Goal: Task Accomplishment & Management: Manage account settings

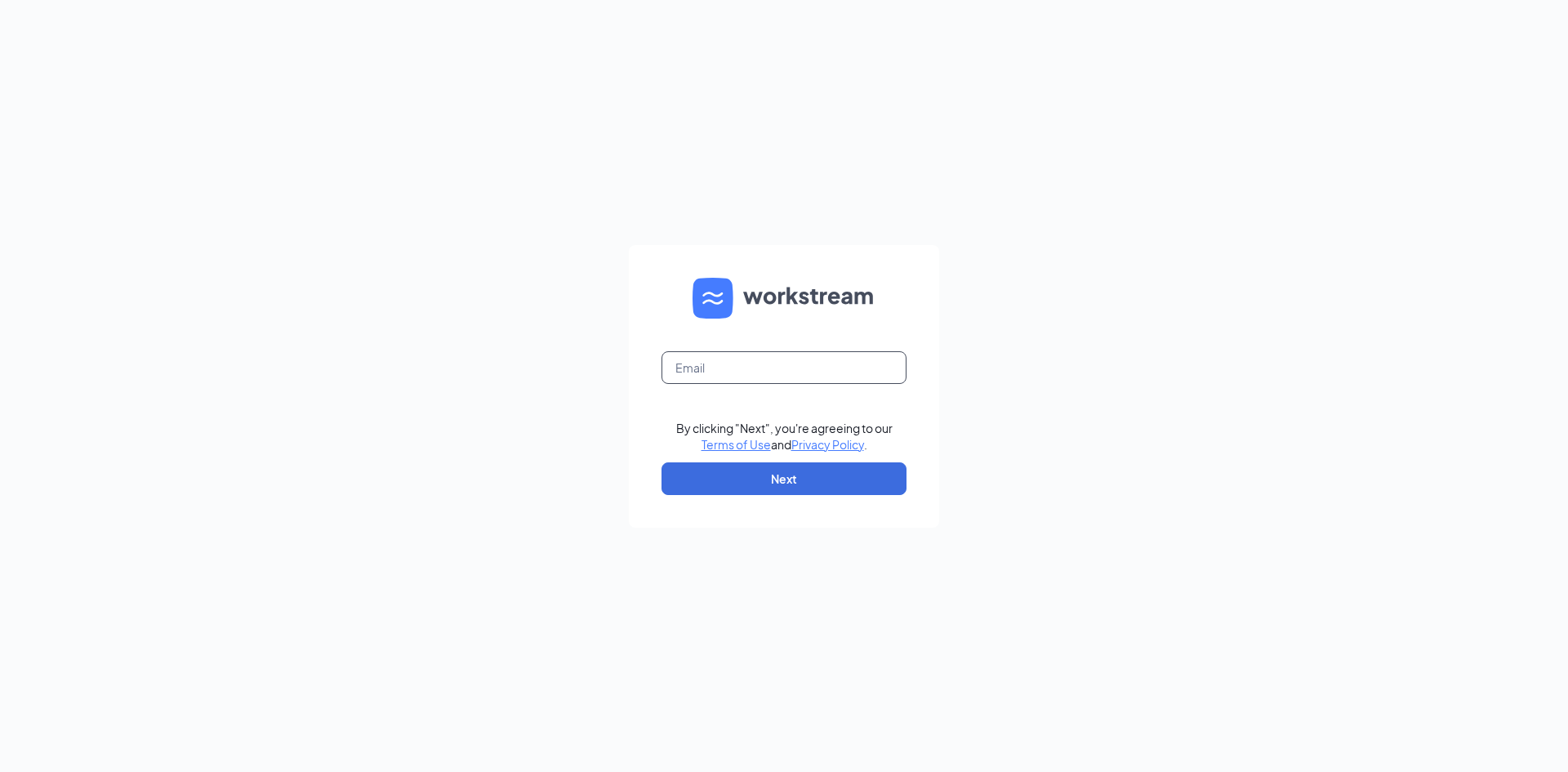
click at [762, 383] on input "text" at bounding box center [784, 367] width 245 height 32
type input "[PERSON_NAME][EMAIL_ADDRESS][DOMAIN_NAME]"
click at [763, 489] on button "Next" at bounding box center [784, 478] width 245 height 32
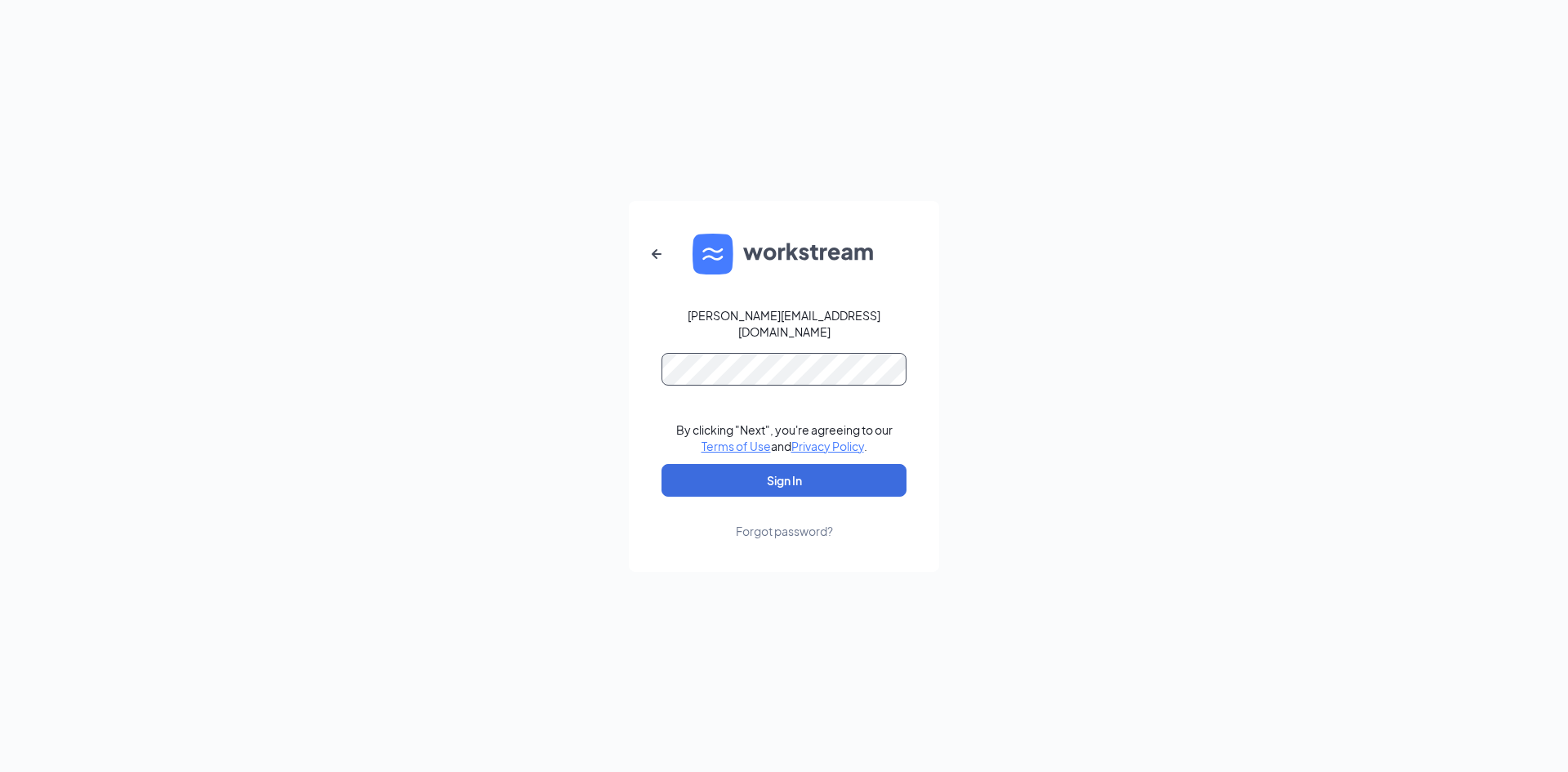
click at [661, 464] on button "Sign In" at bounding box center [784, 480] width 245 height 32
click at [772, 465] on button "Sign In" at bounding box center [784, 480] width 245 height 32
click at [554, 314] on div "[PERSON_NAME][EMAIL_ADDRESS][DOMAIN_NAME] Credential mismatches. By clicking "N…" at bounding box center [784, 386] width 1568 height 772
click at [661, 464] on button "Sign In" at bounding box center [784, 480] width 245 height 32
click at [428, 322] on div "l.gutierrez@cfasouthsquare.com Credential mismatches. By clicking "Next", you'r…" at bounding box center [784, 386] width 1568 height 772
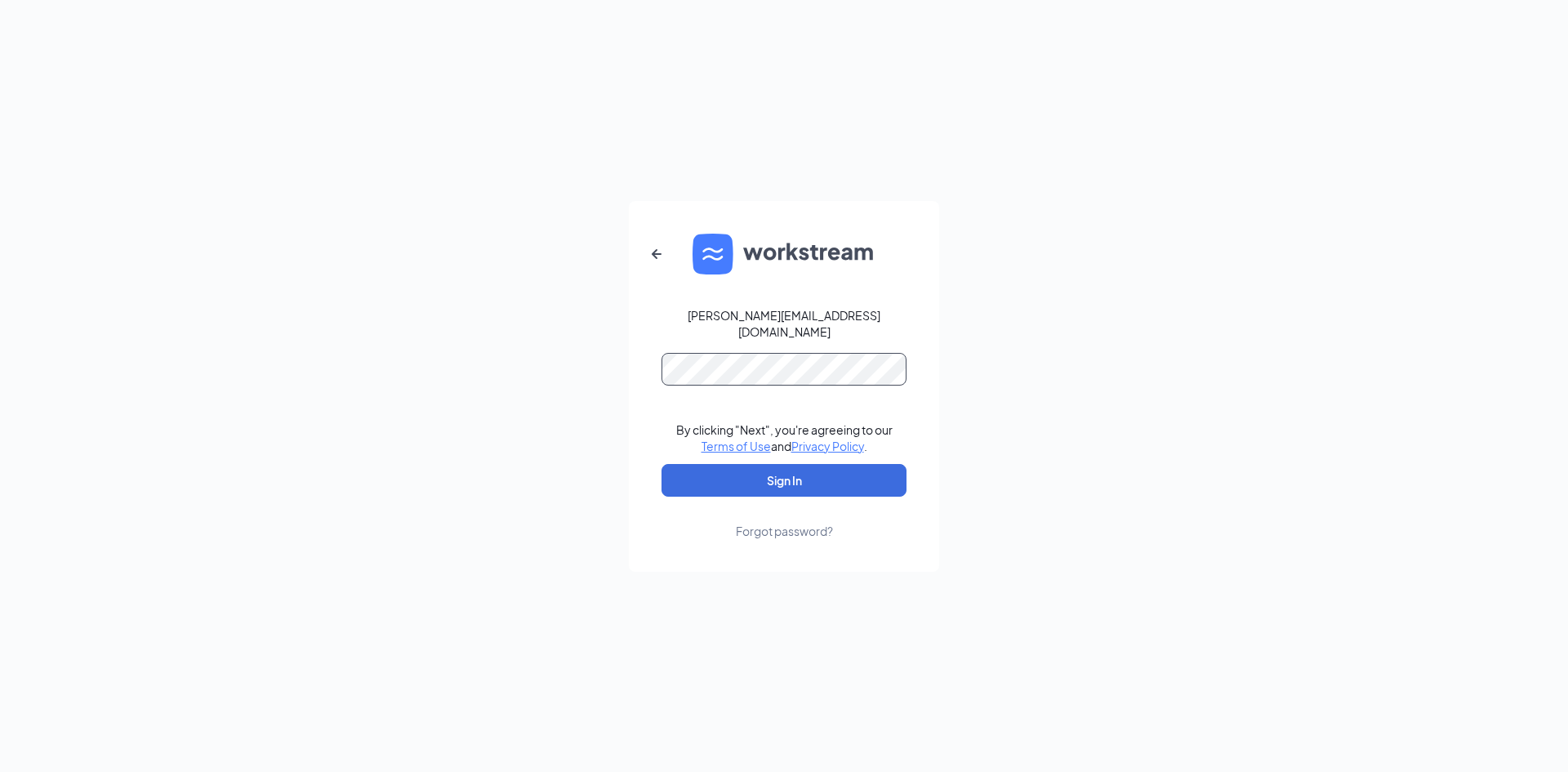
click at [661, 464] on button "Sign In" at bounding box center [784, 480] width 245 height 32
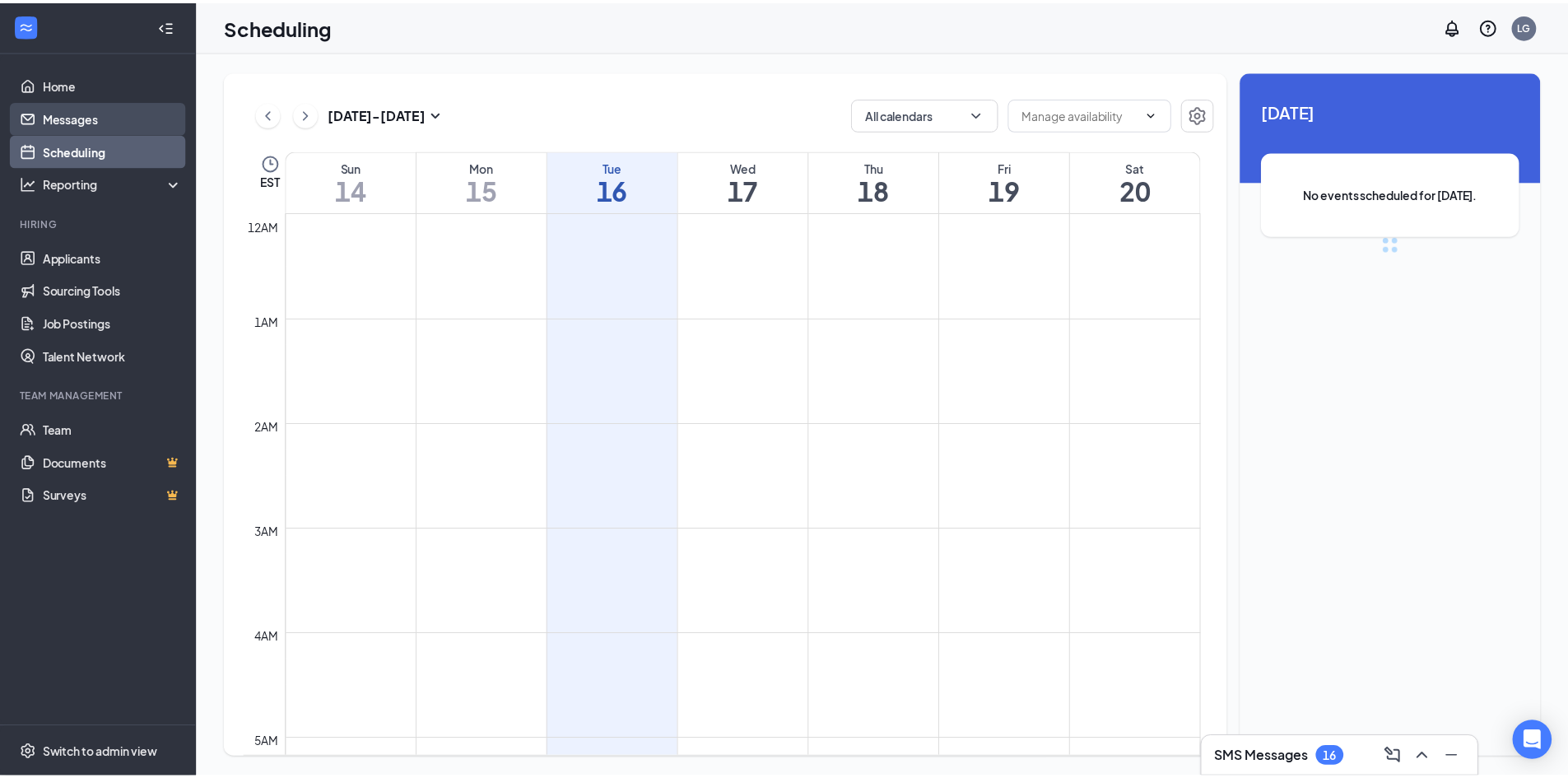
scroll to position [809, 0]
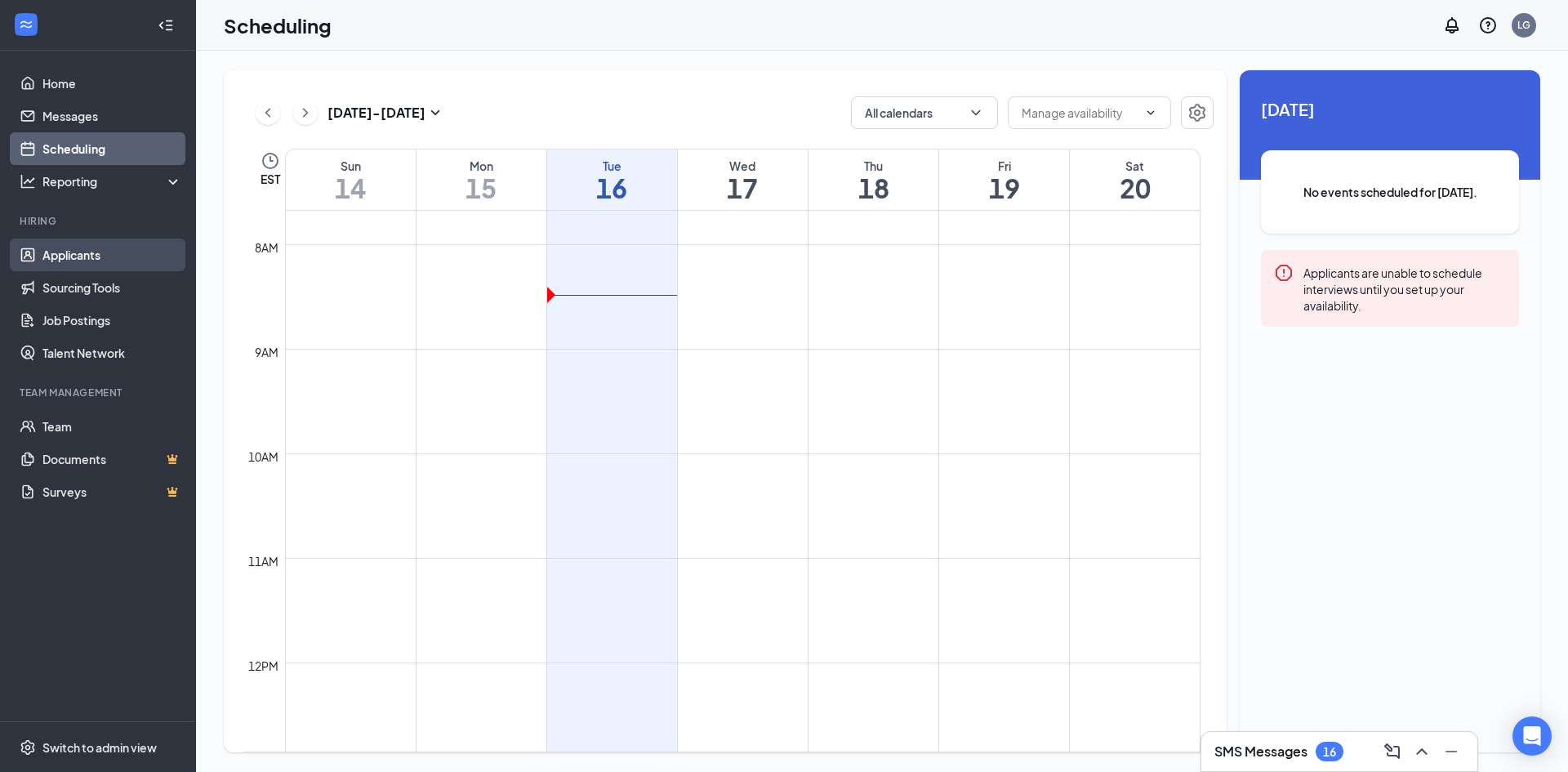
click at [80, 261] on link "Applicants" at bounding box center [113, 255] width 139 height 32
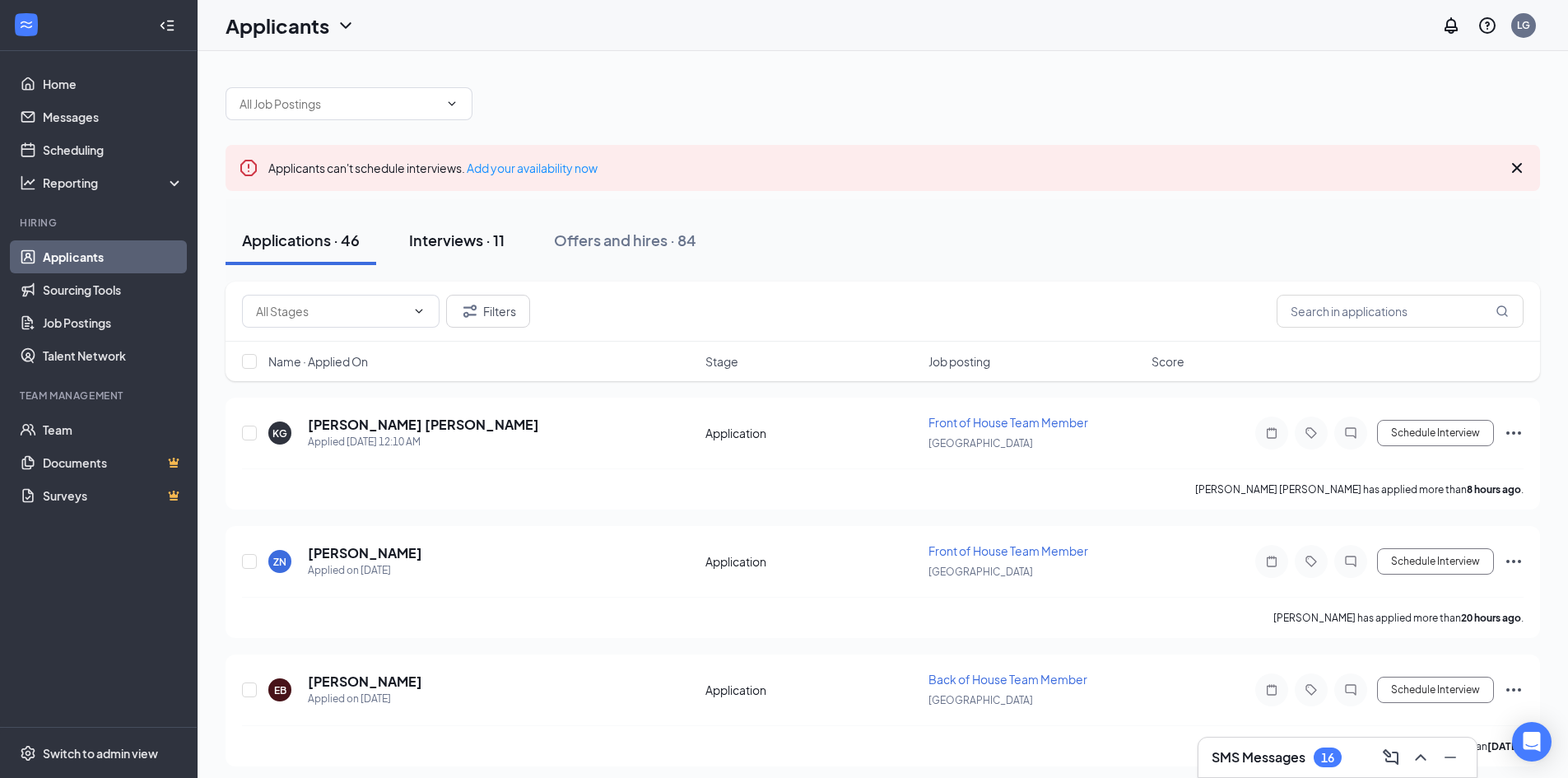
click at [460, 234] on div "Interviews · 11" at bounding box center [456, 239] width 95 height 20
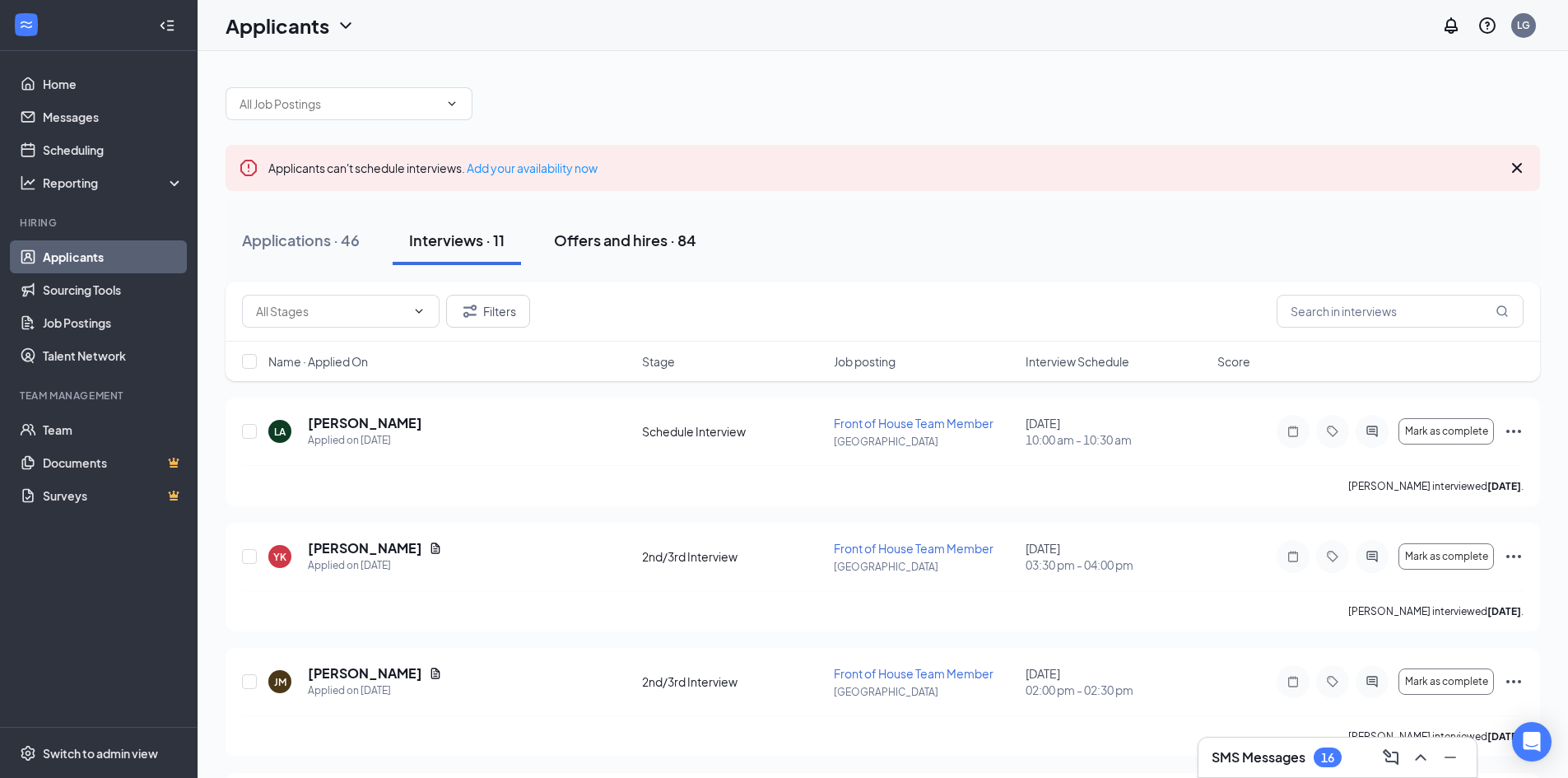
click at [606, 237] on div "Offers and hires · 84" at bounding box center [625, 239] width 142 height 20
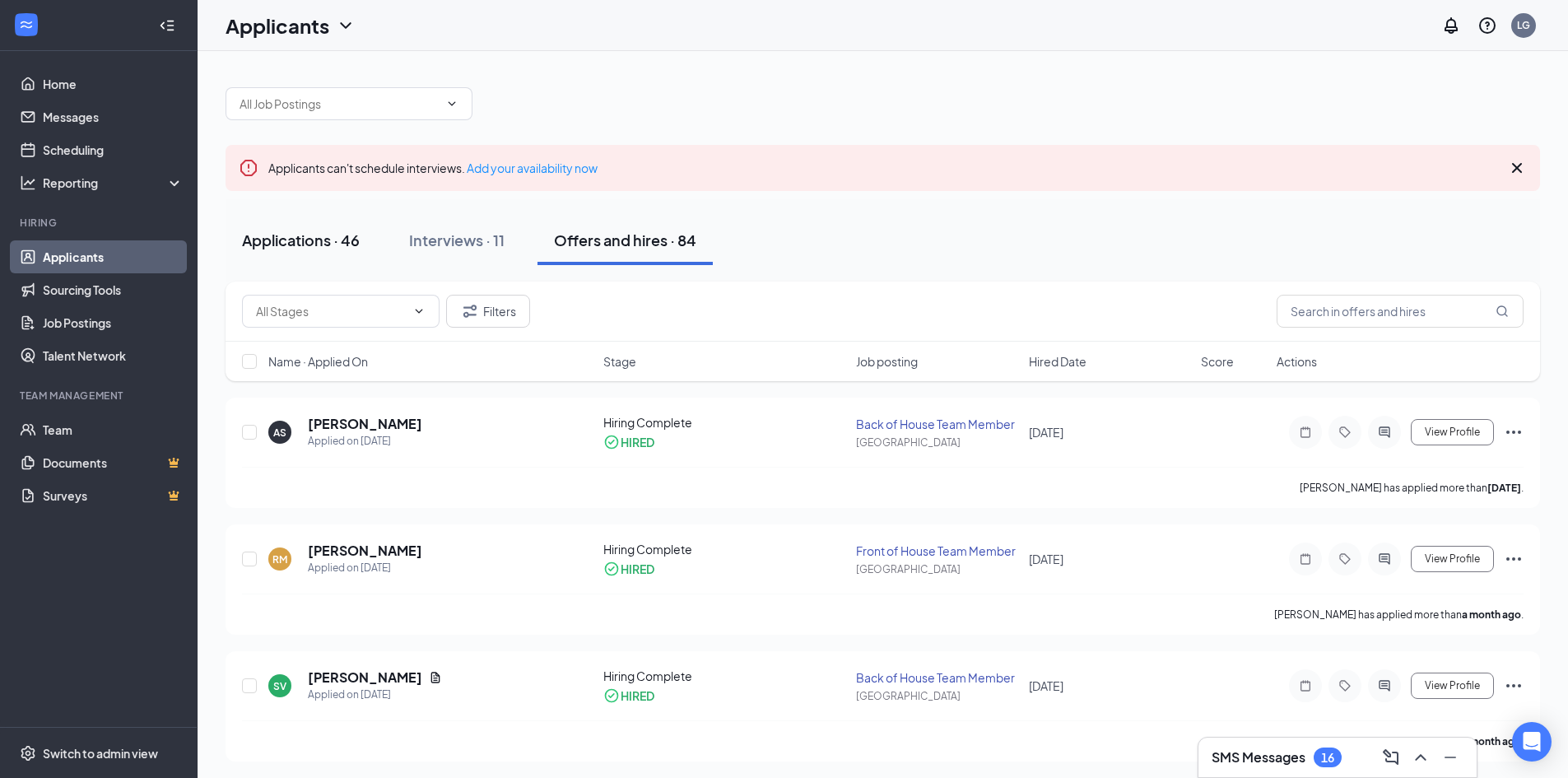
click at [302, 250] on button "Applications · 46" at bounding box center [300, 239] width 151 height 49
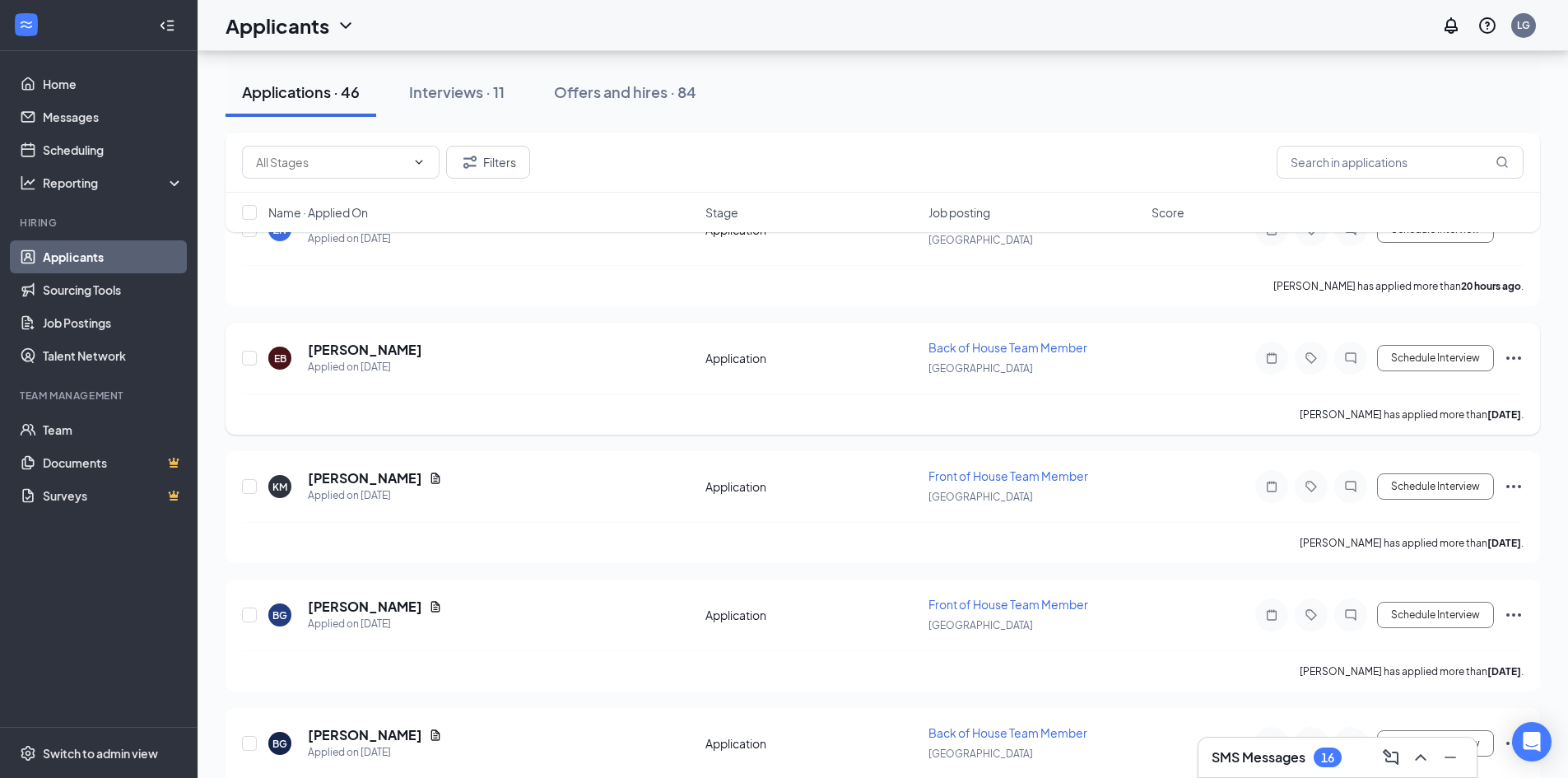
scroll to position [164, 0]
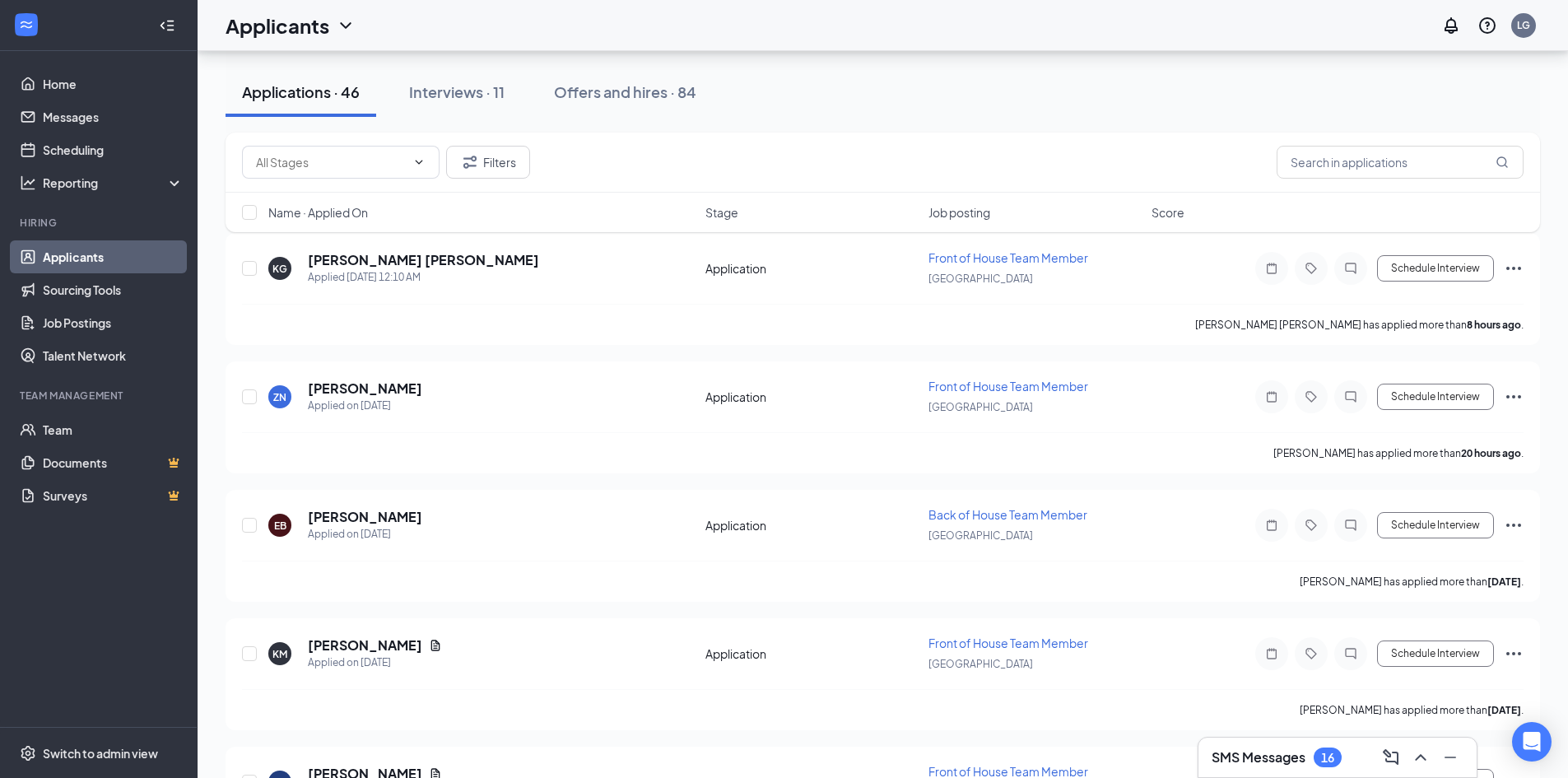
click at [1268, 763] on h3 "SMS Messages" at bounding box center [1259, 757] width 94 height 18
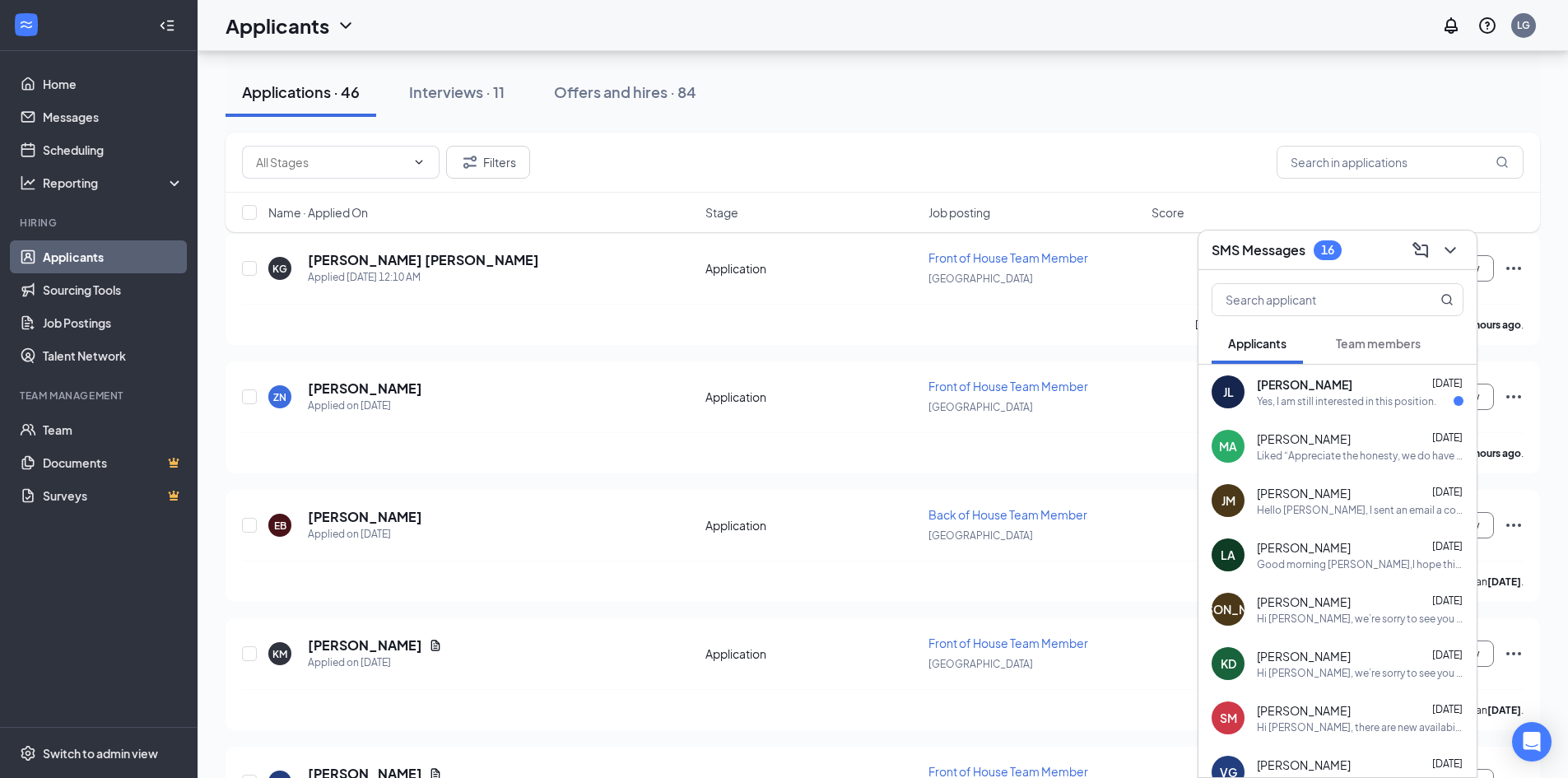
click at [1380, 403] on div "Yes, I am still interested in this position." at bounding box center [1347, 401] width 180 height 14
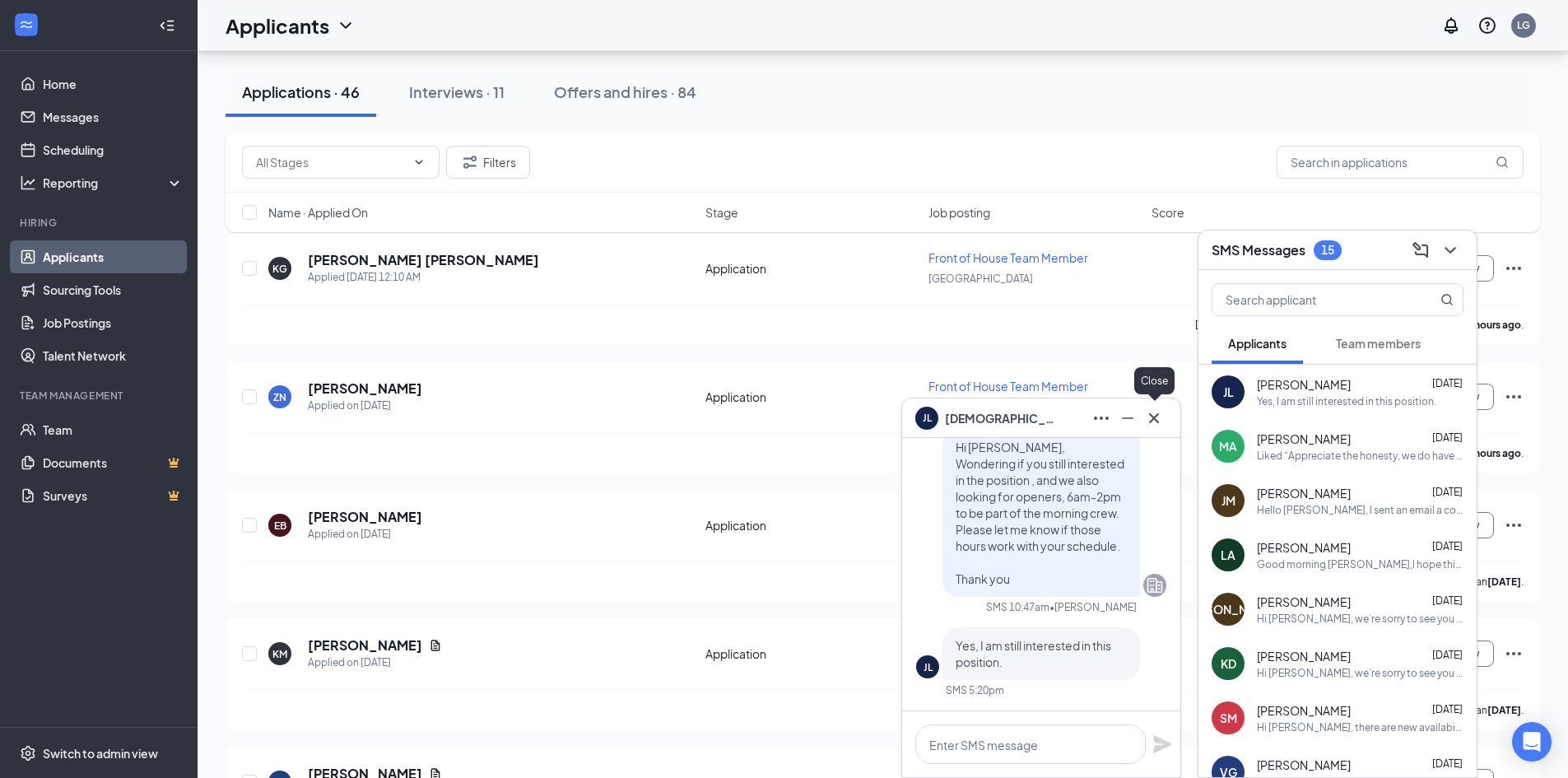
click at [1159, 416] on icon "Cross" at bounding box center [1154, 417] width 20 height 20
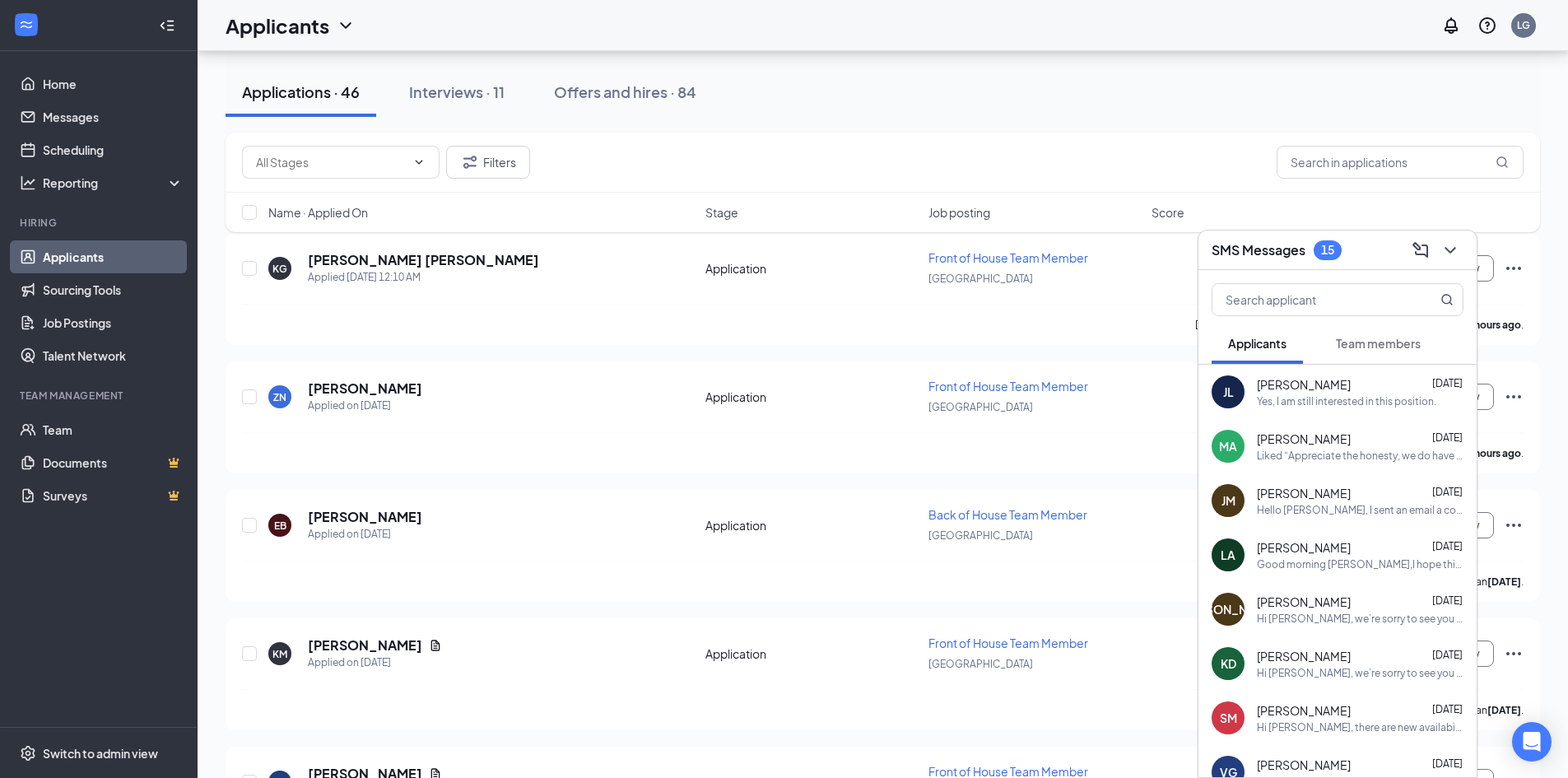
click at [1332, 357] on button "Team members" at bounding box center [1378, 342] width 117 height 41
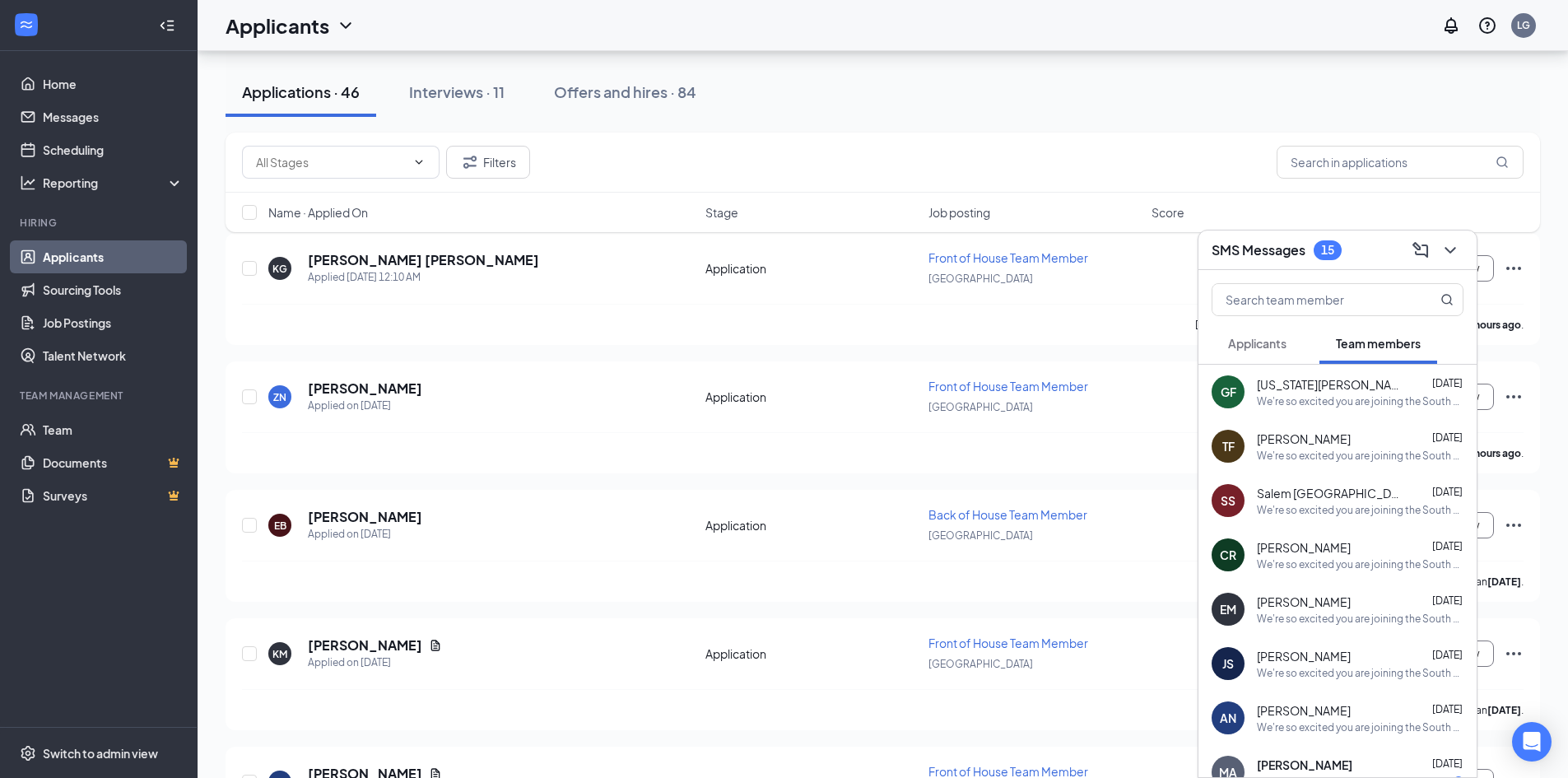
click at [1230, 342] on span "Applicants" at bounding box center [1257, 342] width 59 height 14
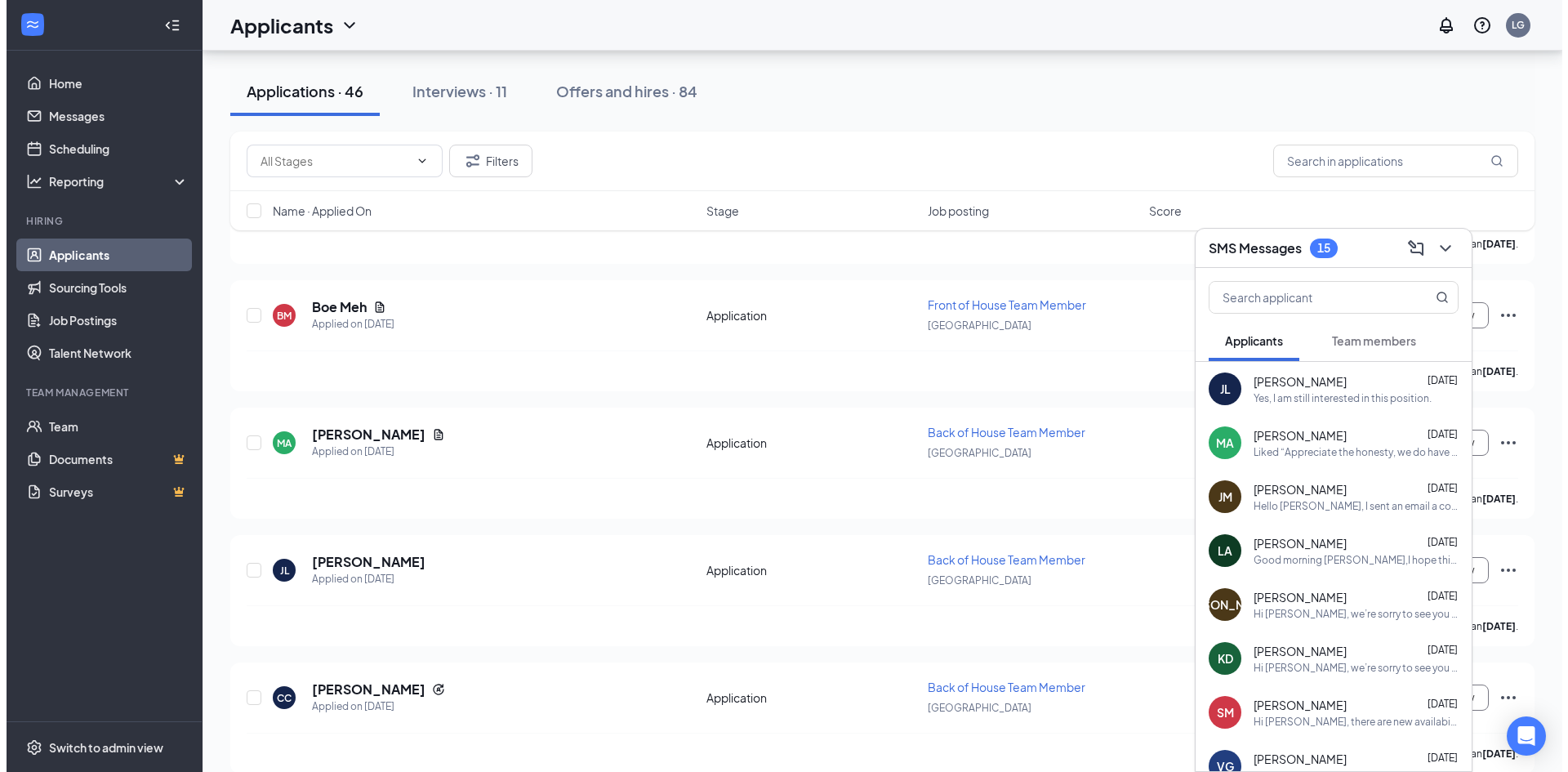
scroll to position [2368, 0]
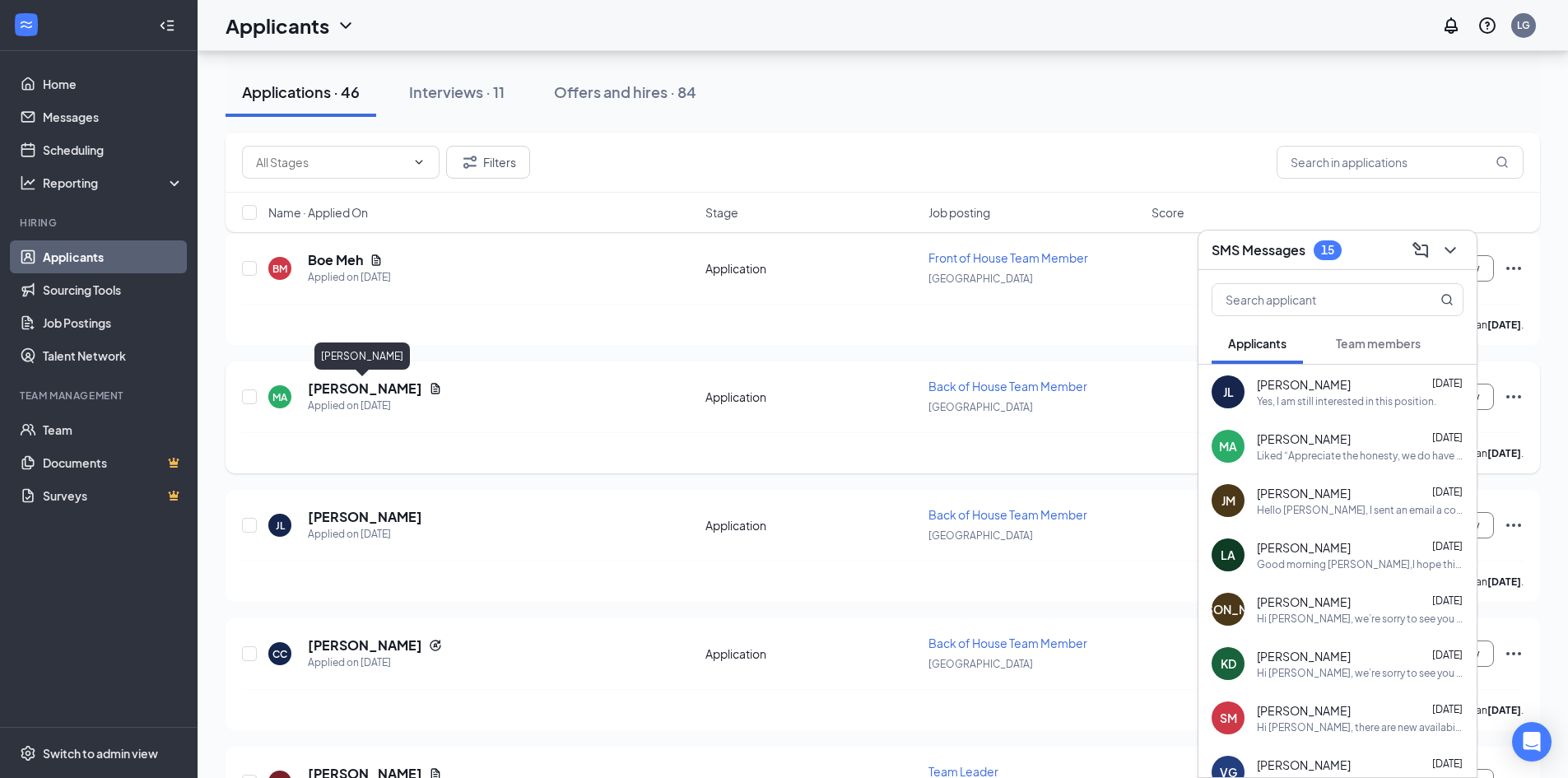
click at [379, 390] on h5 "Miguel argueta" at bounding box center [365, 389] width 114 height 18
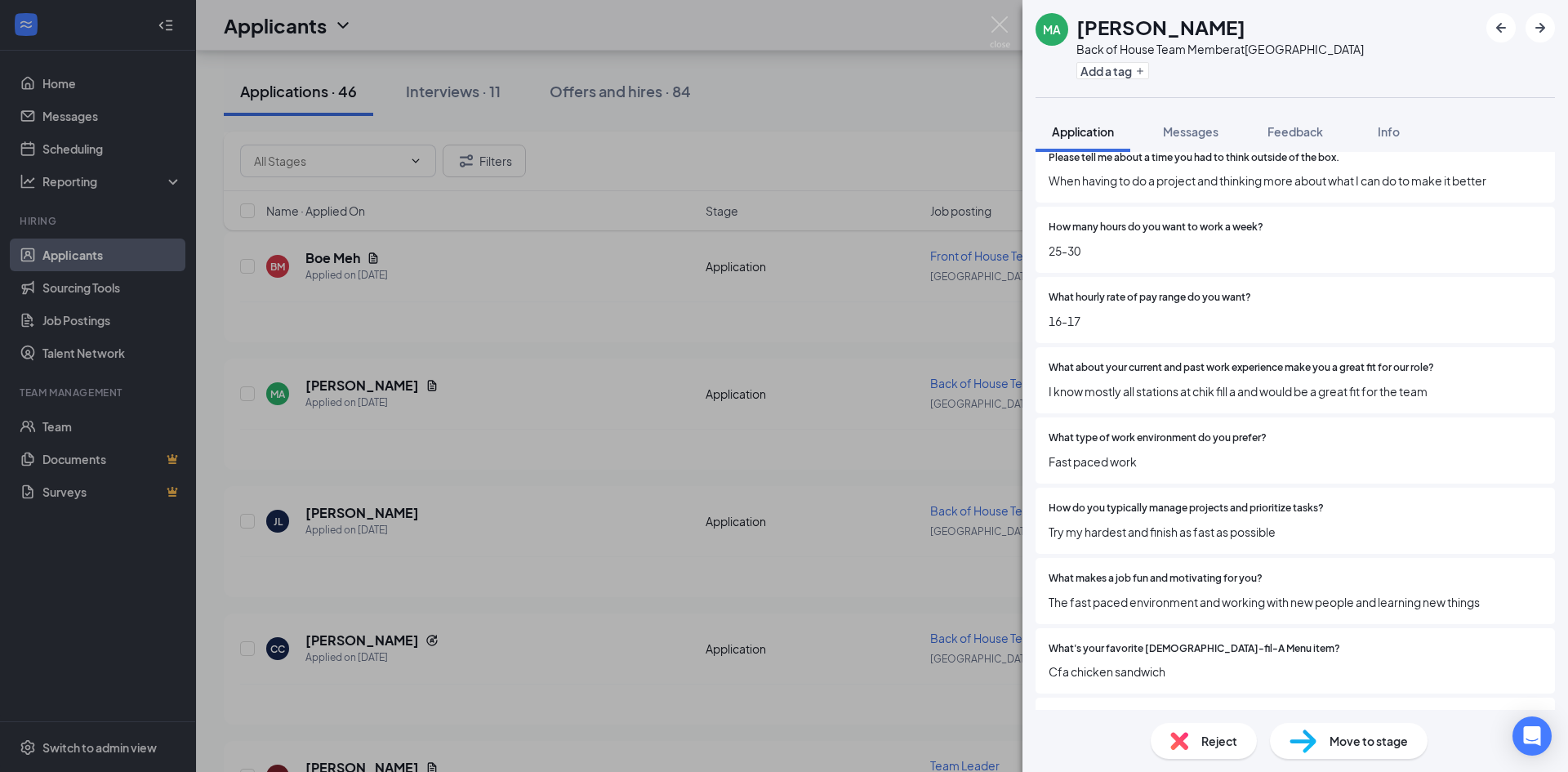
scroll to position [807, 0]
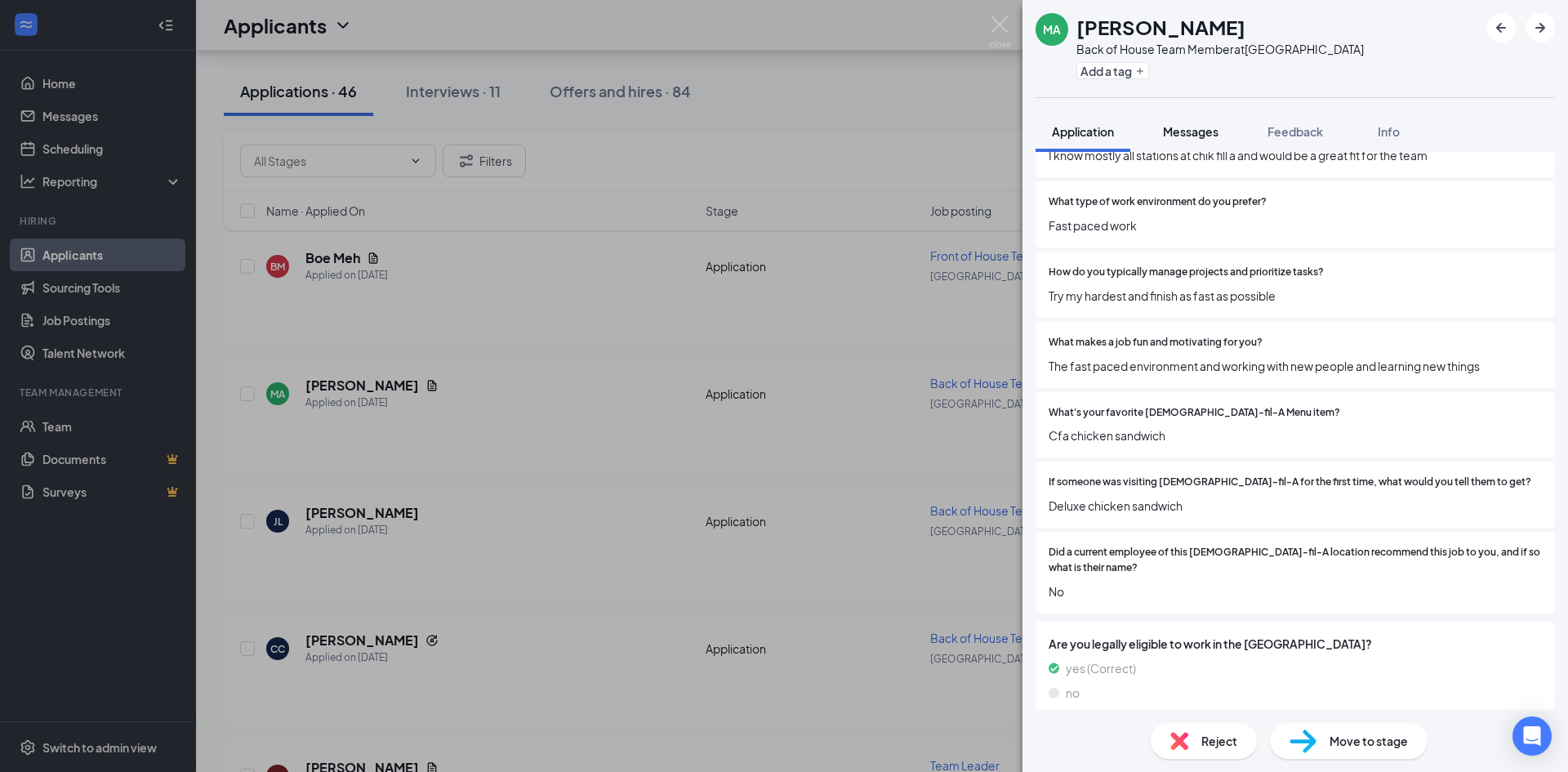
click at [1202, 125] on span "Messages" at bounding box center [1191, 131] width 55 height 14
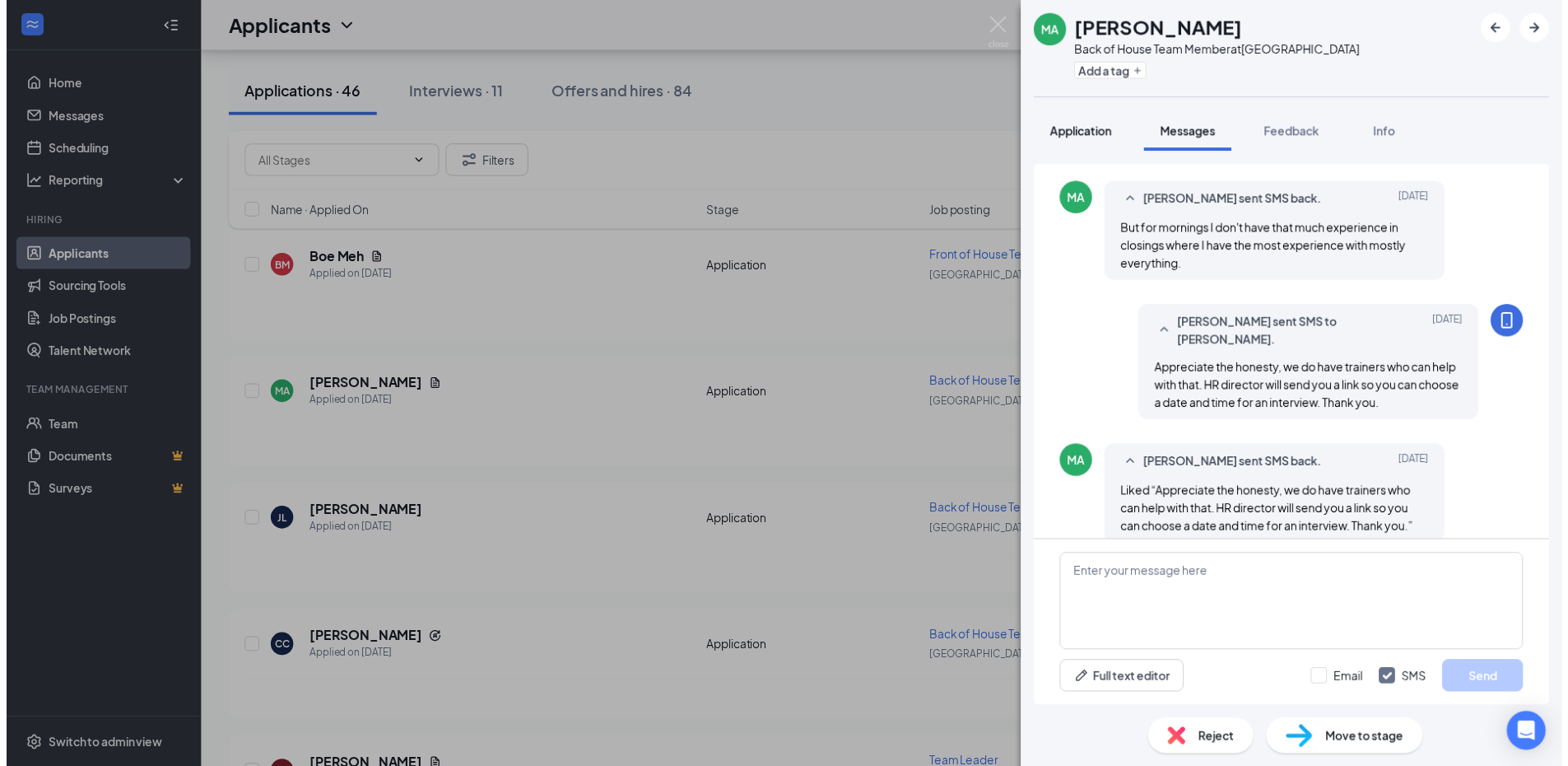
scroll to position [308, 0]
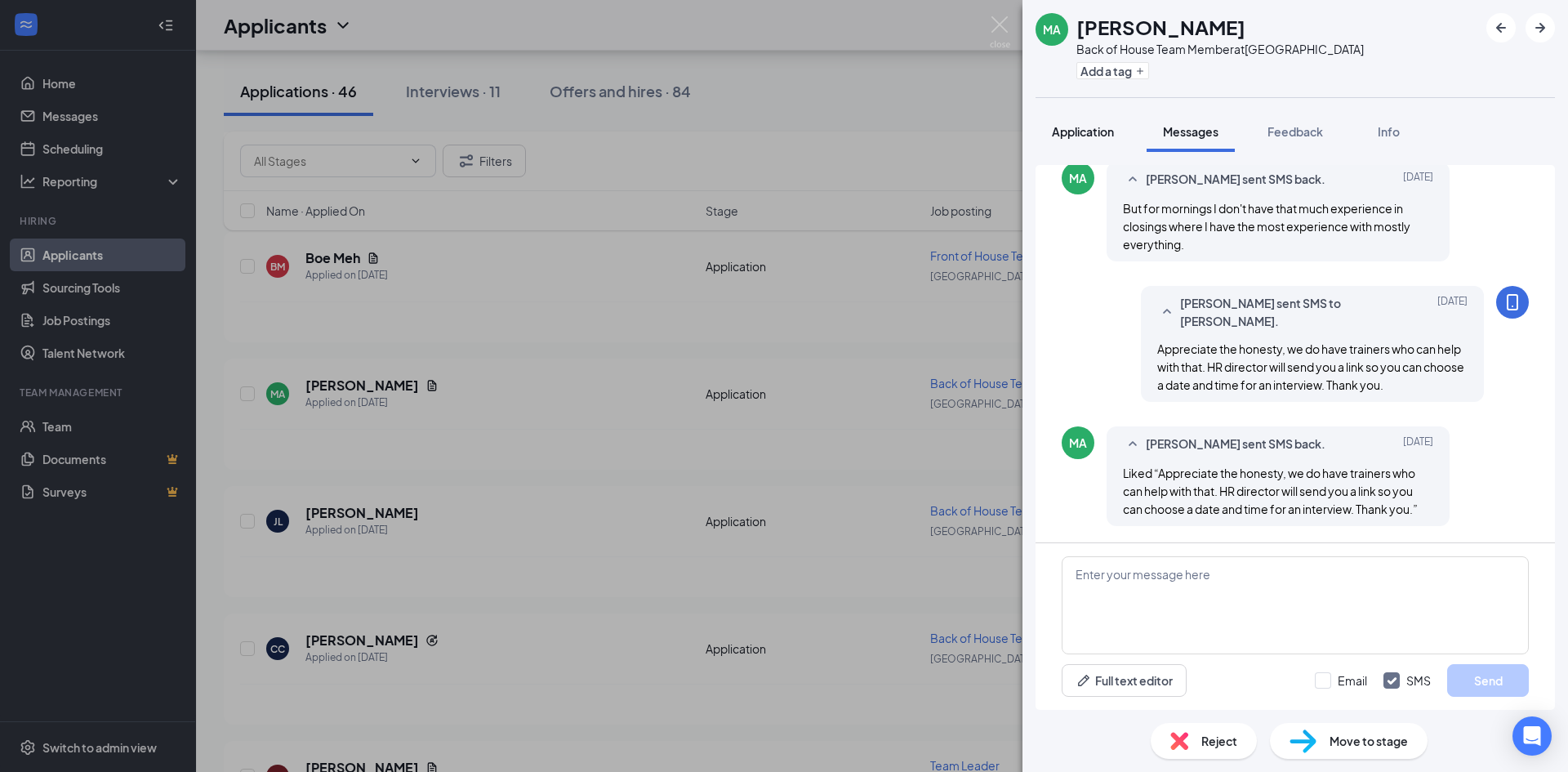
click at [1069, 148] on button "Application" at bounding box center [1082, 131] width 94 height 41
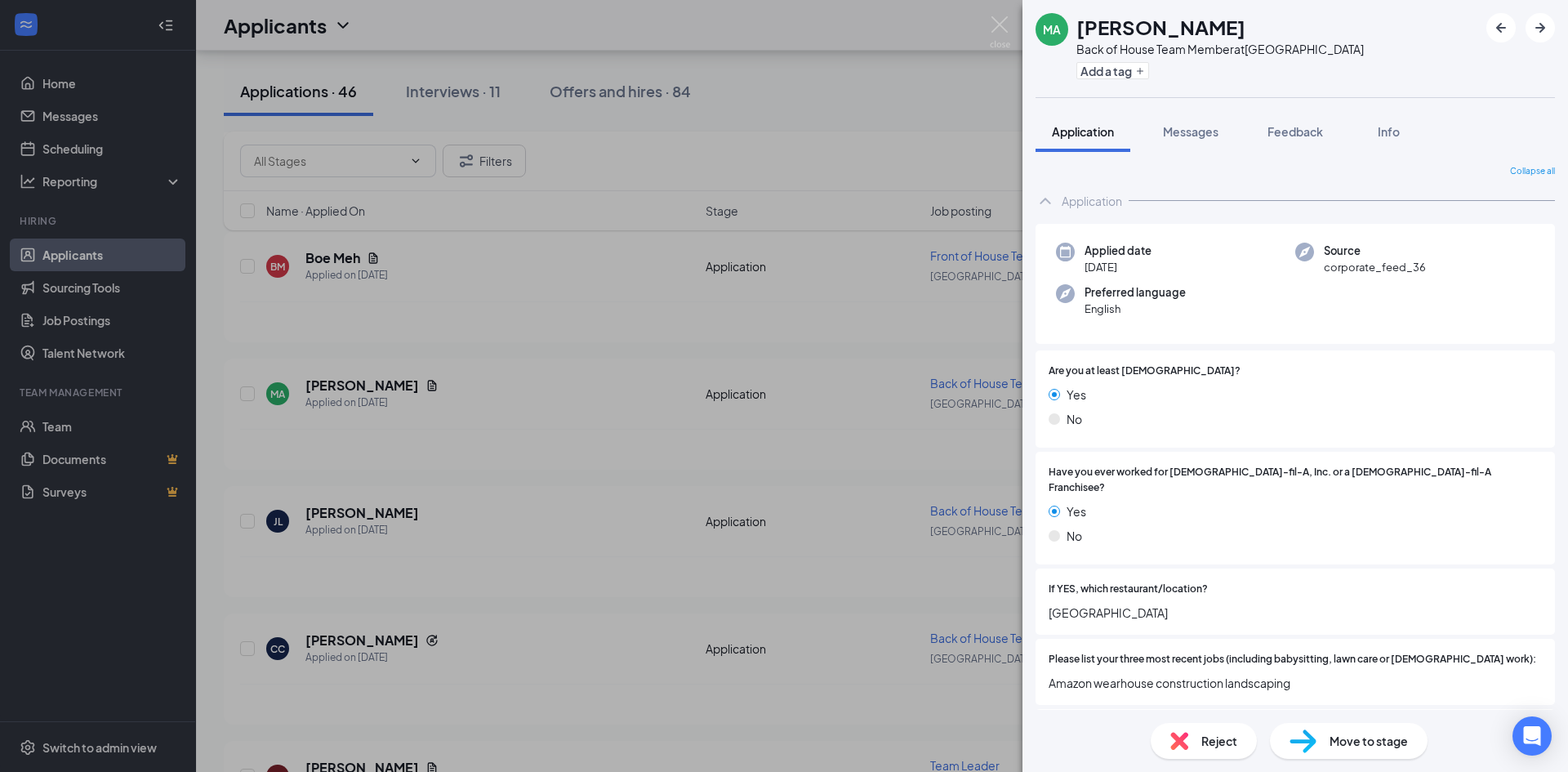
click at [926, 120] on div "MA Miguel argueta Back of House Team Member at South Square Add a tag Applicati…" at bounding box center [784, 386] width 1568 height 772
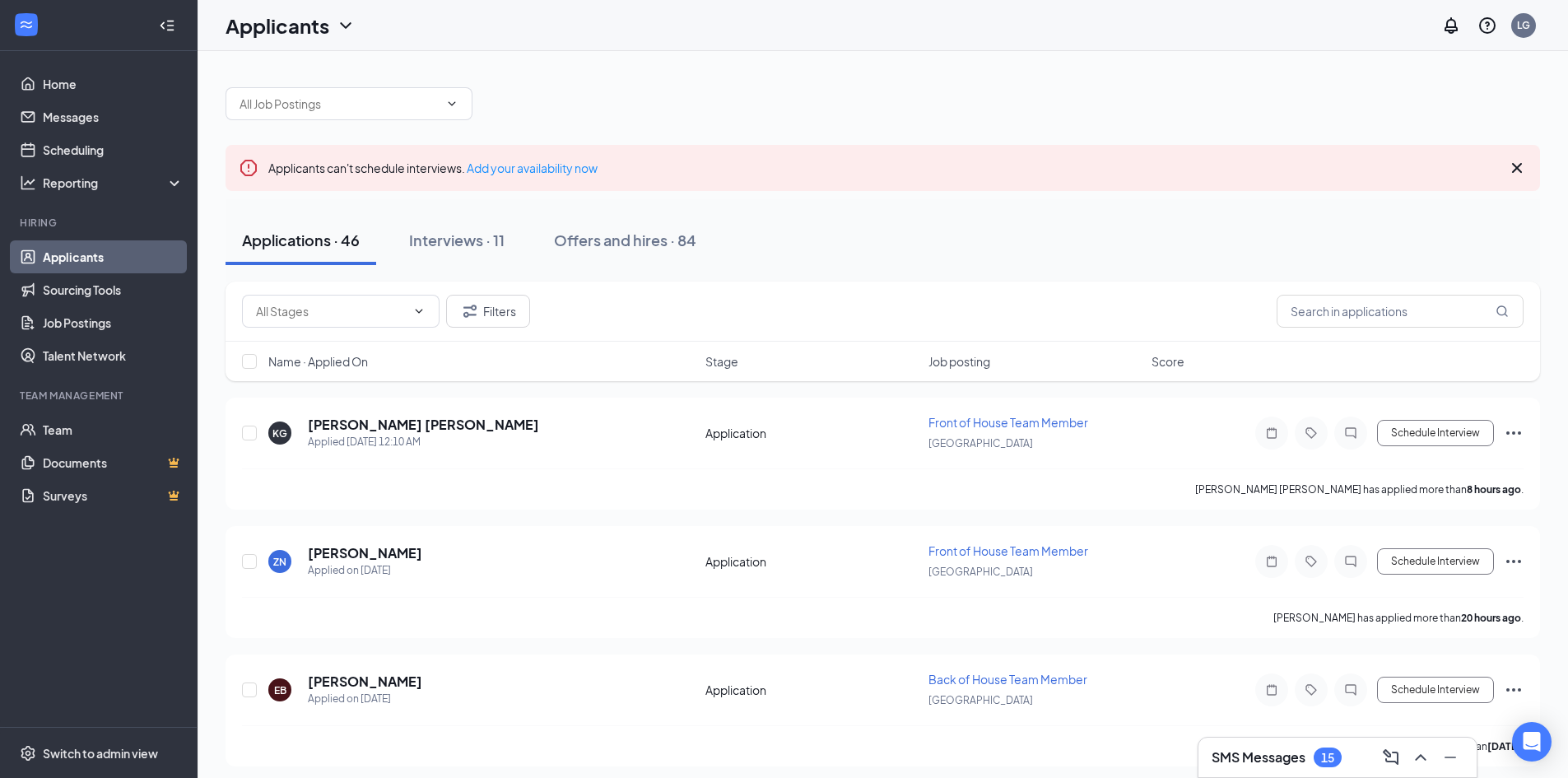
click at [1519, 173] on icon "Cross" at bounding box center [1517, 167] width 20 height 20
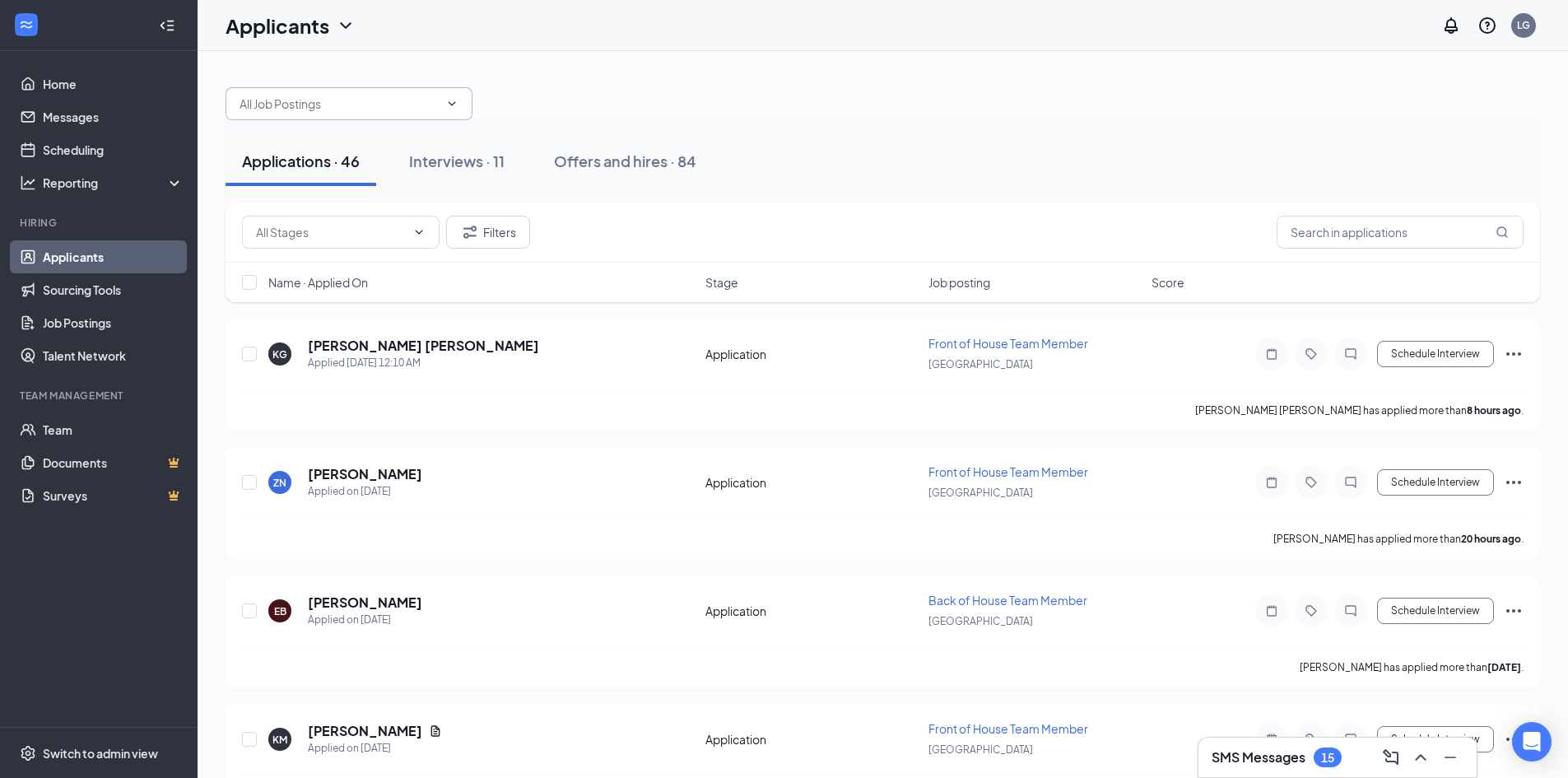
click at [402, 89] on span at bounding box center [348, 104] width 247 height 33
click at [401, 99] on input "text" at bounding box center [339, 103] width 199 height 18
click at [310, 170] on div "Back of House Team Member (South Square)" at bounding box center [383, 161] width 288 height 18
type input "Back of House Team Member (South Square)"
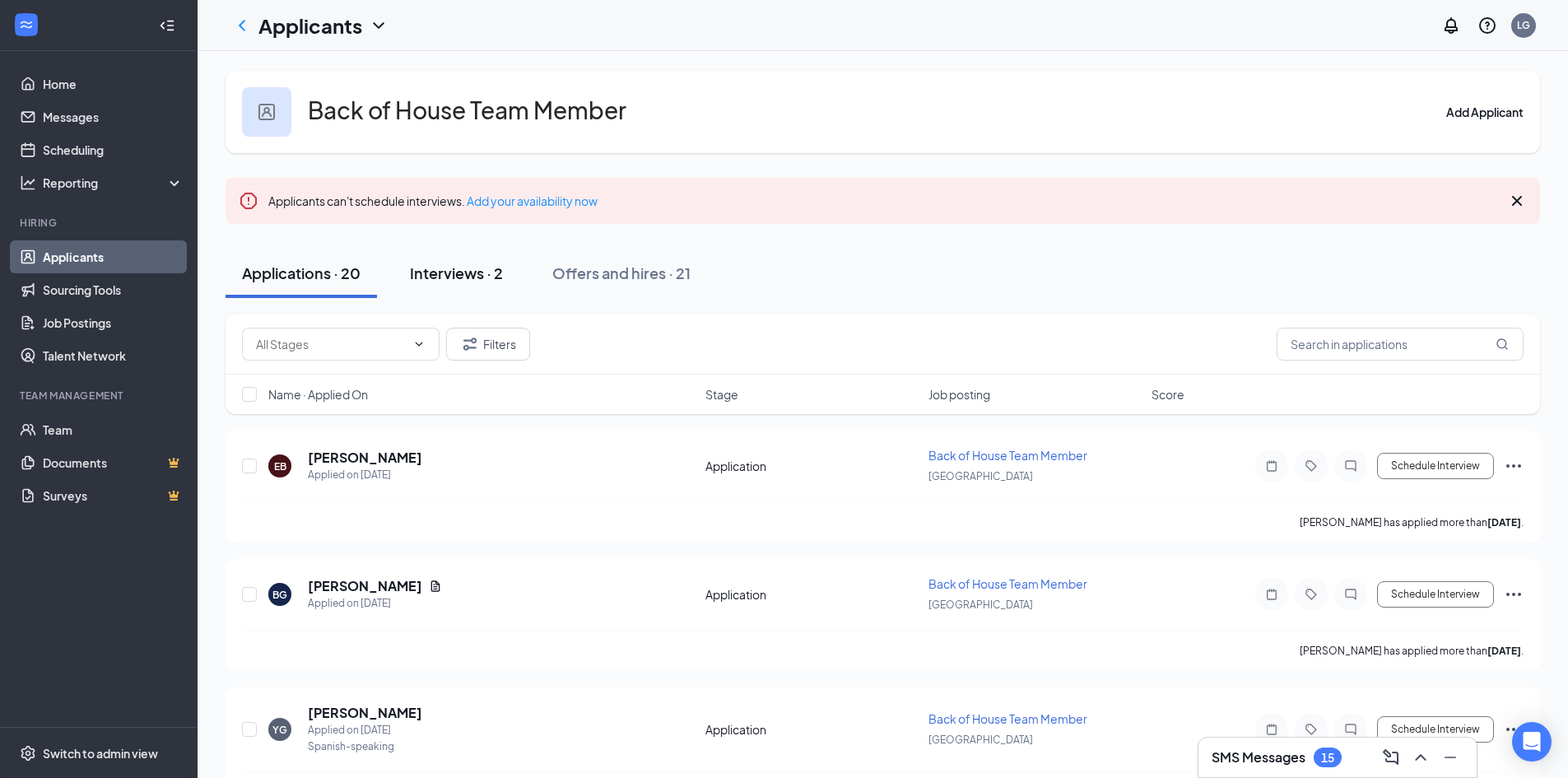
drag, startPoint x: 456, startPoint y: 283, endPoint x: 431, endPoint y: 278, distance: 25.5
click at [452, 283] on button "Interviews · 2" at bounding box center [456, 272] width 126 height 49
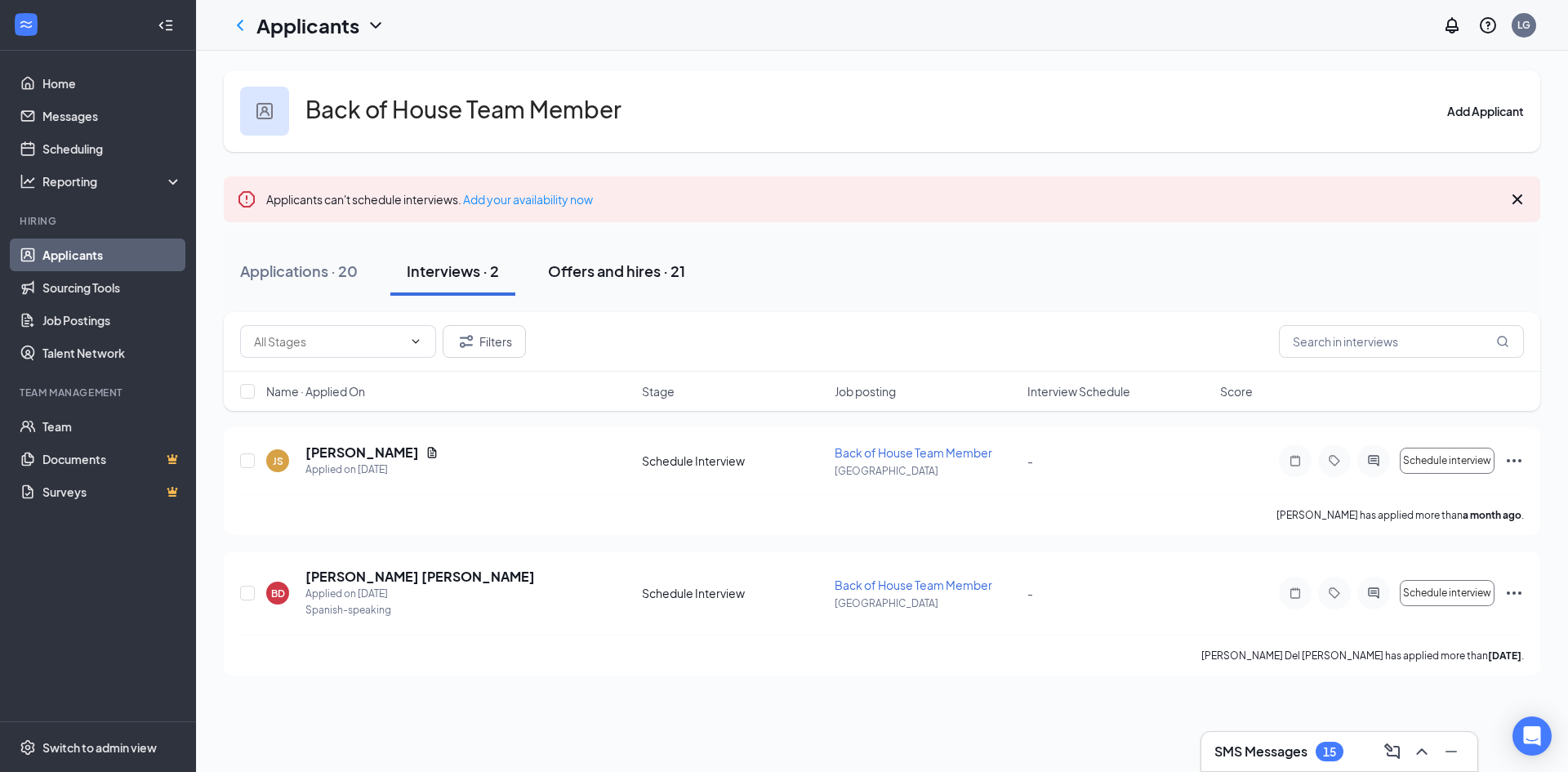
click at [580, 268] on div "Offers and hires · 21" at bounding box center [617, 270] width 137 height 20
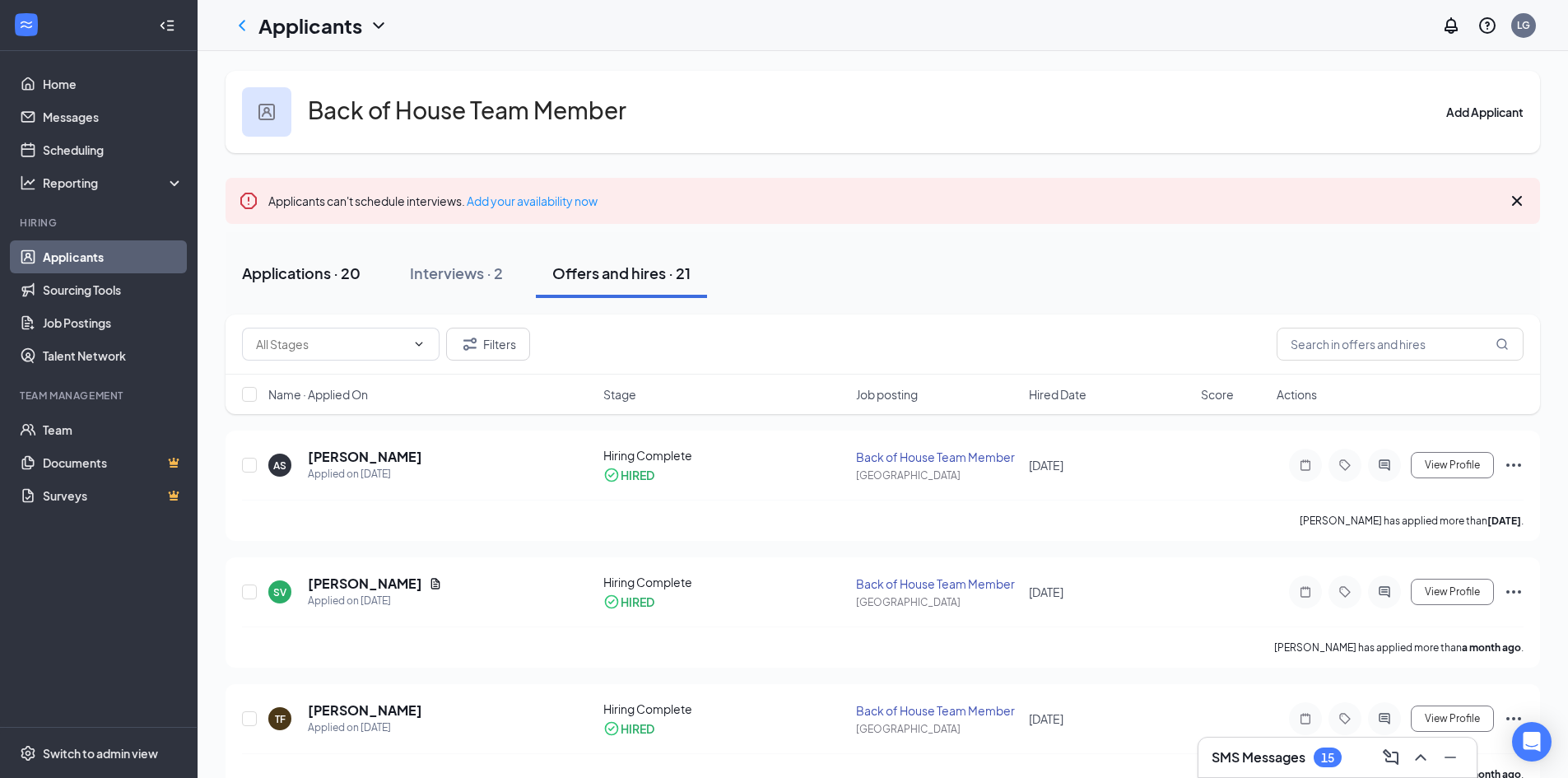
click at [343, 278] on div "Applications · 20" at bounding box center [301, 272] width 118 height 20
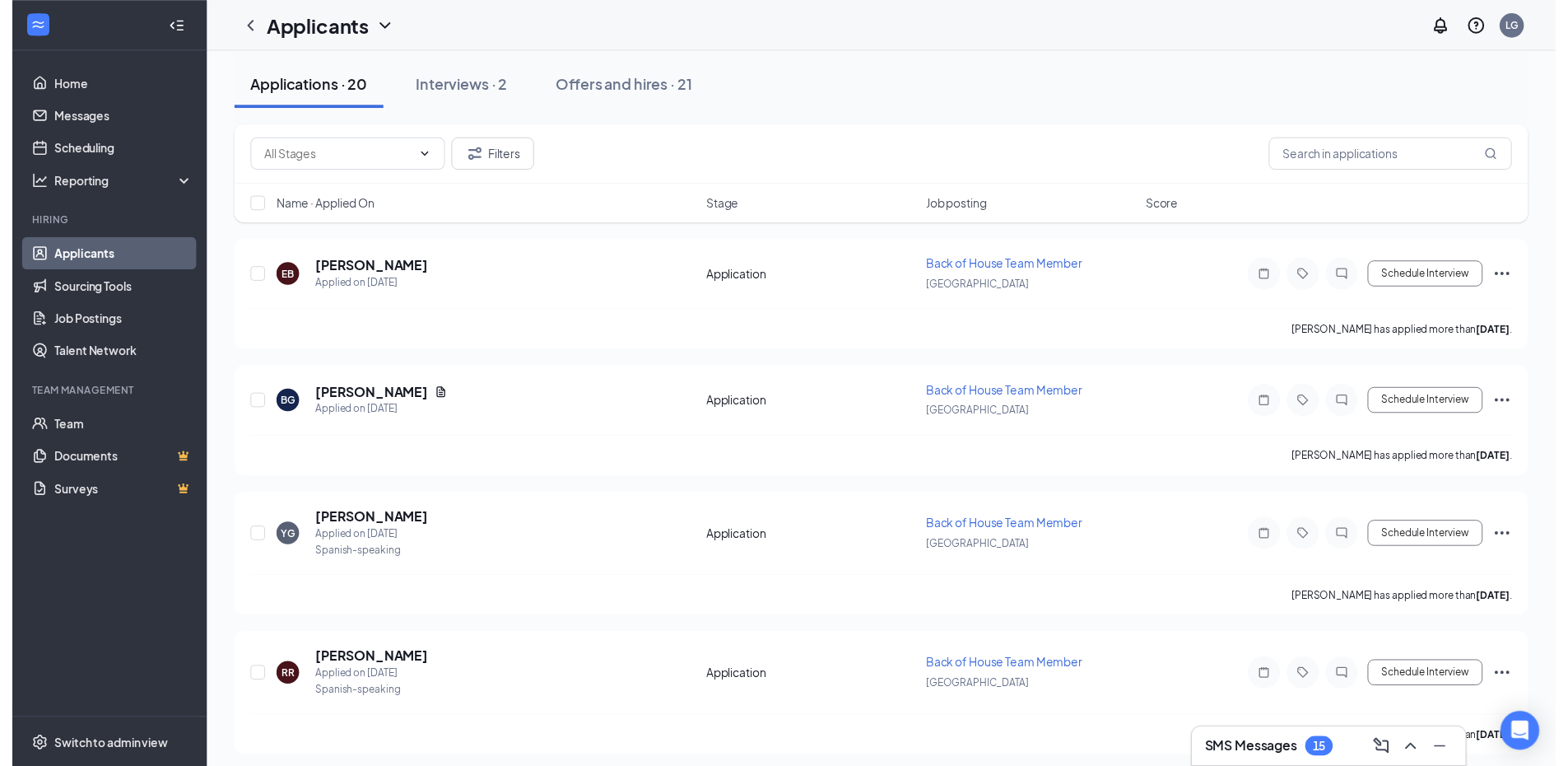
scroll to position [247, 0]
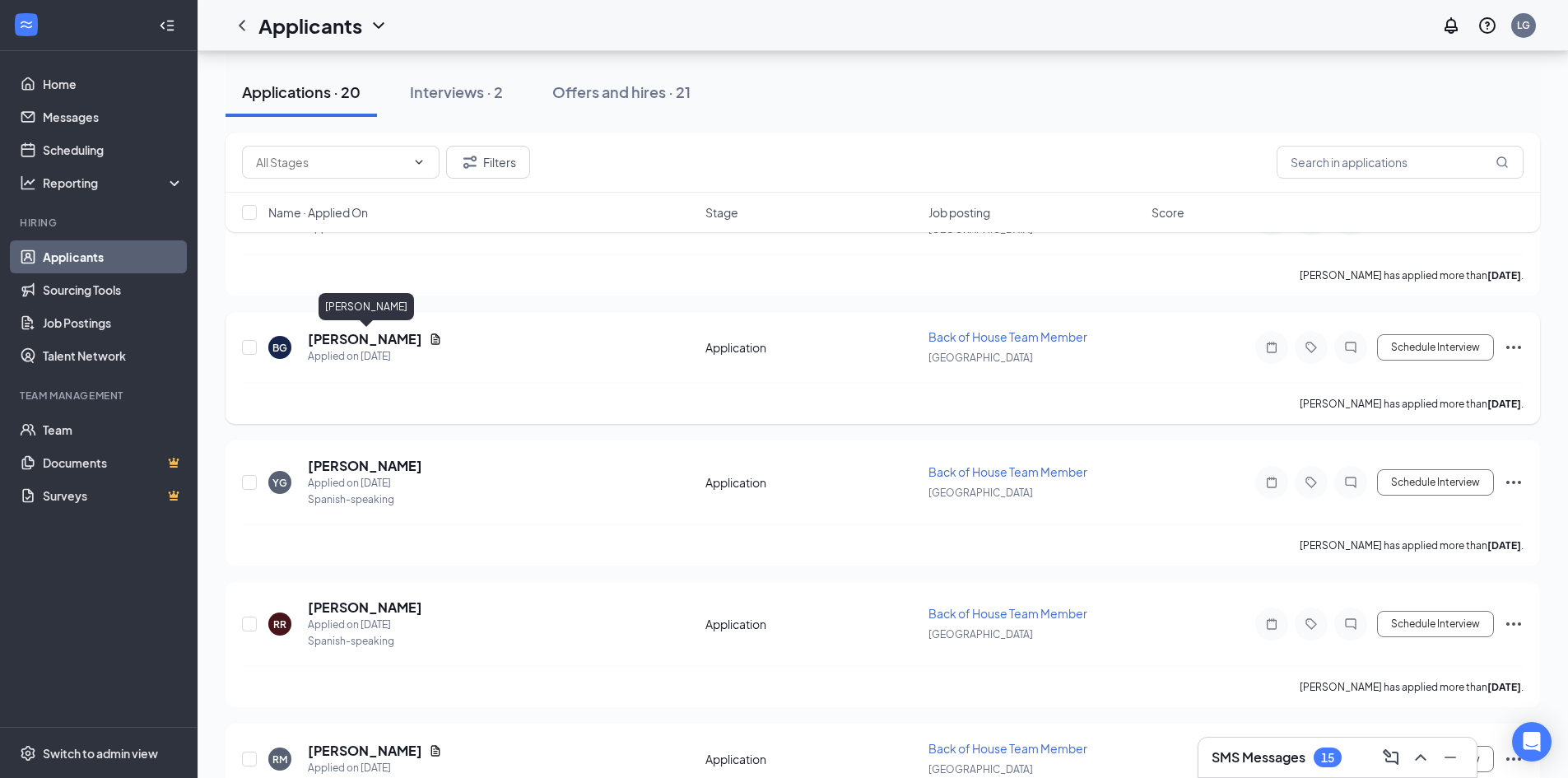
click at [390, 339] on h5 "[PERSON_NAME]" at bounding box center [365, 339] width 114 height 18
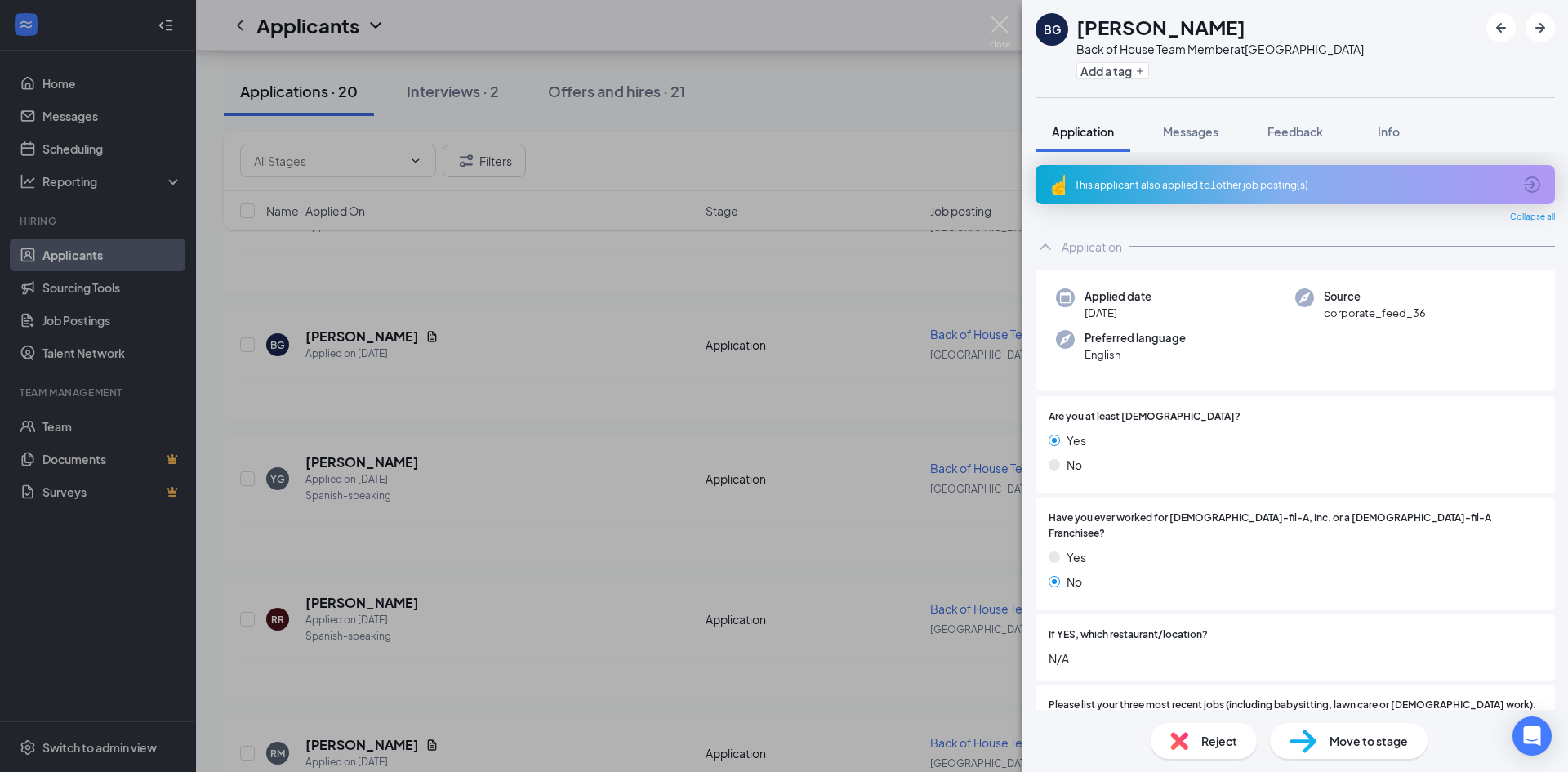
click at [1525, 179] on icon "ArrowCircle" at bounding box center [1532, 184] width 16 height 16
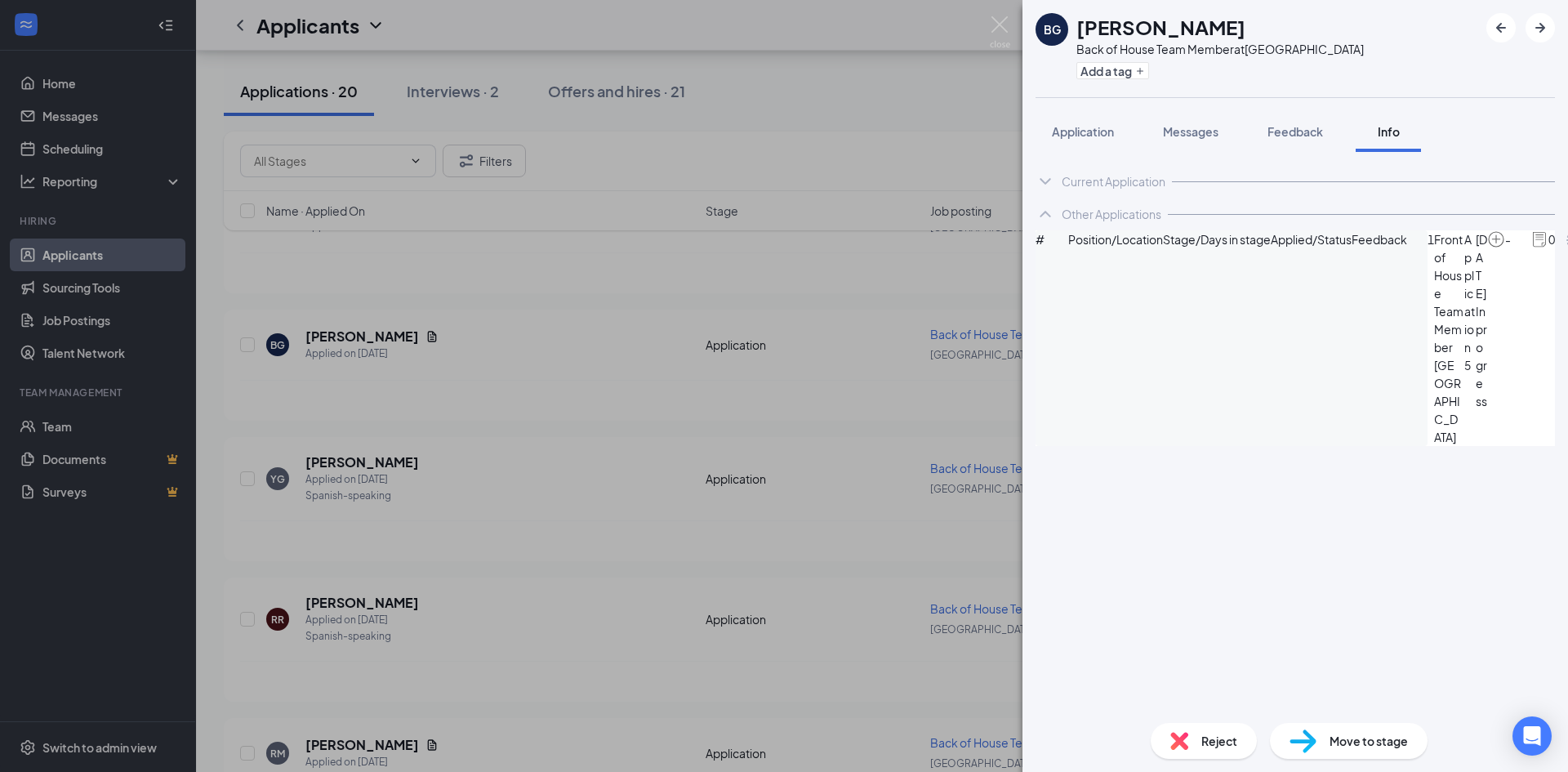
drag, startPoint x: 1022, startPoint y: 215, endPoint x: 814, endPoint y: 255, distance: 211.8
click at [1022, 215] on div "BG Bronwyne Goodson Back of House Team Member at South Square Add a tag Applica…" at bounding box center [784, 386] width 1568 height 772
click at [450, 490] on div "BG Bronwyne Goodson Back of House Team Member at South Square Add a tag Applica…" at bounding box center [784, 386] width 1568 height 772
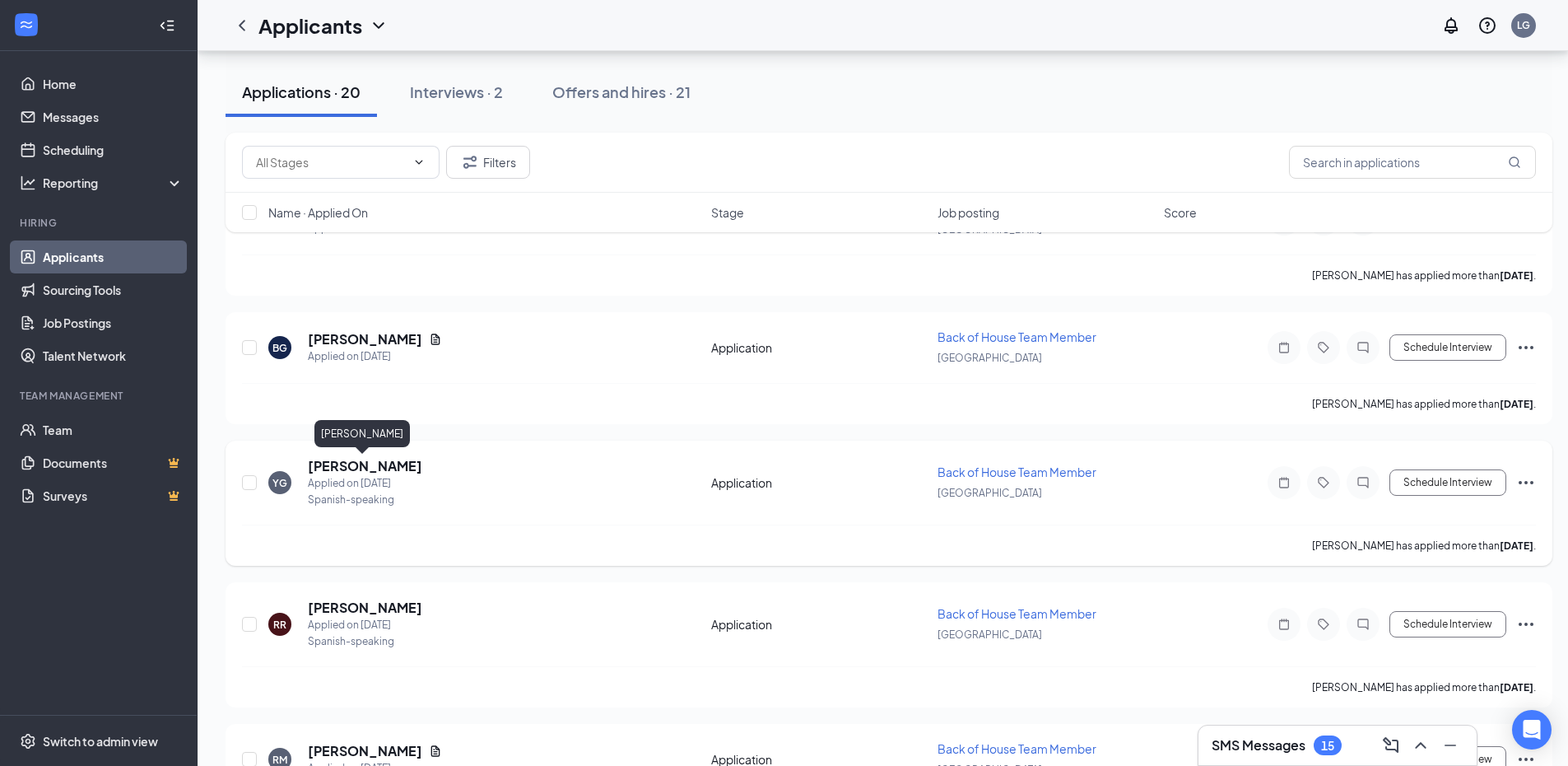
click at [372, 468] on h5 "Yohania Garcia" at bounding box center [365, 466] width 114 height 18
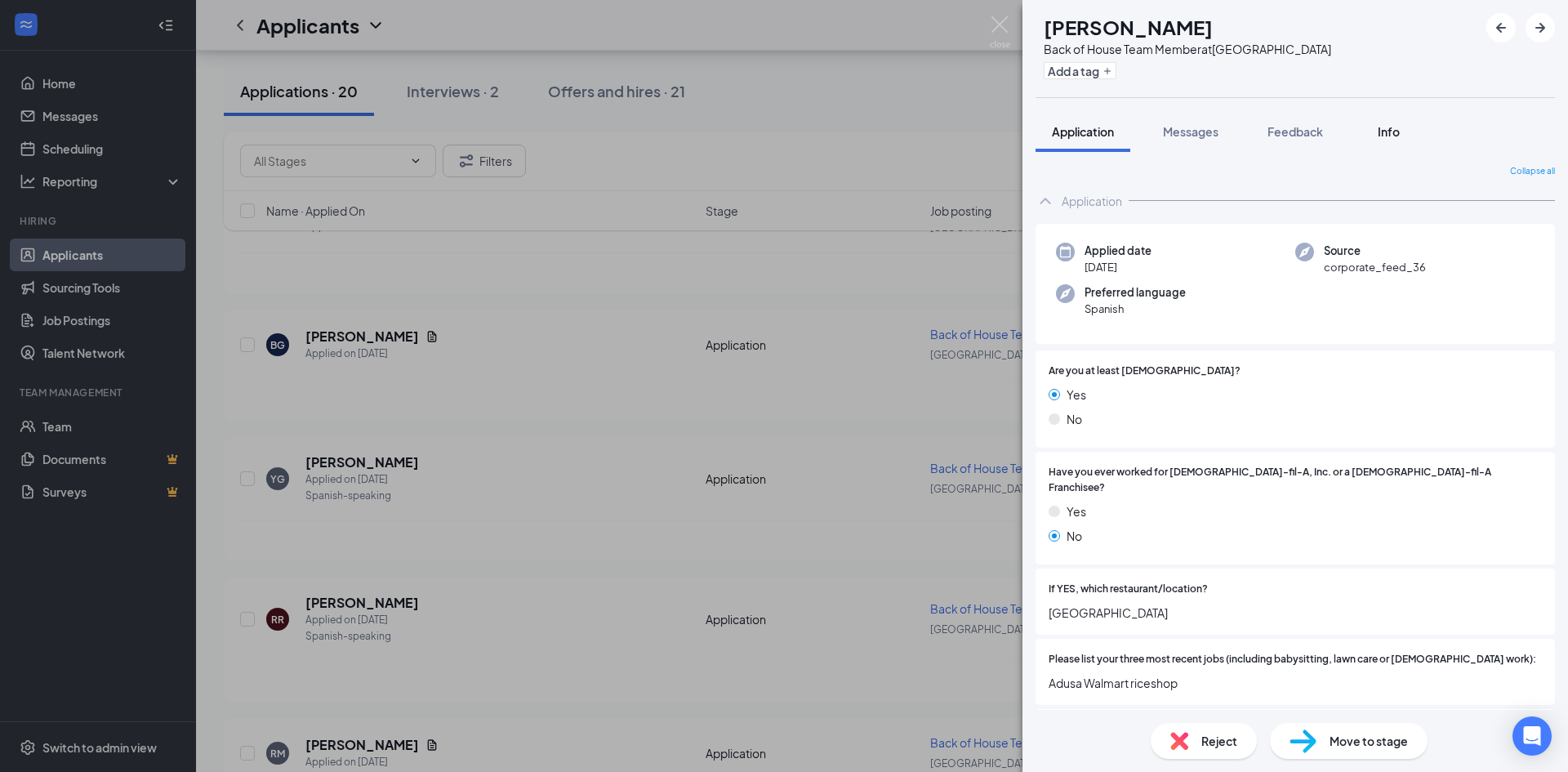
click at [1408, 136] on button "Info" at bounding box center [1389, 131] width 65 height 41
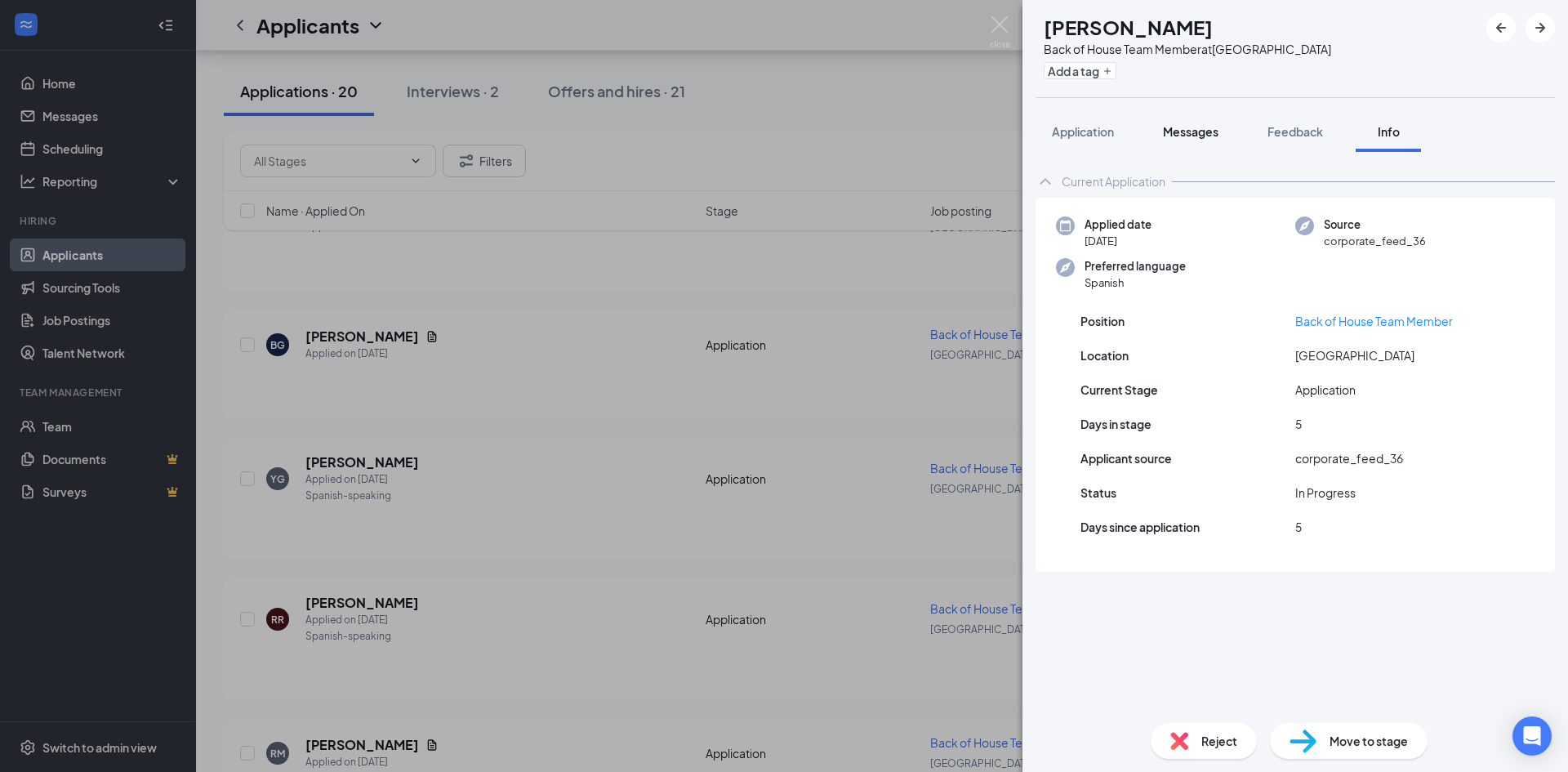
click at [1197, 138] on span "Messages" at bounding box center [1191, 131] width 55 height 14
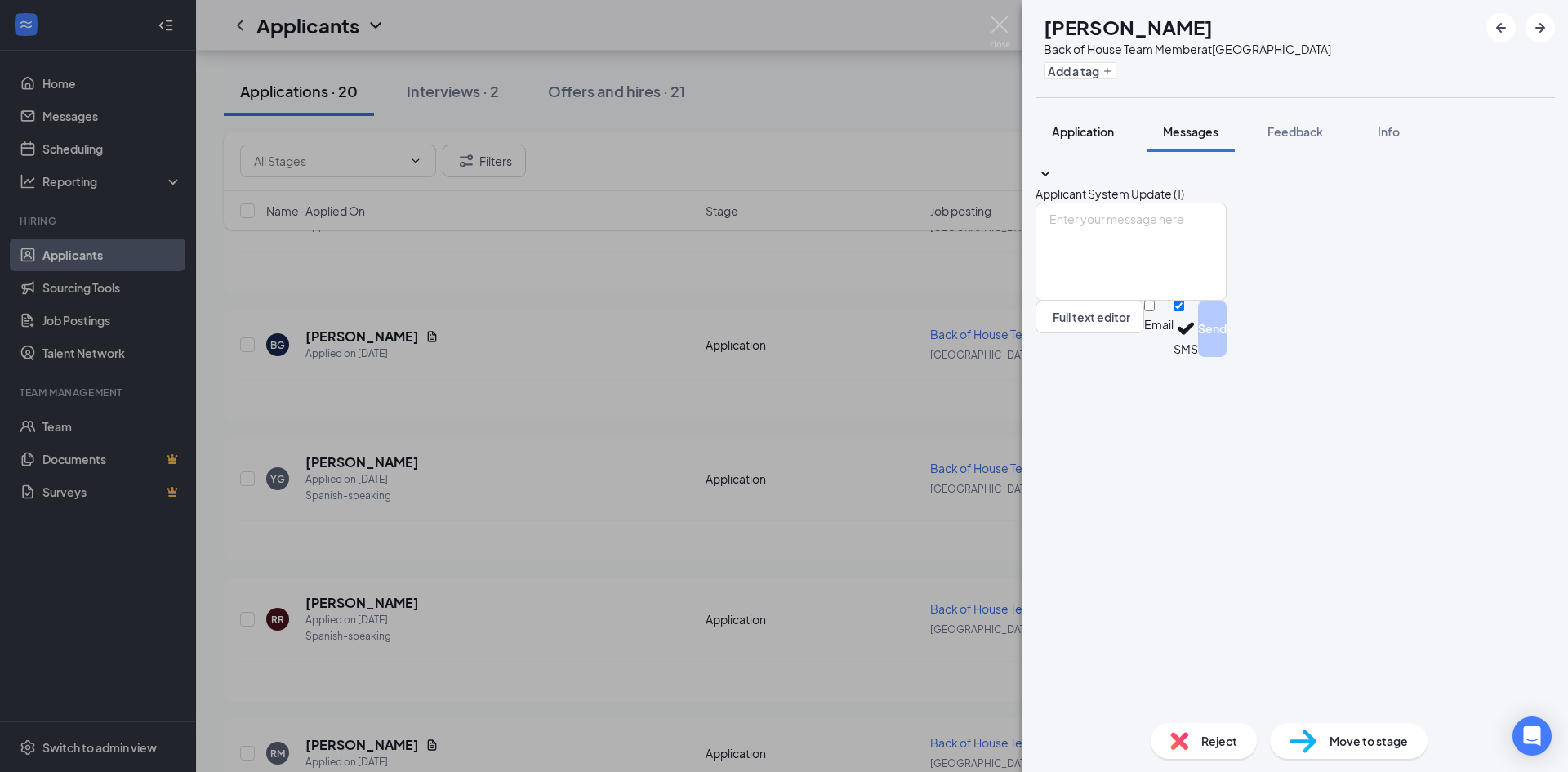
click at [1080, 127] on span "Application" at bounding box center [1082, 131] width 62 height 14
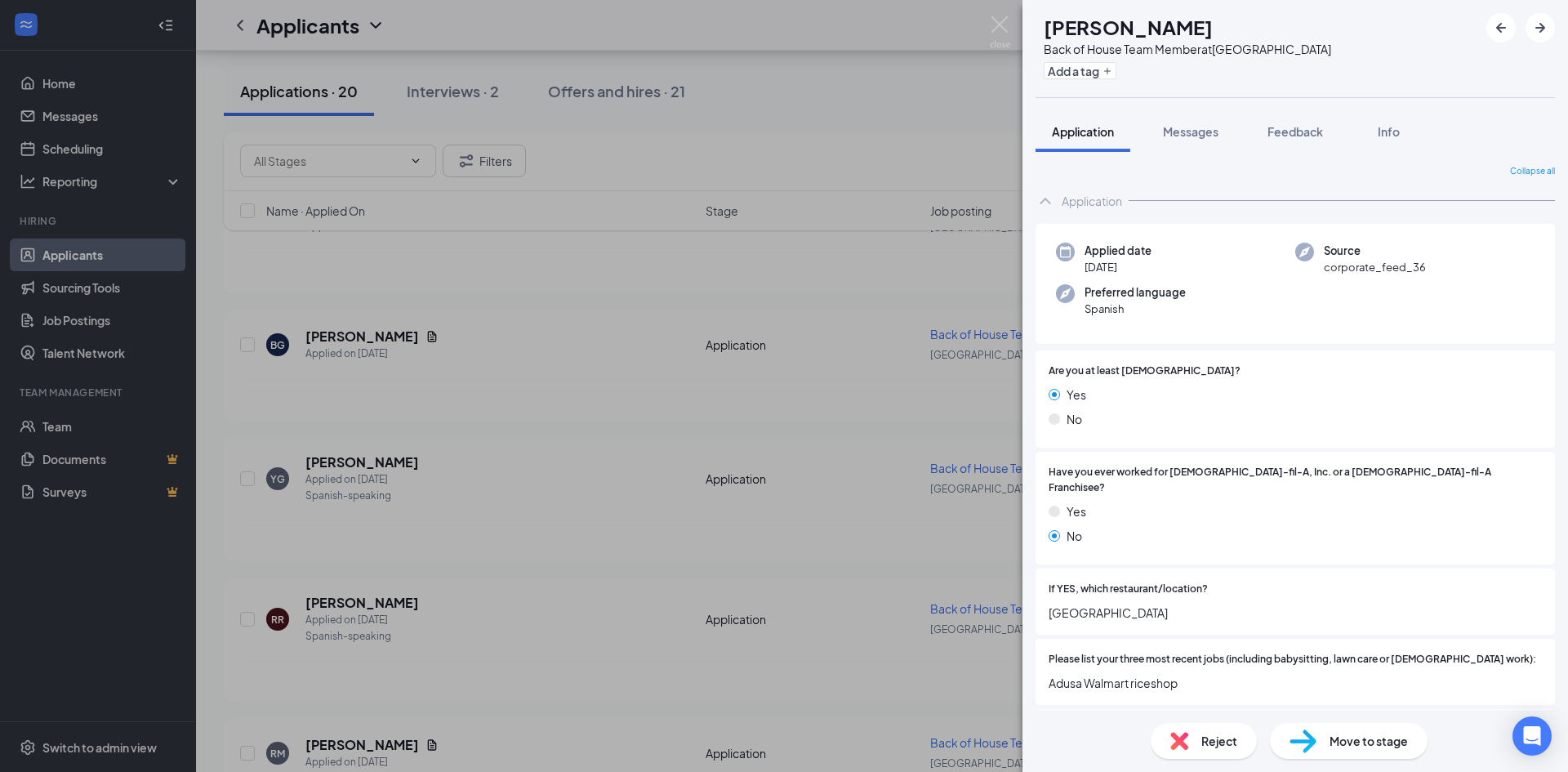
click at [867, 415] on div "YG Yohania Garcia Back of House Team Member at South Square Add a tag Applicati…" at bounding box center [784, 386] width 1568 height 772
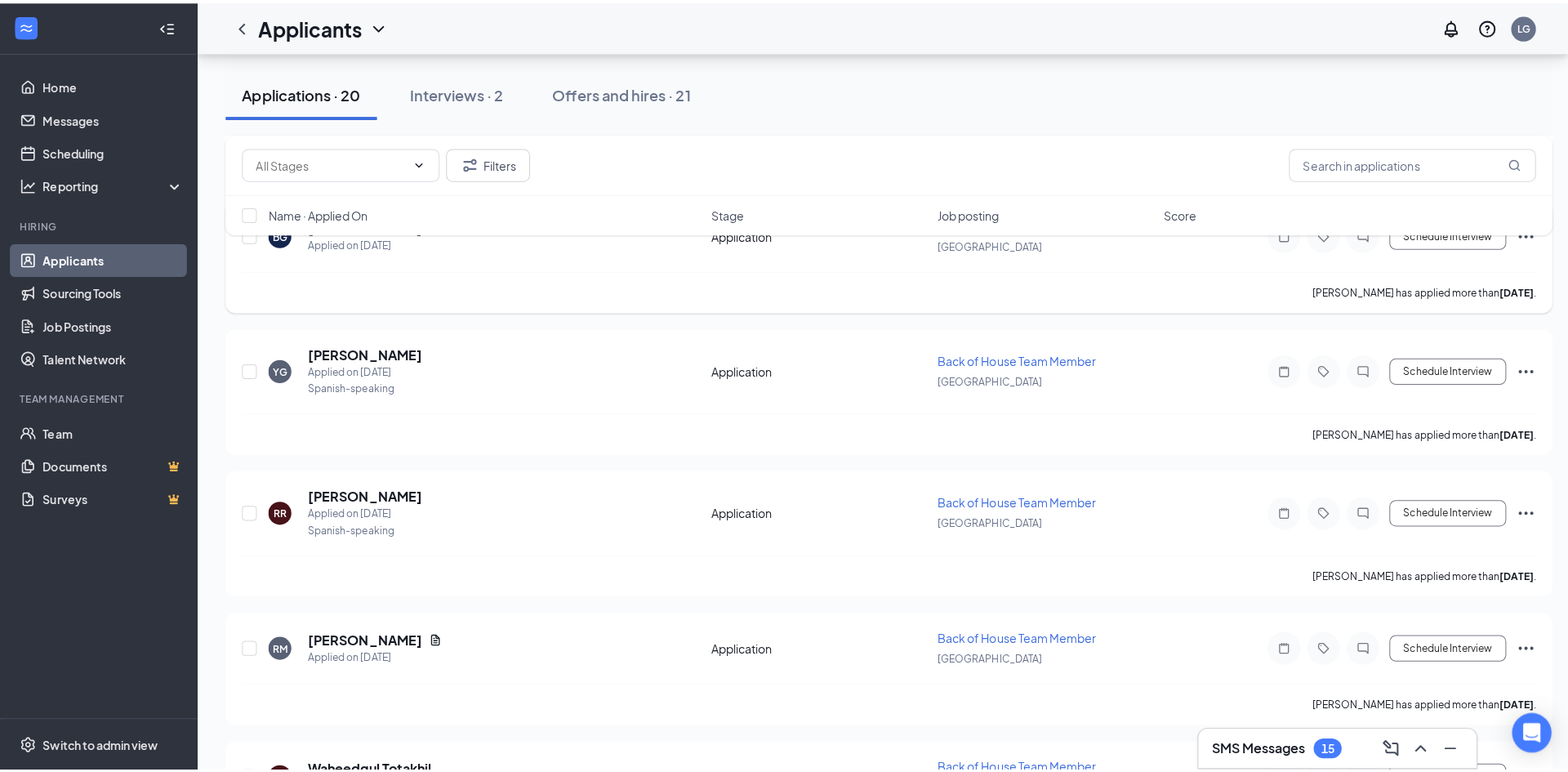
scroll to position [408, 0]
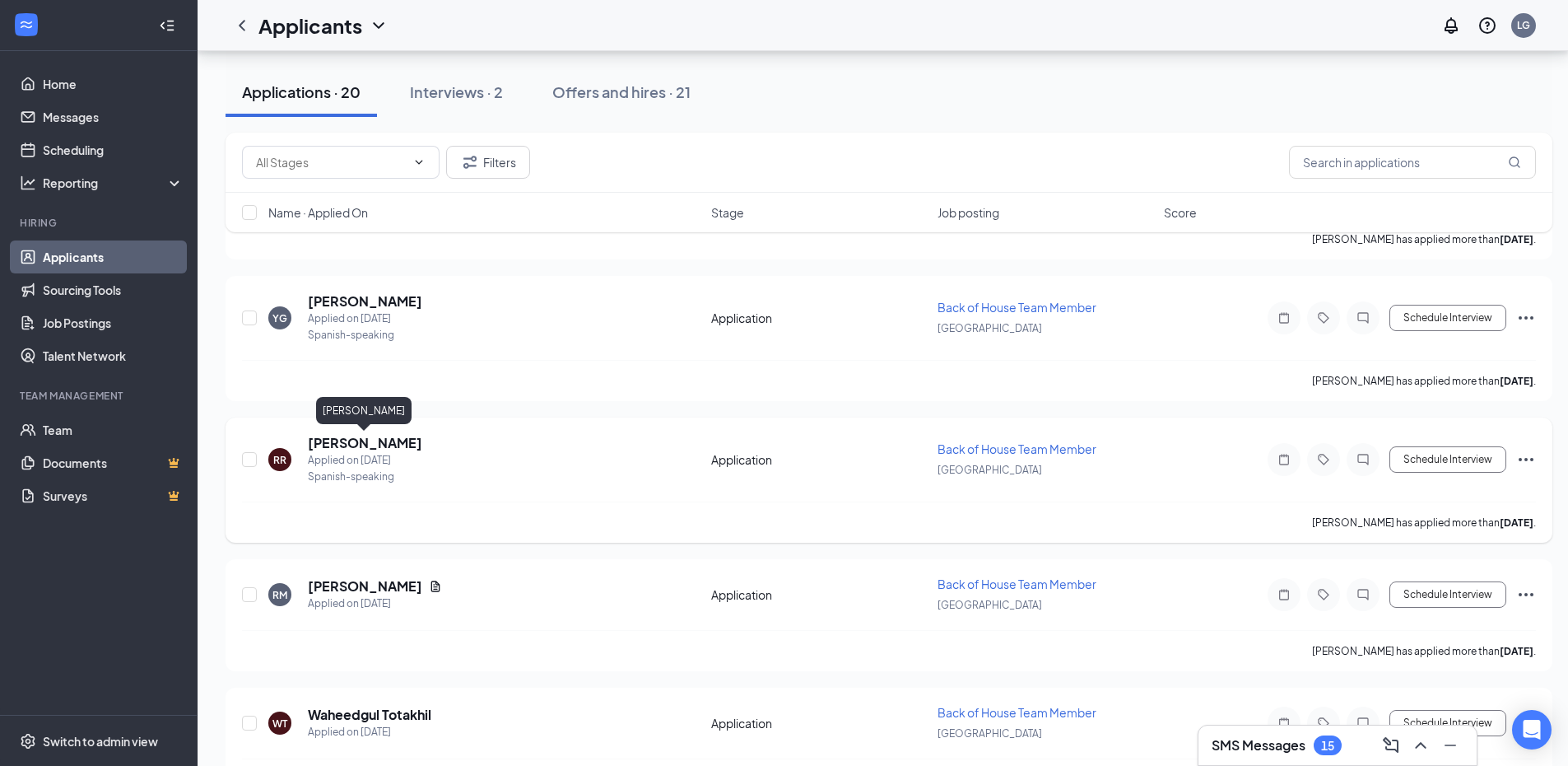
click at [385, 446] on h5 "Reynaldo Ramos" at bounding box center [365, 443] width 114 height 18
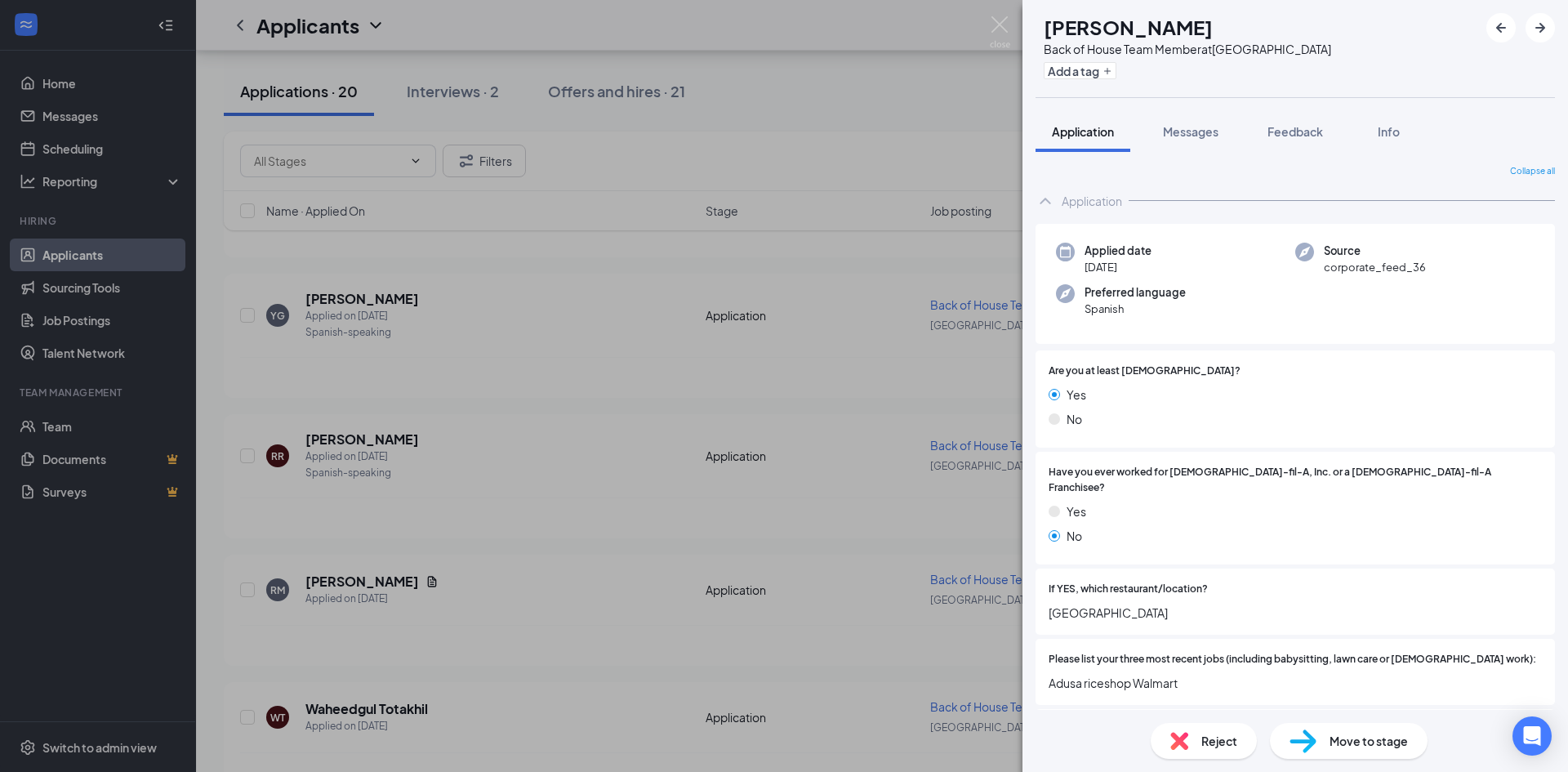
click at [1136, 134] on div "Application Messages Feedback Info" at bounding box center [1295, 131] width 519 height 41
click at [1166, 124] on span "Messages" at bounding box center [1191, 131] width 55 height 14
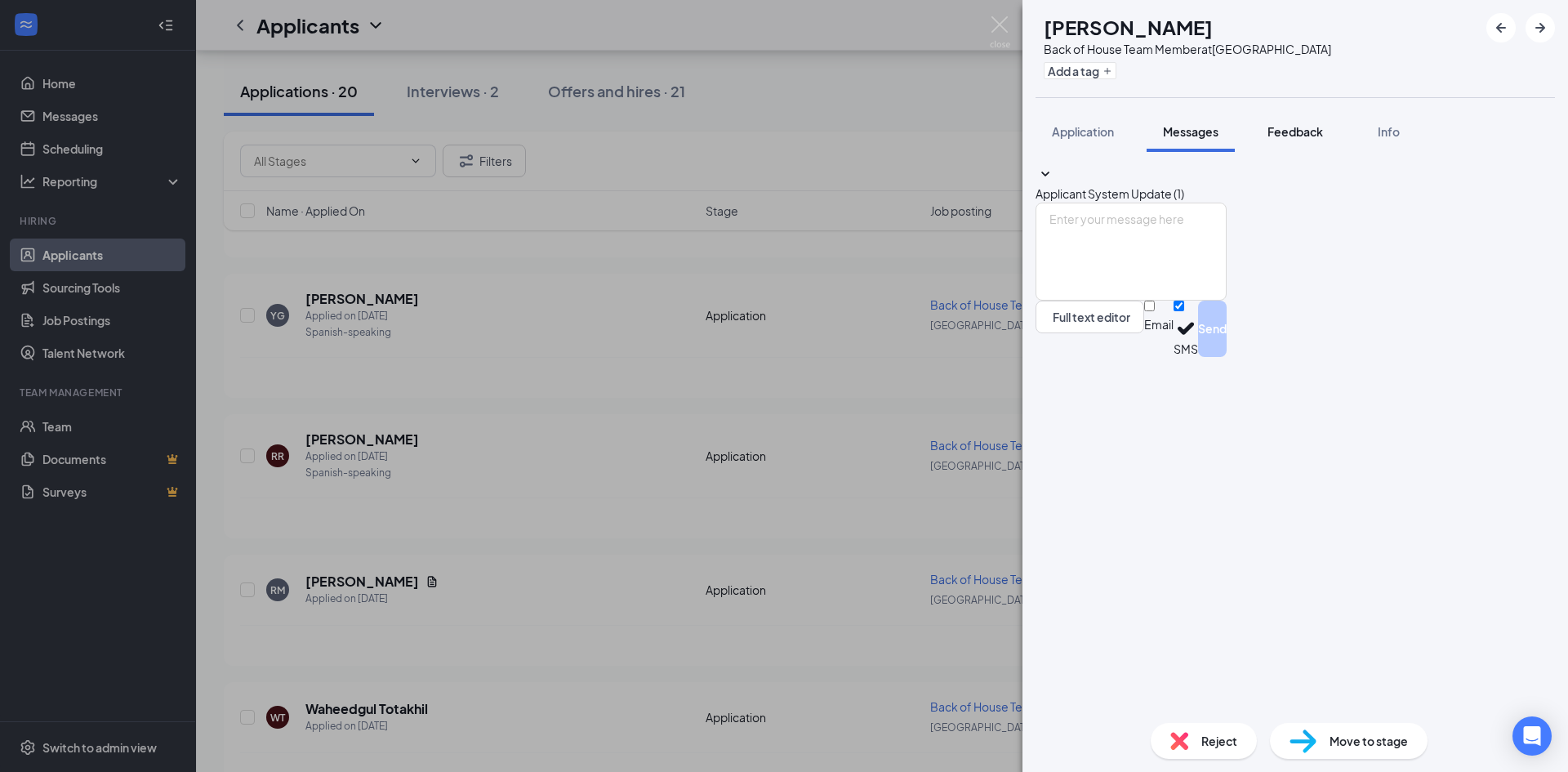
click at [1296, 134] on span "Feedback" at bounding box center [1295, 131] width 55 height 14
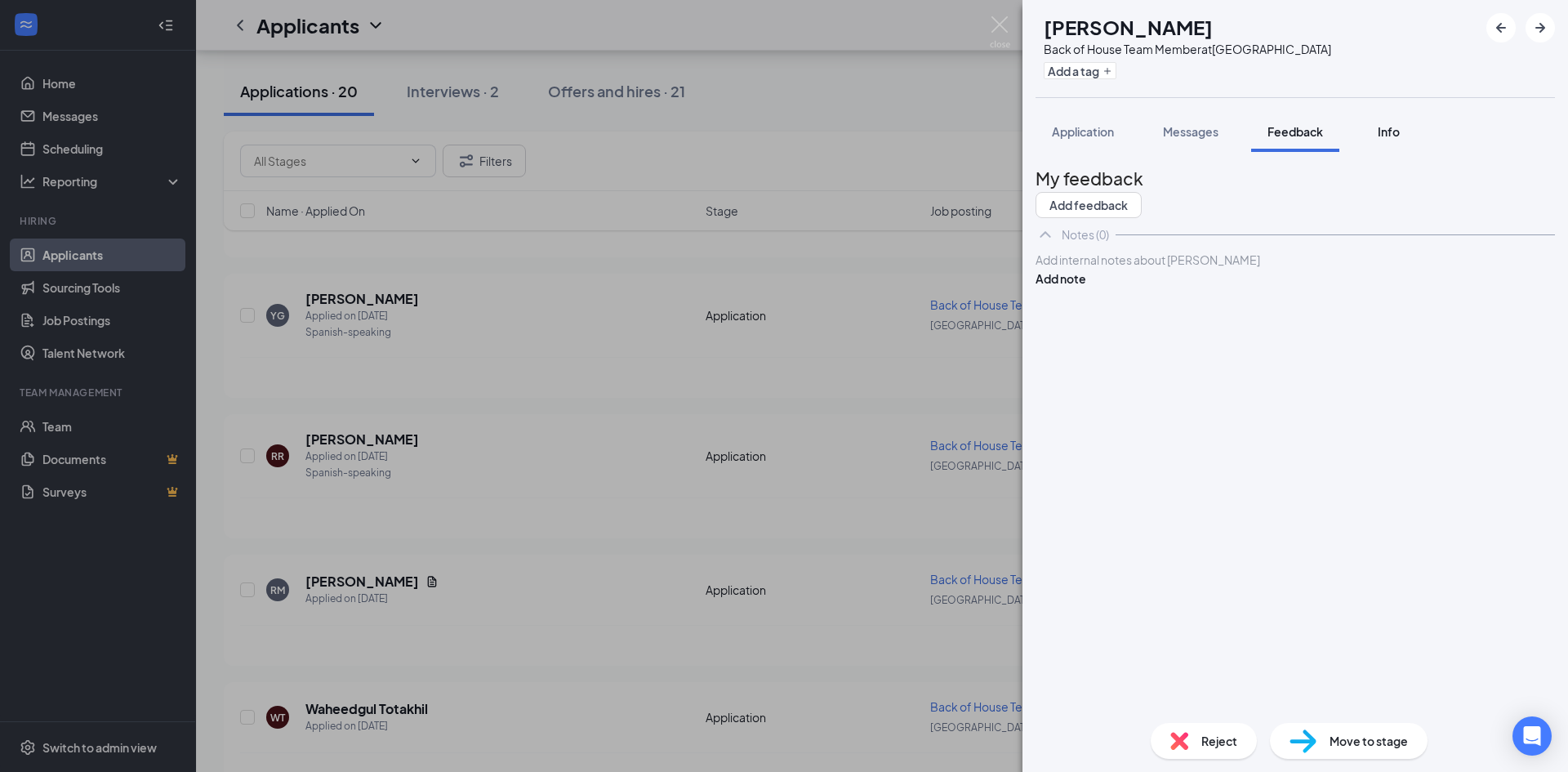
click at [1371, 135] on button "Info" at bounding box center [1389, 131] width 65 height 41
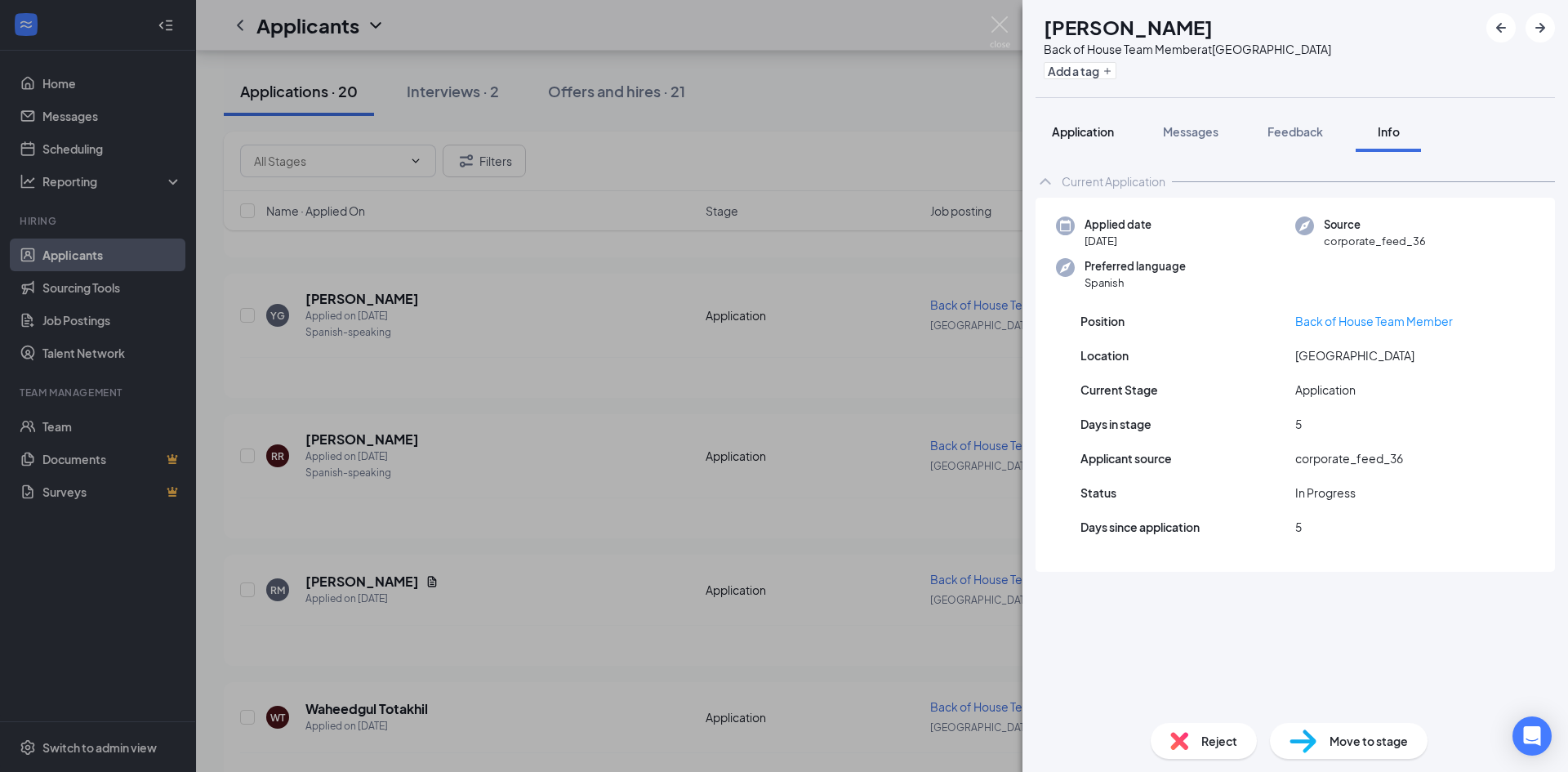
click at [1105, 137] on span "Application" at bounding box center [1082, 131] width 62 height 14
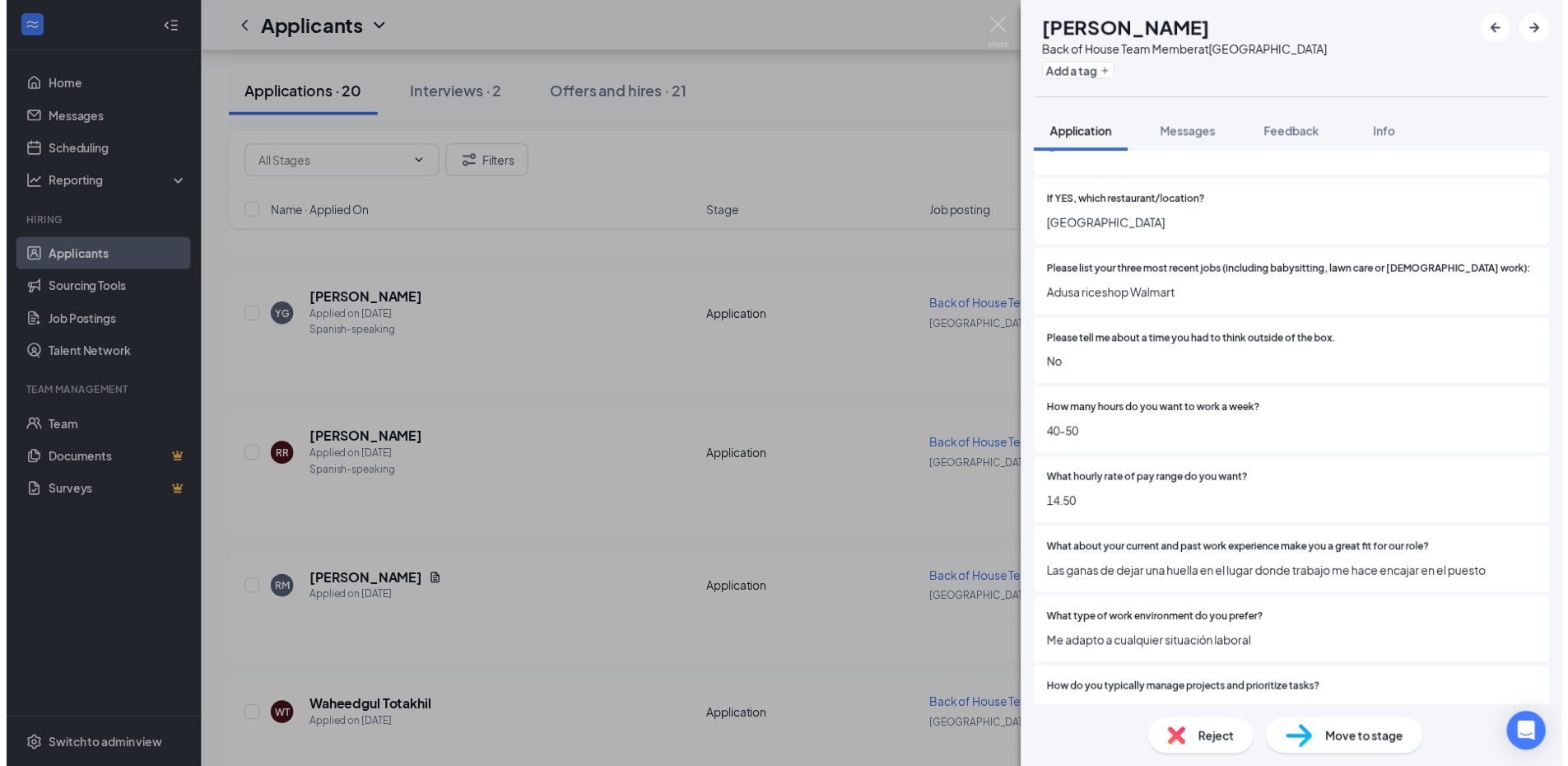
scroll to position [494, 0]
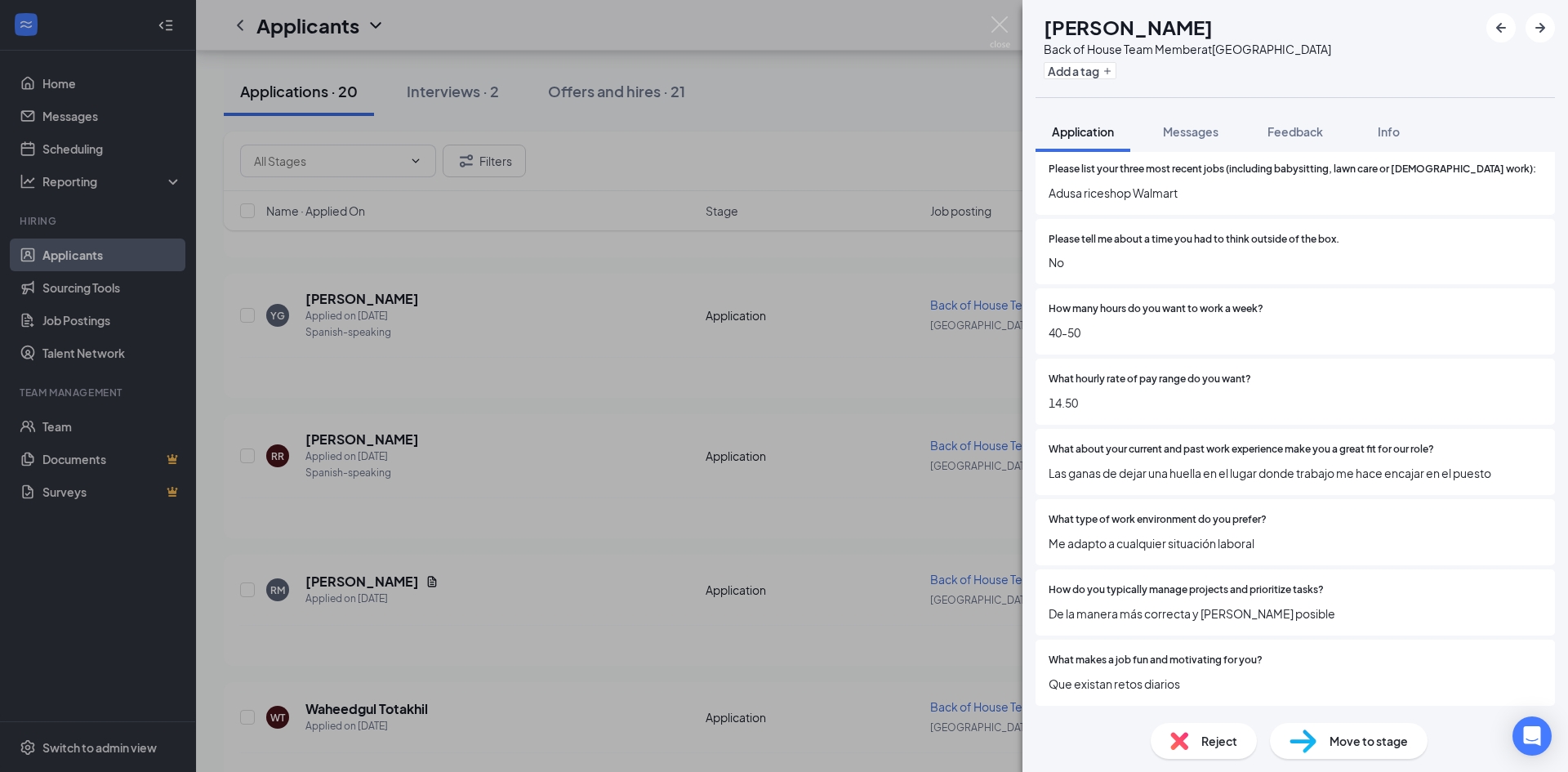
click at [658, 438] on div "RR Reynaldo Ramos Back of House Team Member at South Square Add a tag Applicati…" at bounding box center [784, 386] width 1568 height 772
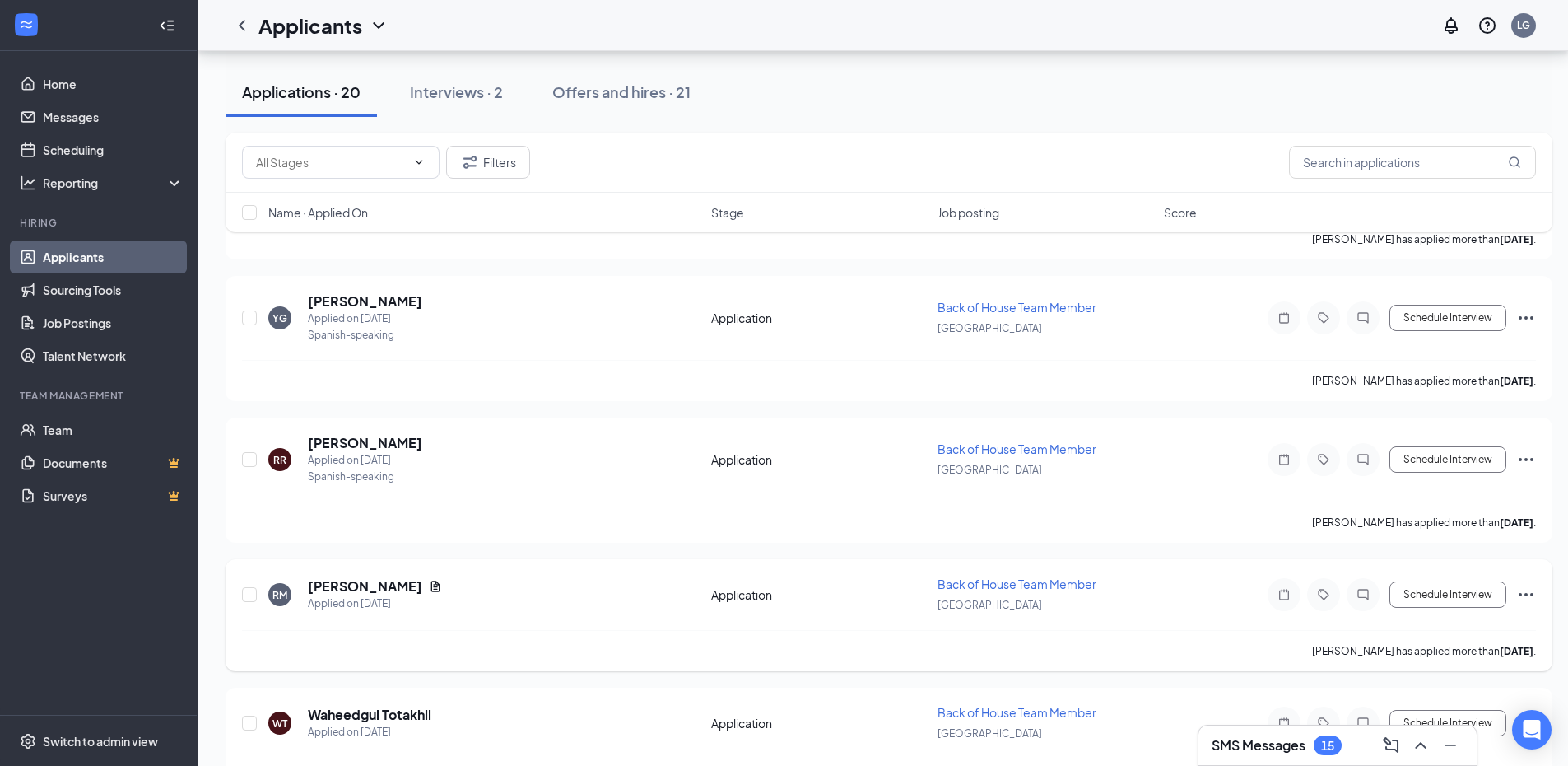
scroll to position [494, 0]
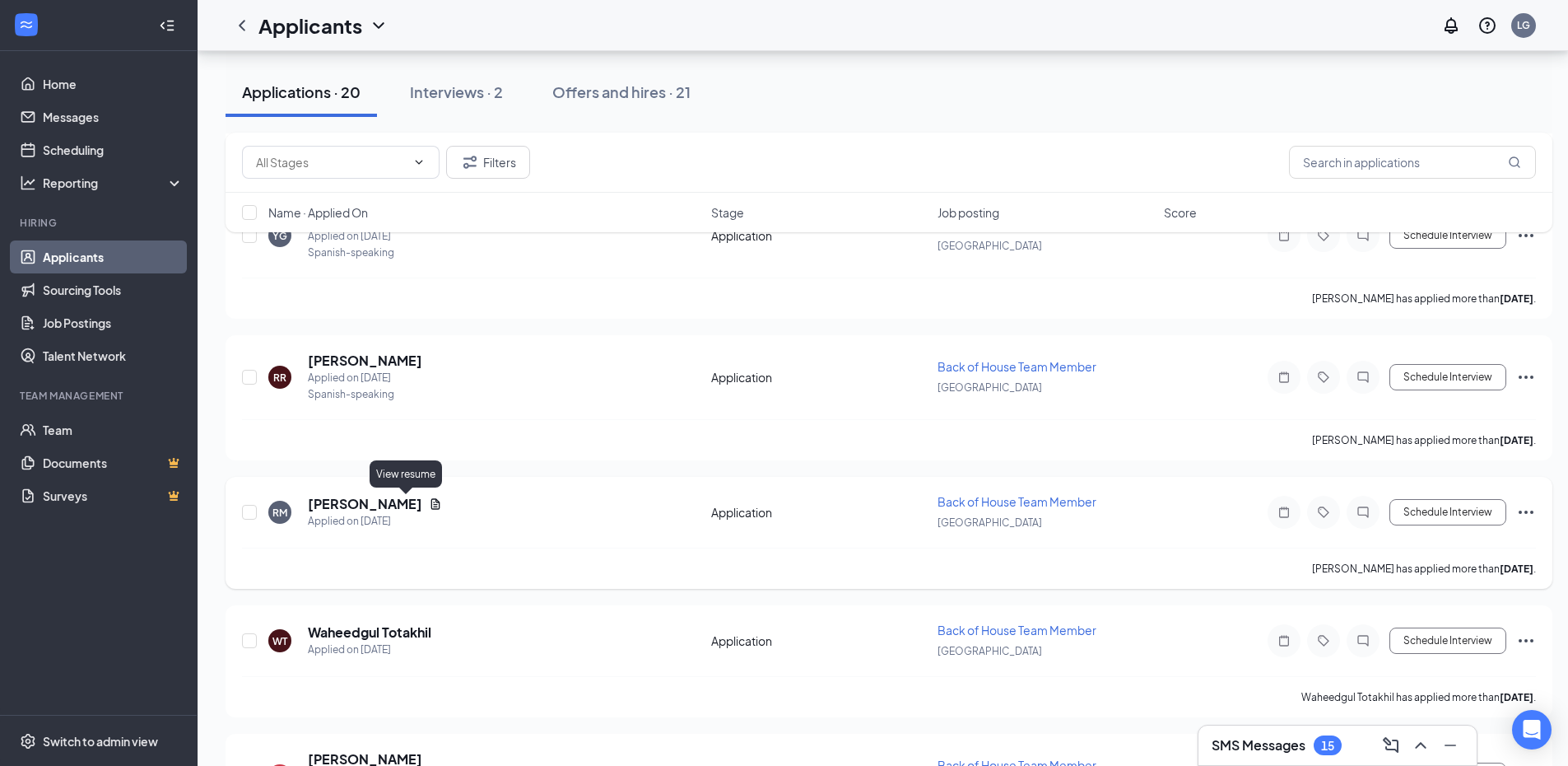
click at [429, 503] on icon "Document" at bounding box center [436, 504] width 13 height 13
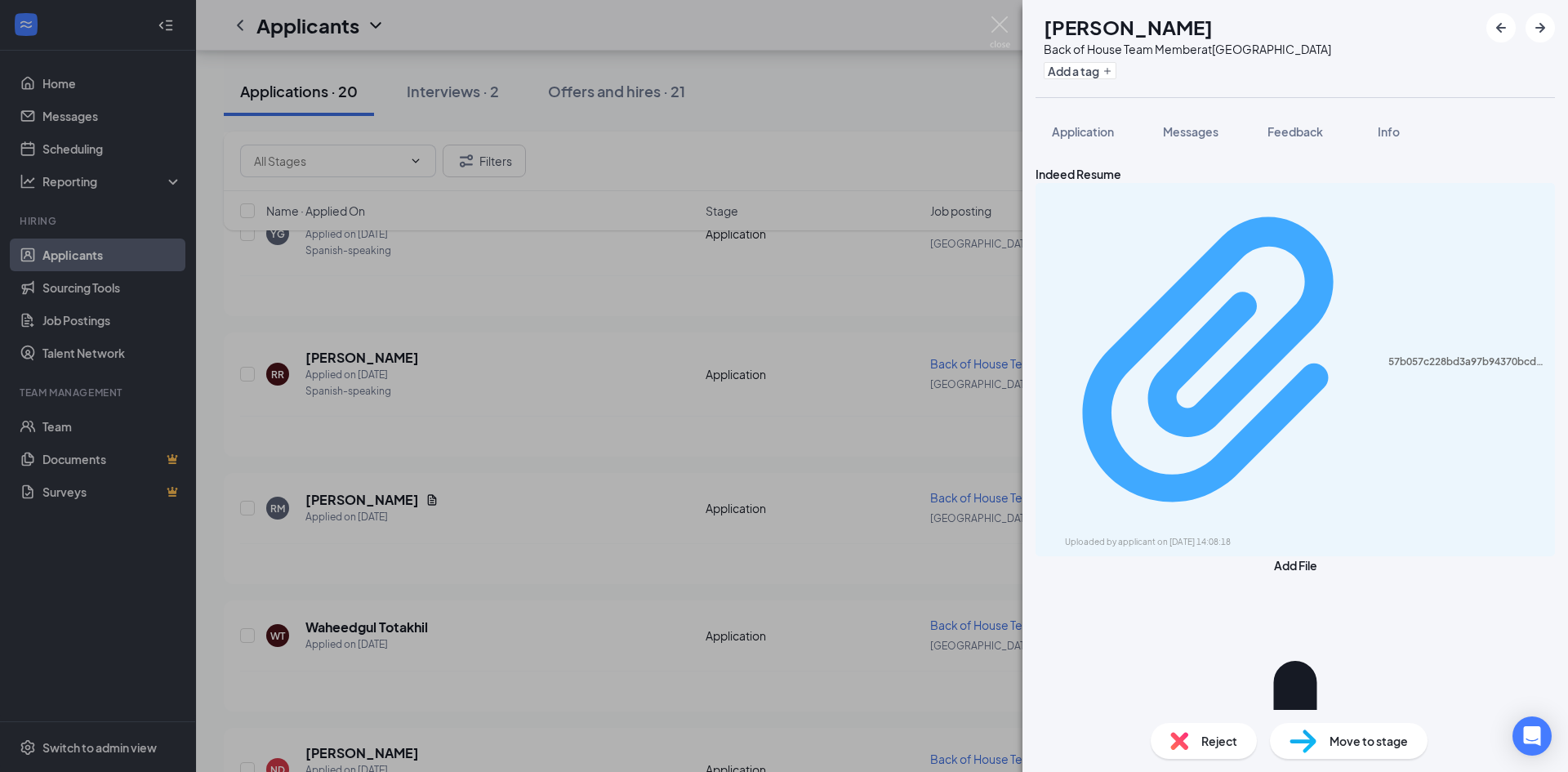
click at [1163, 535] on div "Uploaded by applicant on Sep 05, 2025 at 14:08:18" at bounding box center [1187, 542] width 245 height 13
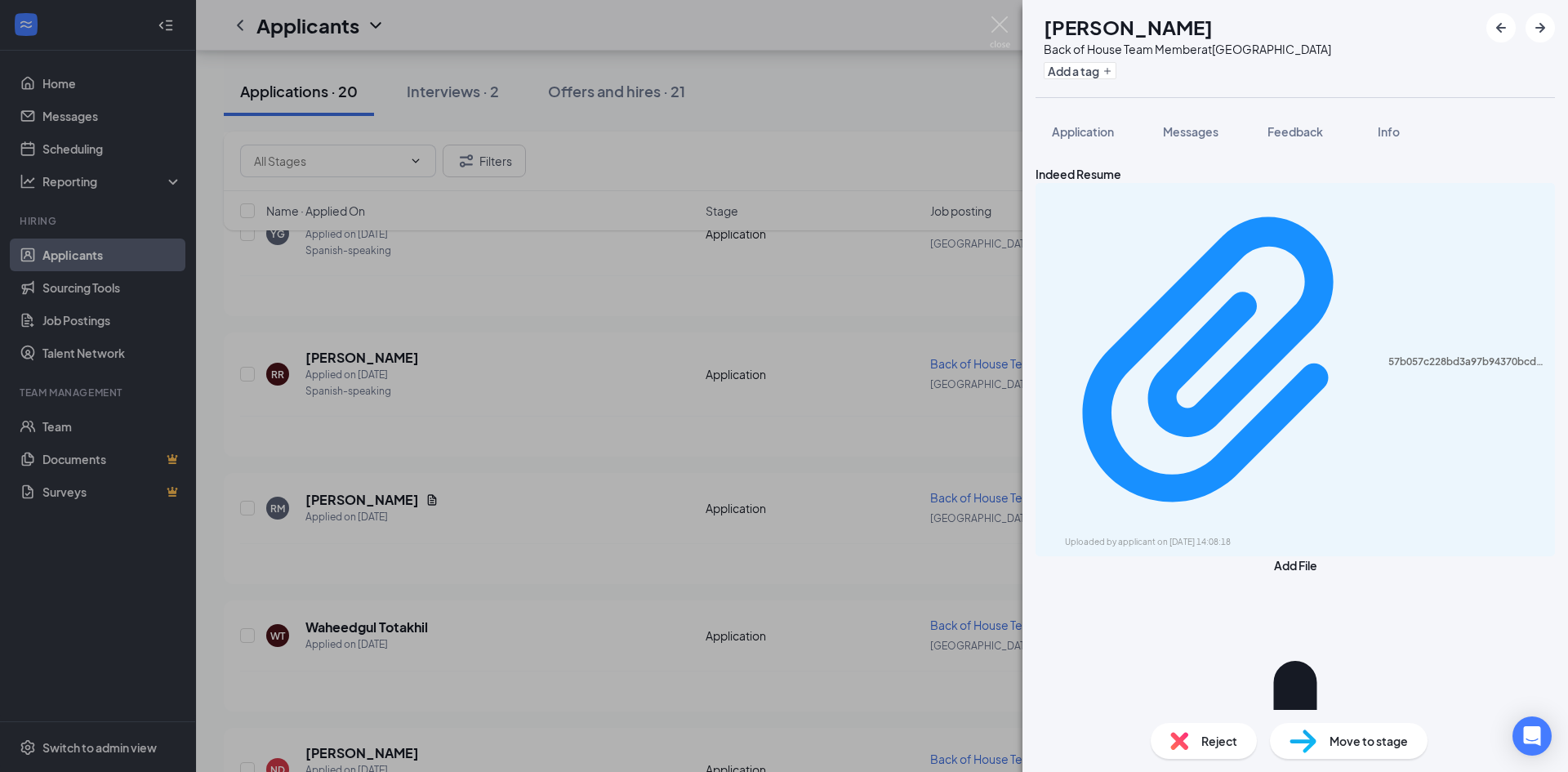
click at [791, 173] on div "RM ronald martin Back of House Team Member at South Square Add a tag Applicatio…" at bounding box center [784, 386] width 1568 height 772
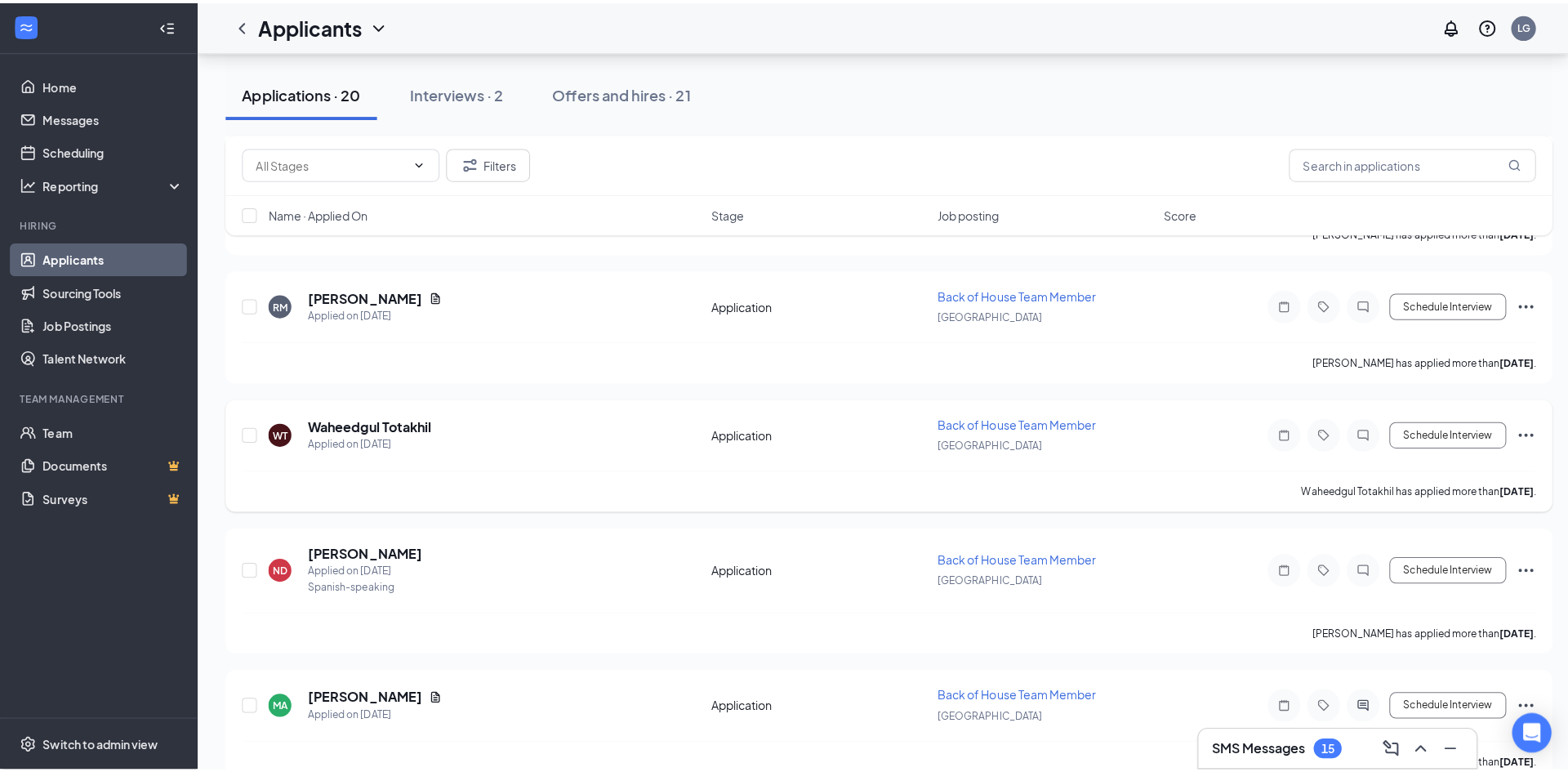
scroll to position [735, 0]
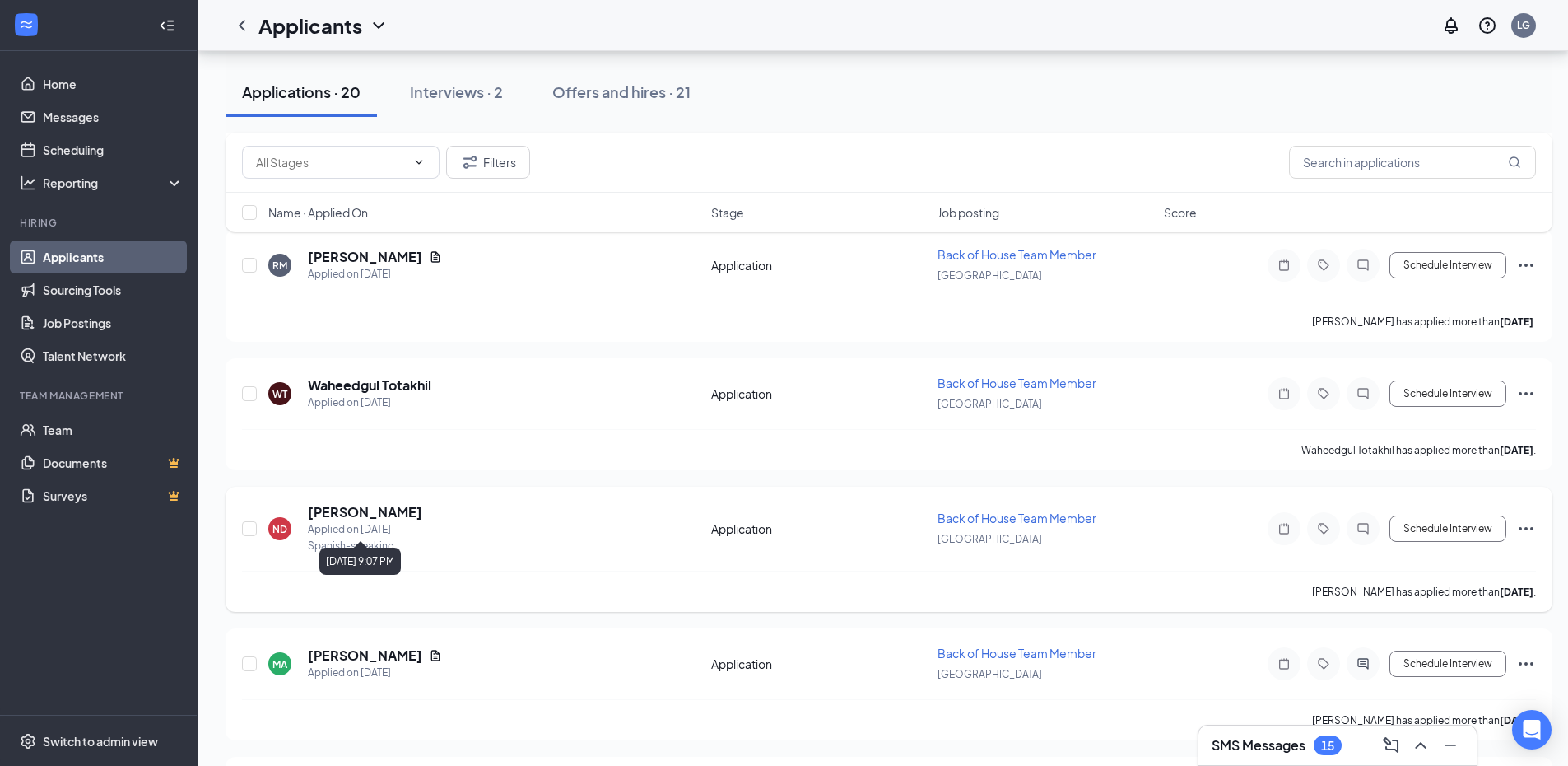
click at [416, 521] on h5 "Nanci Diaz Rivadeneyra" at bounding box center [365, 512] width 114 height 18
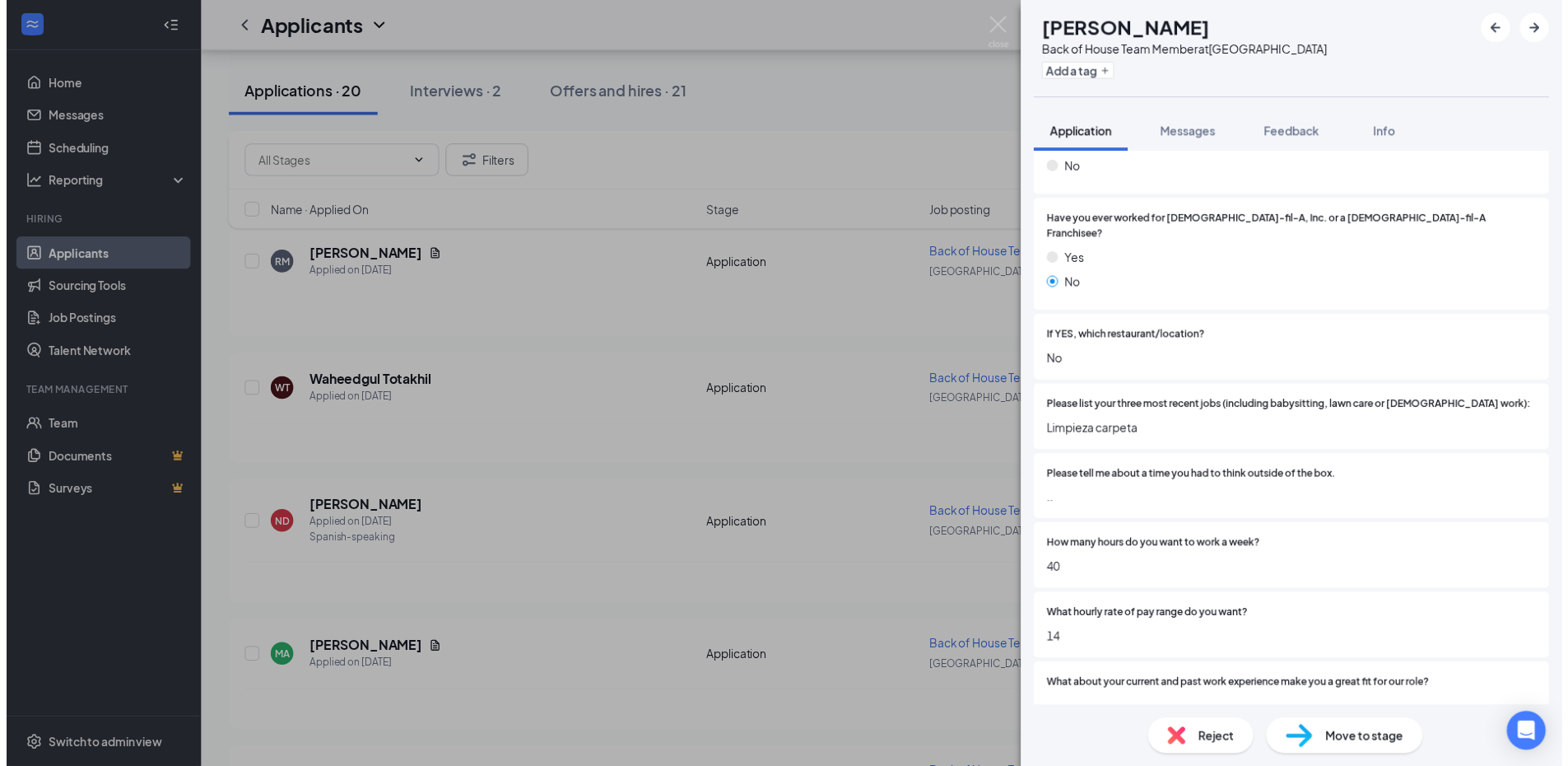
scroll to position [329, 0]
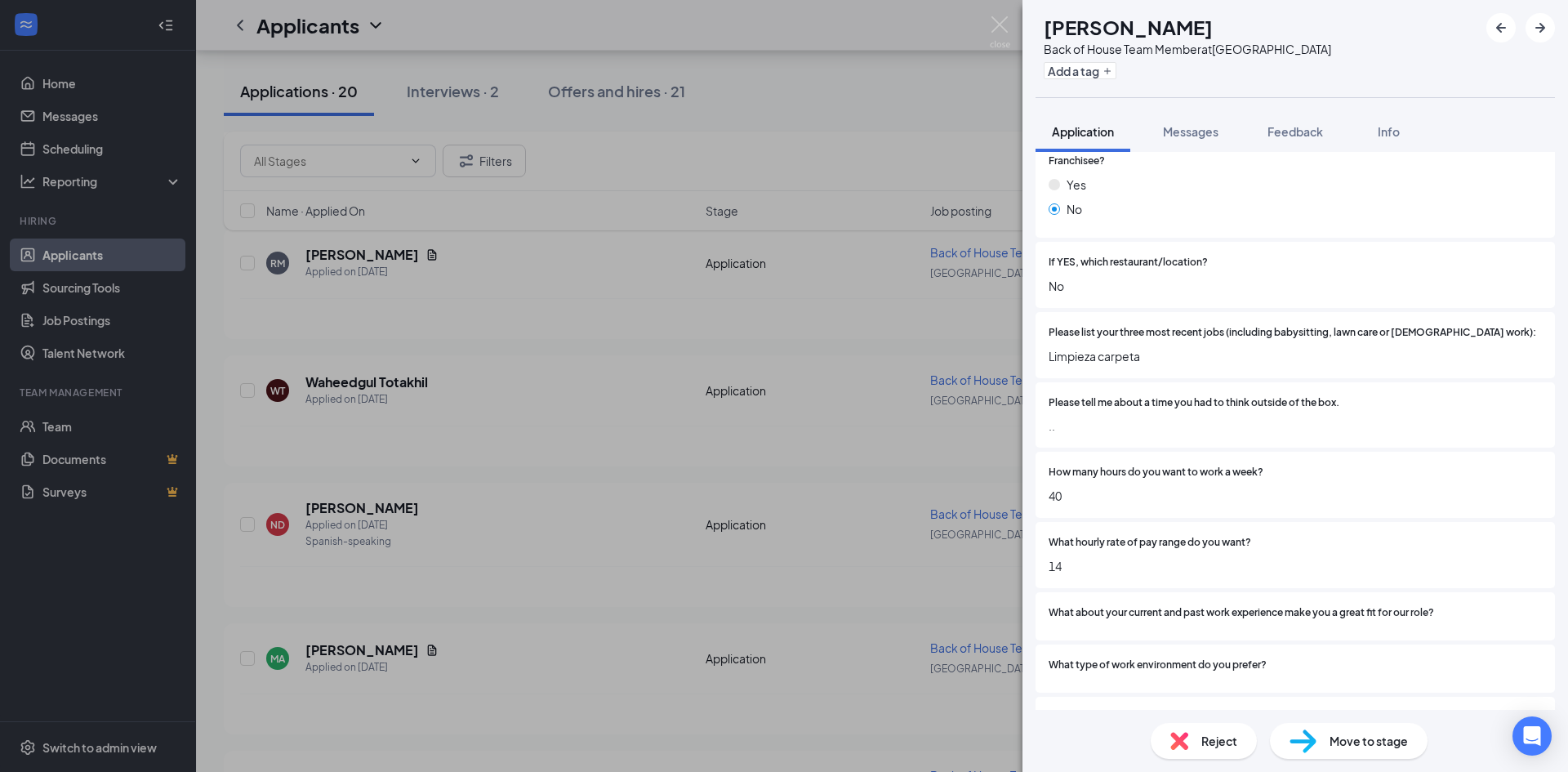
click at [454, 119] on div "ND Nanci Diaz Rivadeneyra Back of House Team Member at South Square Add a tag A…" at bounding box center [784, 386] width 1568 height 772
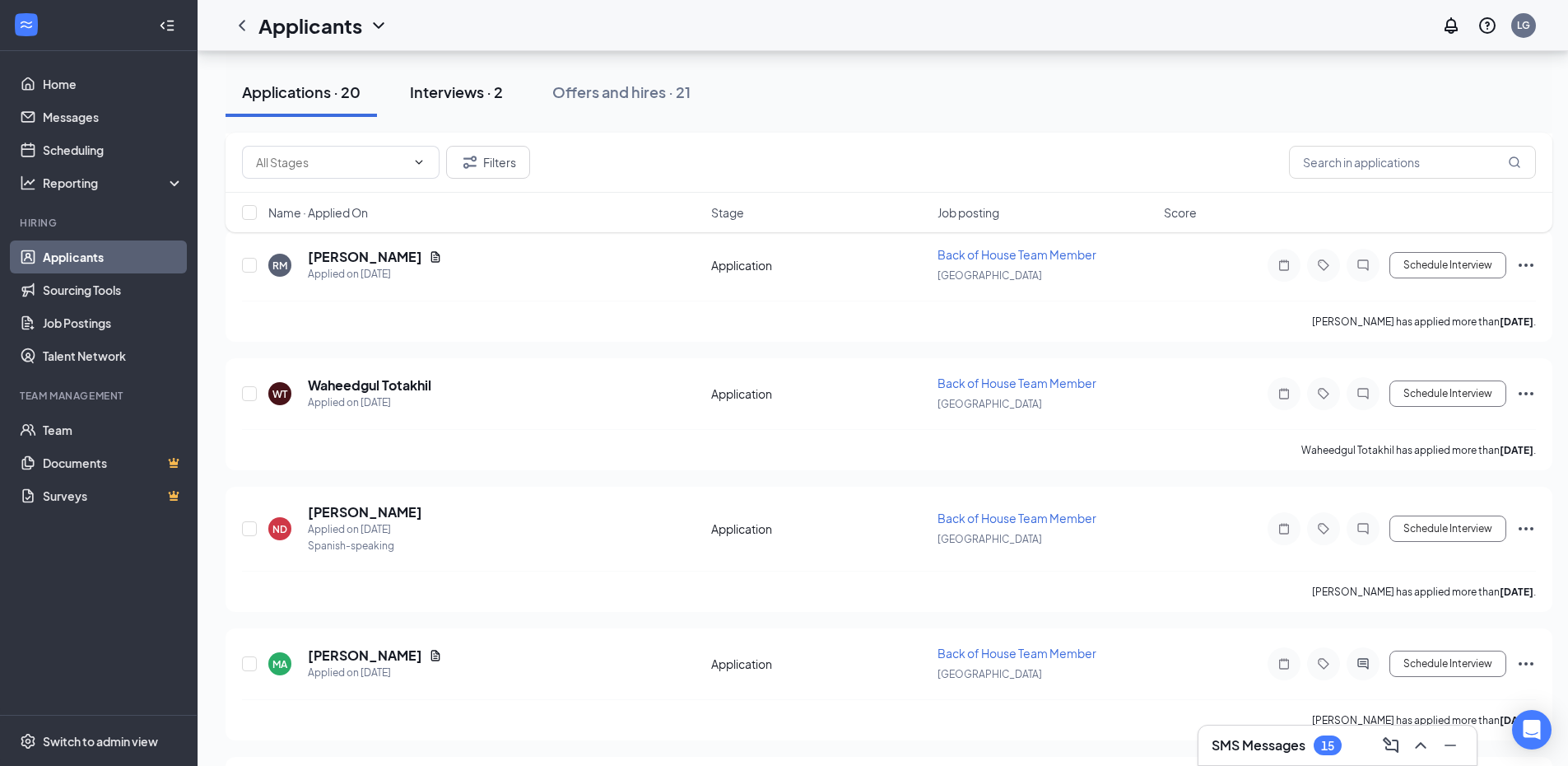
drag, startPoint x: 474, startPoint y: 68, endPoint x: 471, endPoint y: 78, distance: 10.4
click at [474, 70] on button "Interviews · 2" at bounding box center [456, 91] width 126 height 49
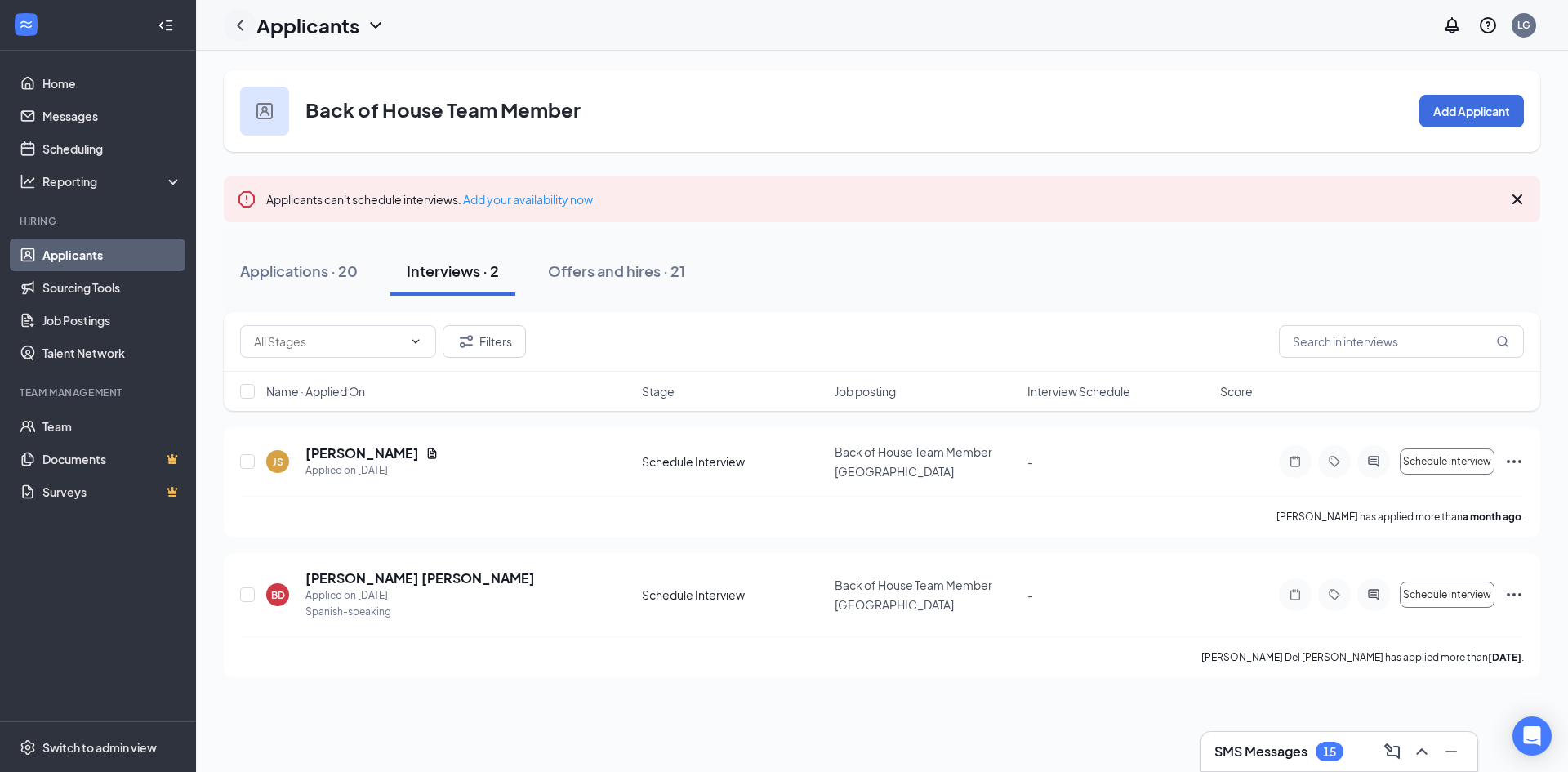
click at [242, 31] on icon "ChevronLeft" at bounding box center [240, 25] width 20 height 20
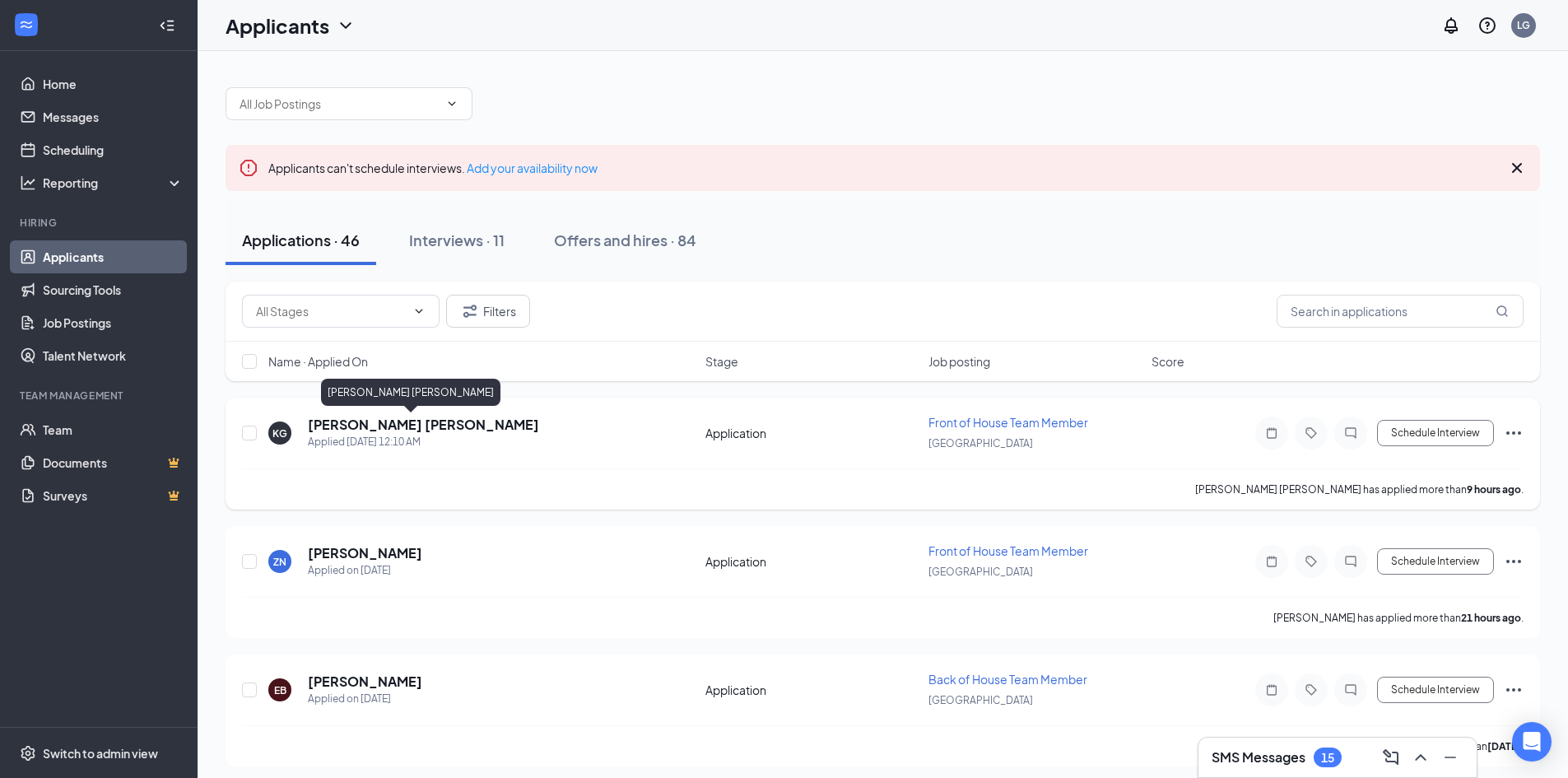
click at [420, 429] on h5 "Kevin González lozano" at bounding box center [423, 424] width 231 height 18
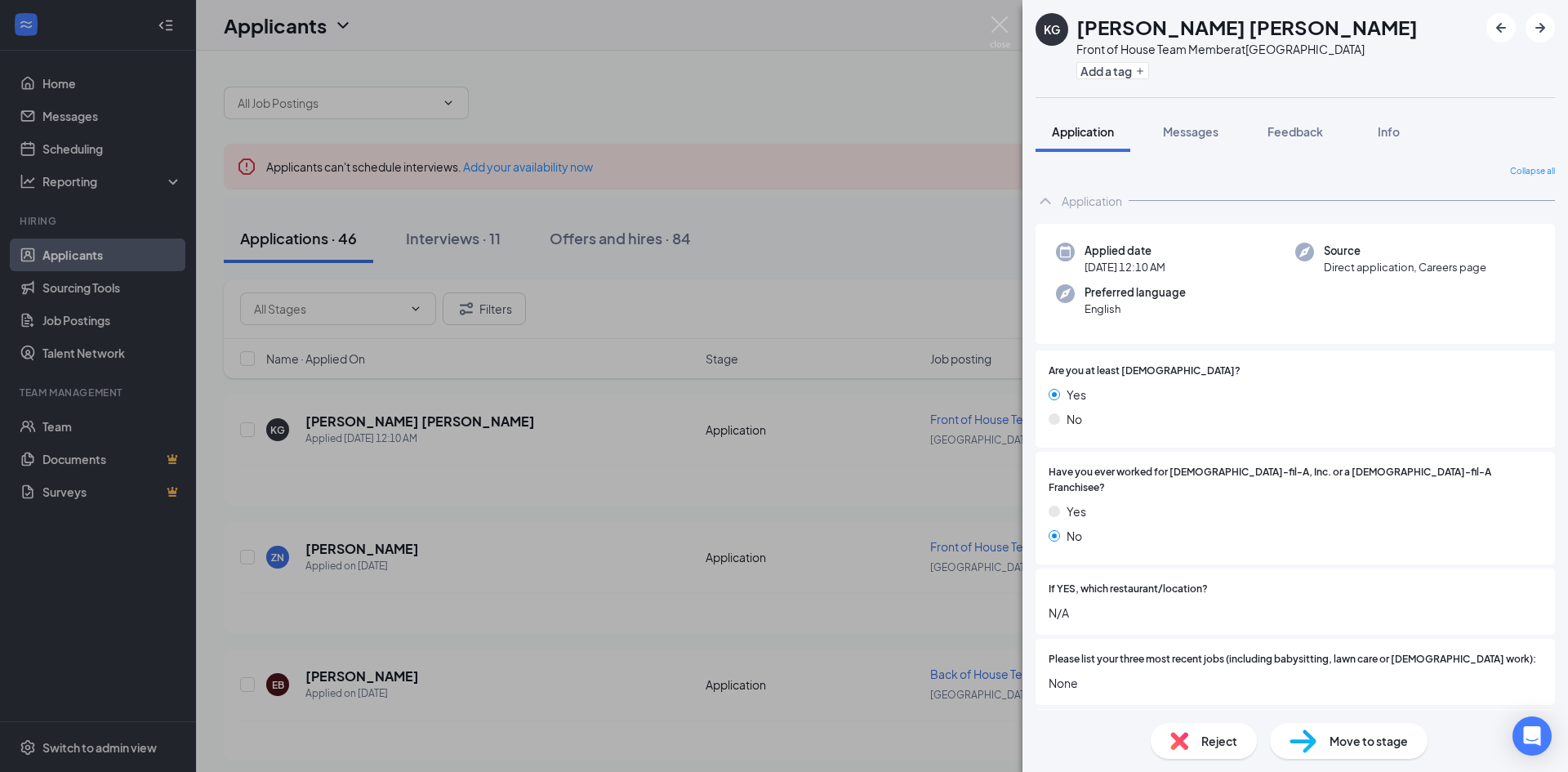
click at [526, 185] on div "KG Kevin González lozano Front of House Team Member at South Square Add a tag A…" at bounding box center [784, 386] width 1568 height 772
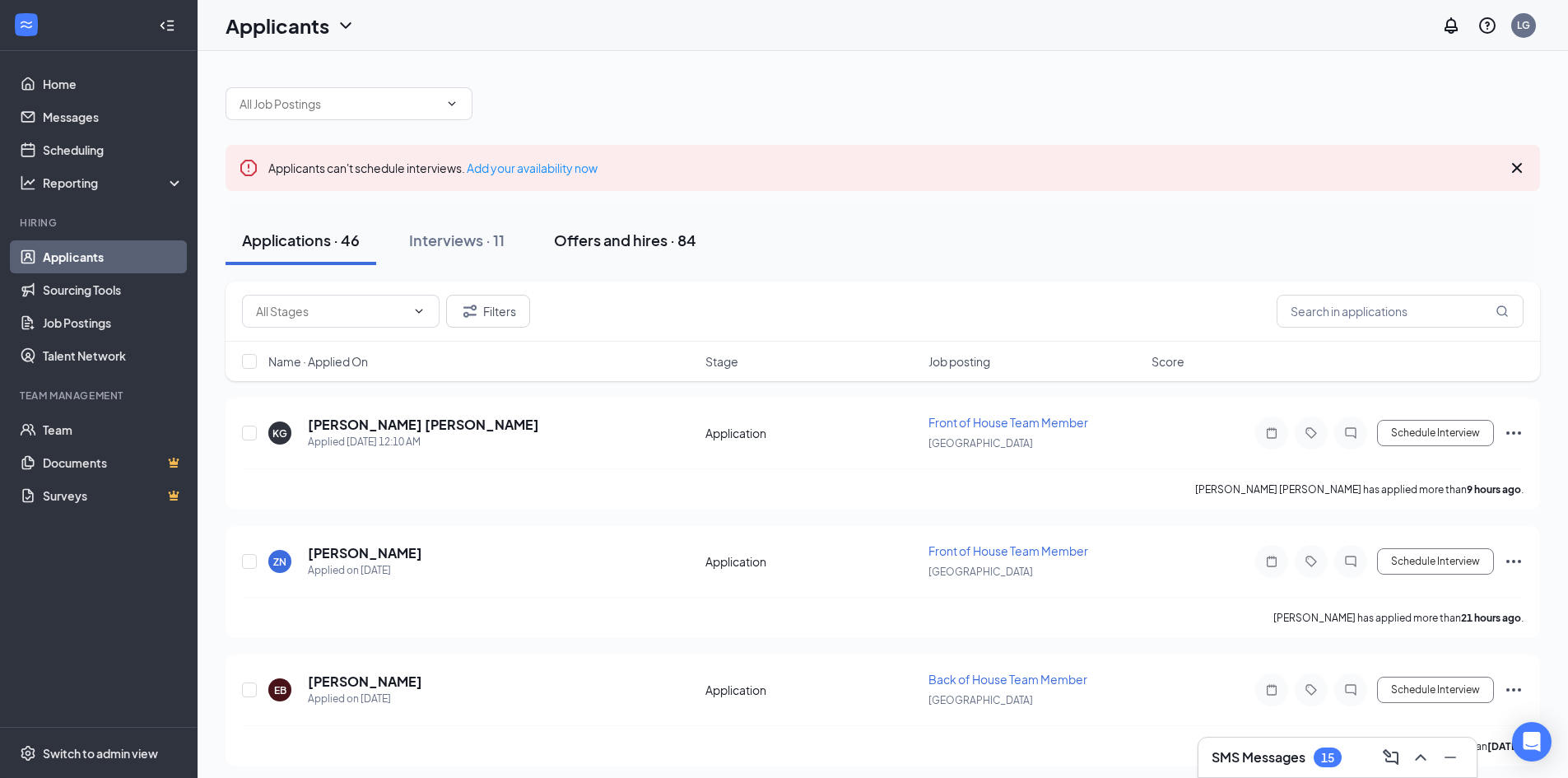
click at [608, 242] on div "Offers and hires · 84" at bounding box center [625, 239] width 142 height 20
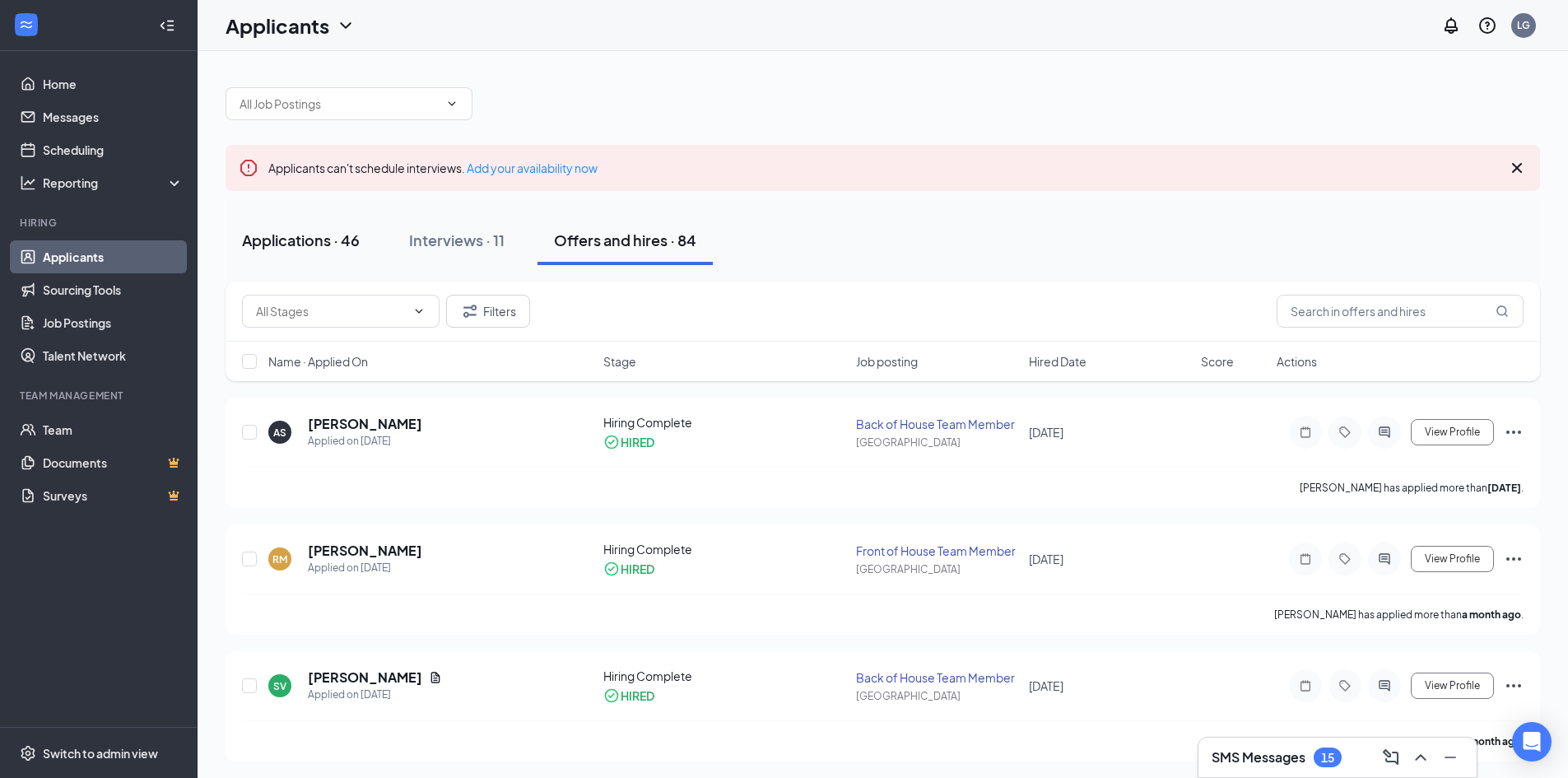
click at [316, 231] on div "Applications · 46" at bounding box center [301, 239] width 117 height 20
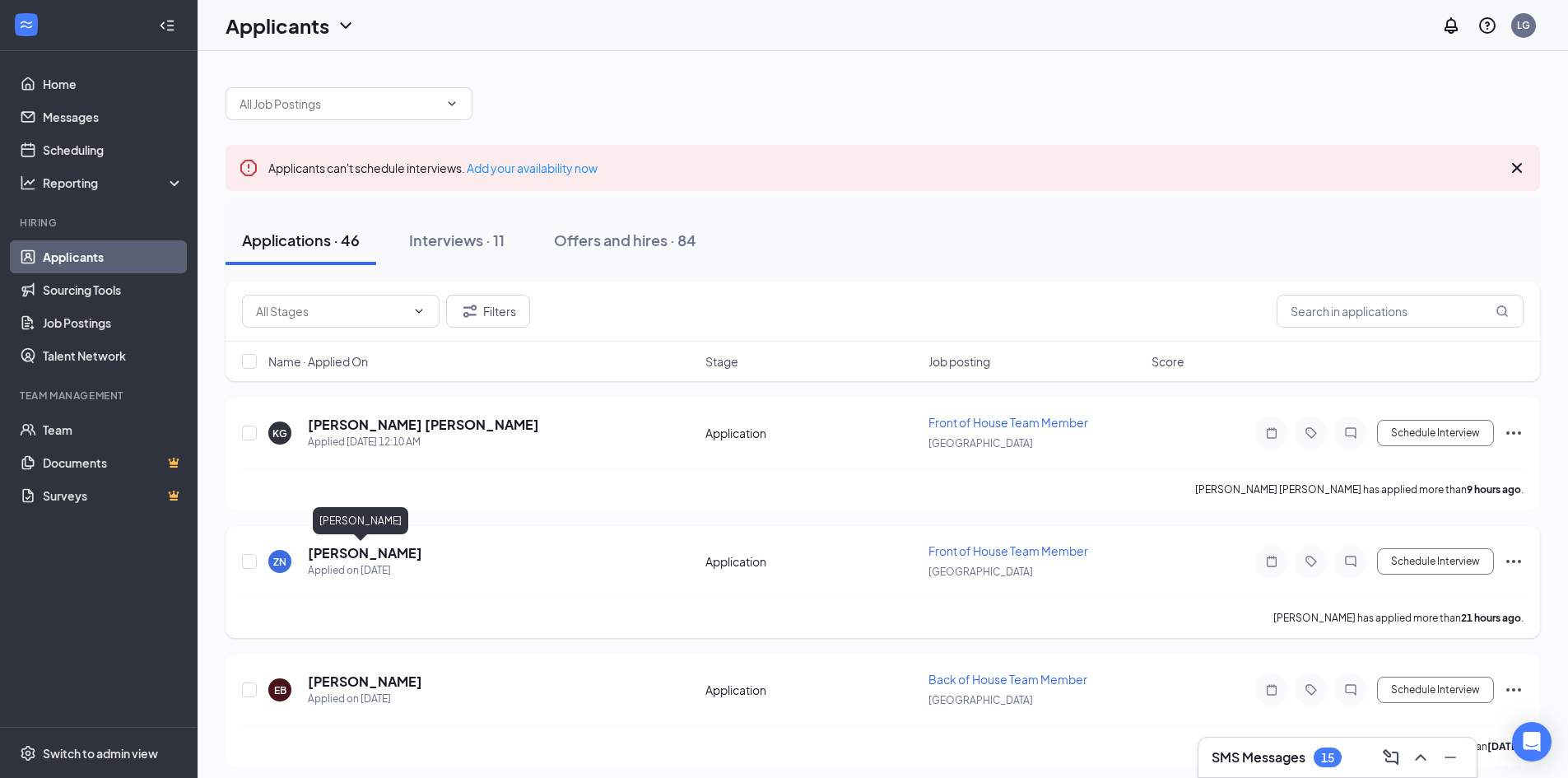
click at [344, 549] on h5 "Zae Norment" at bounding box center [365, 553] width 114 height 18
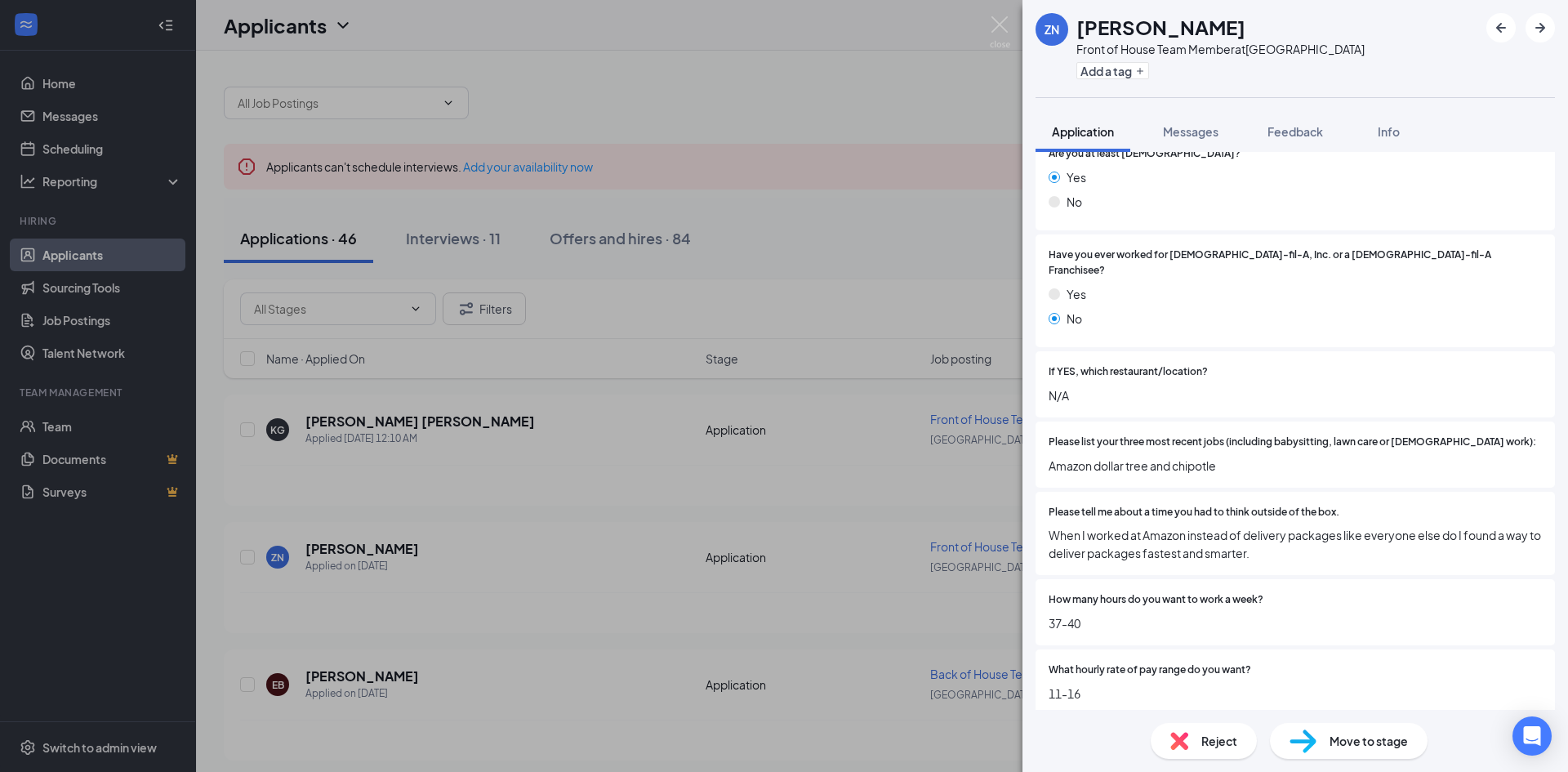
scroll to position [82, 0]
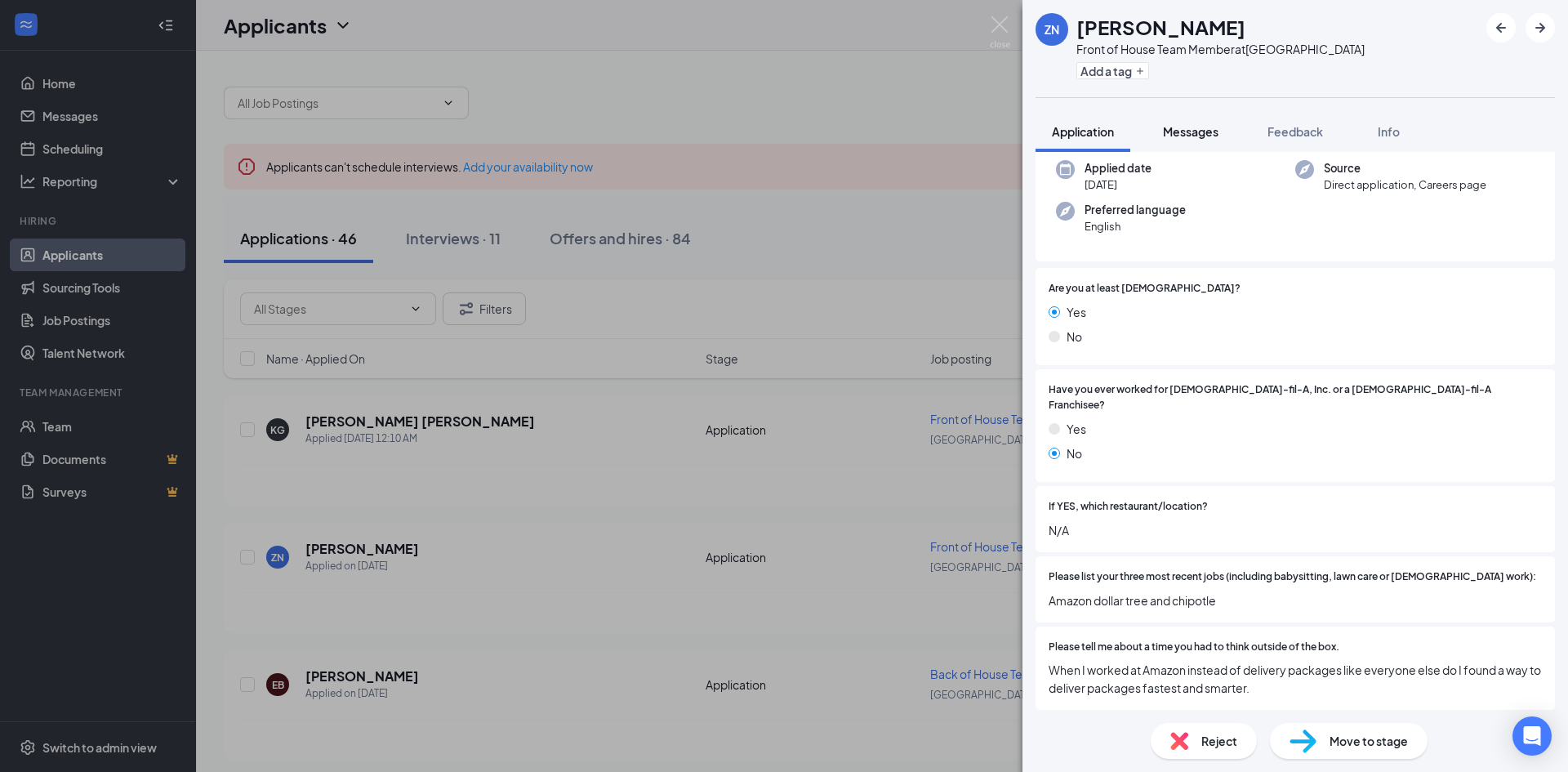
click at [1212, 140] on button "Messages" at bounding box center [1191, 131] width 88 height 41
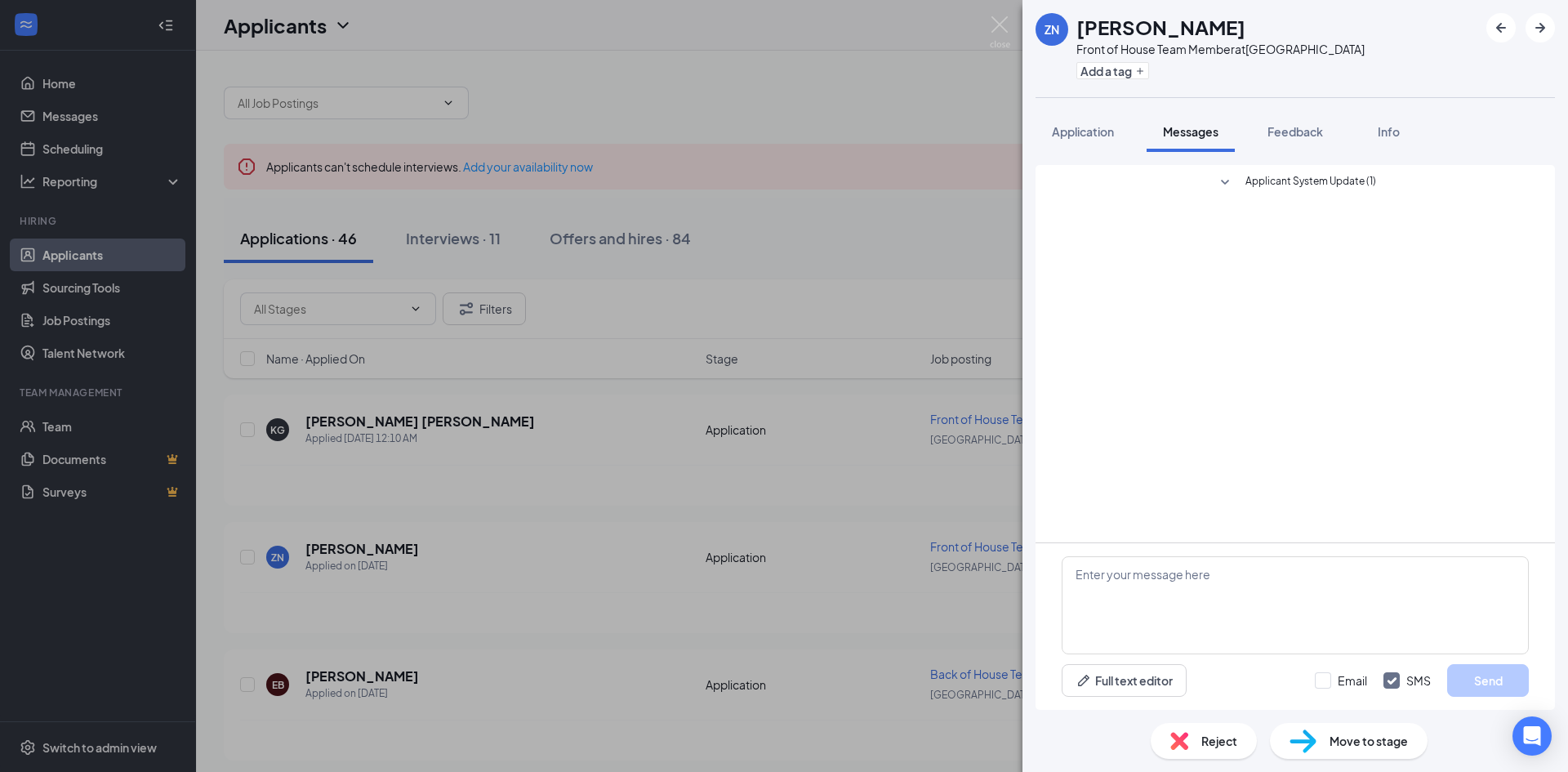
click at [1308, 186] on span "Applicant System Update (1)" at bounding box center [1310, 182] width 131 height 20
click at [1314, 147] on button "Feedback" at bounding box center [1295, 131] width 88 height 41
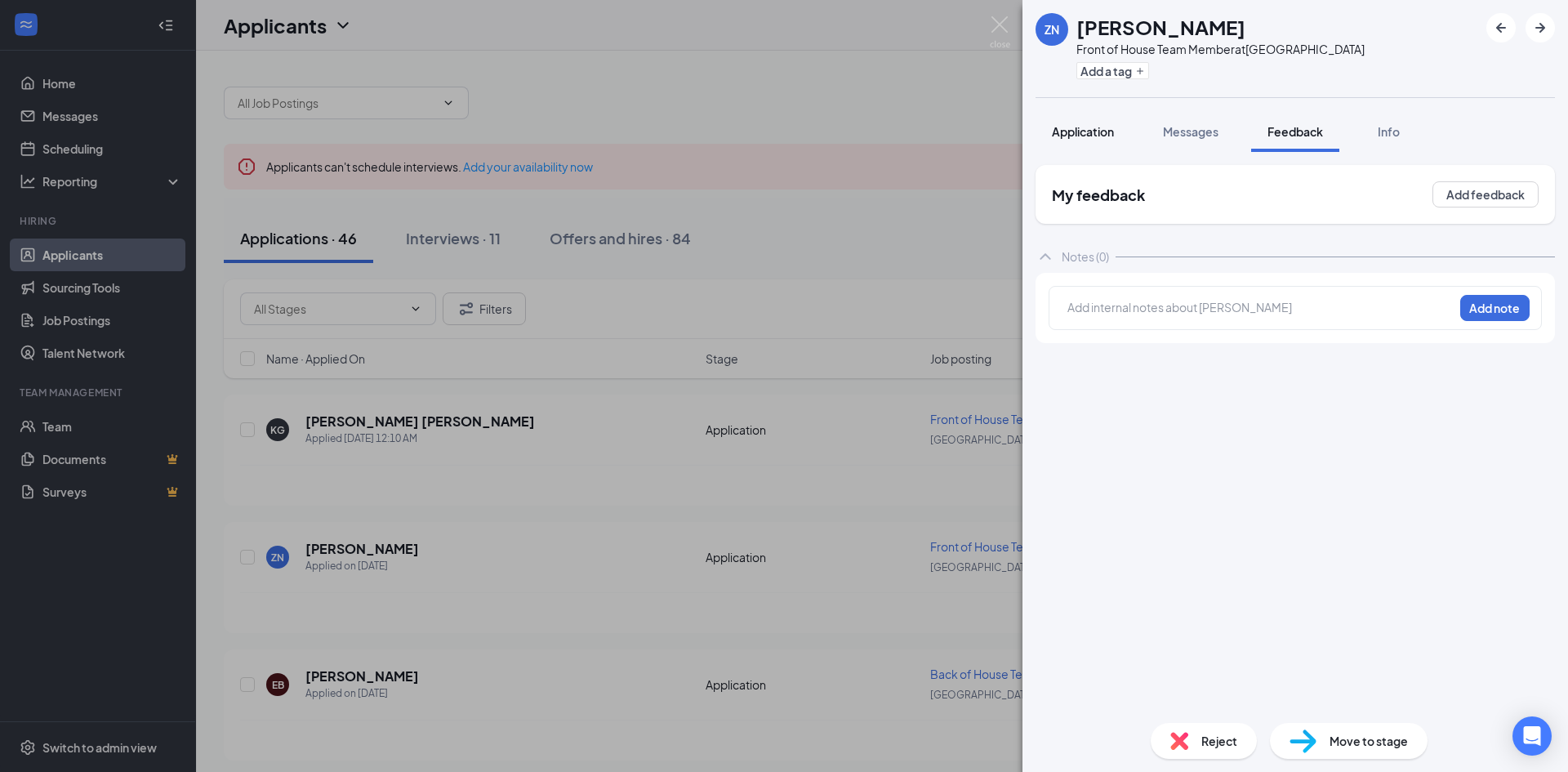
click at [1073, 132] on span "Application" at bounding box center [1082, 131] width 62 height 14
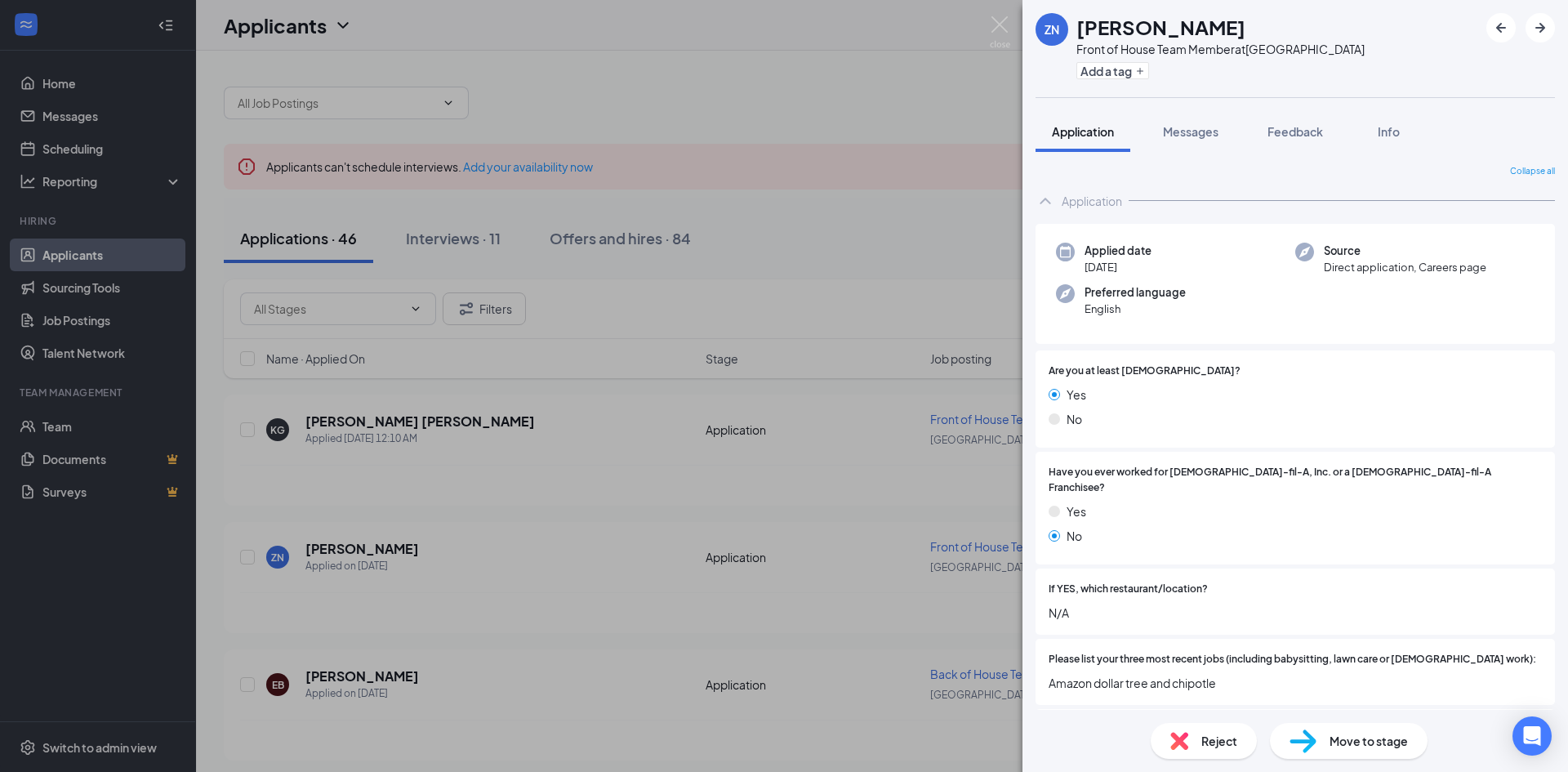
click at [732, 314] on div "ZN Zae Norment Front of House Team Member at South Square Add a tag Application…" at bounding box center [784, 386] width 1568 height 772
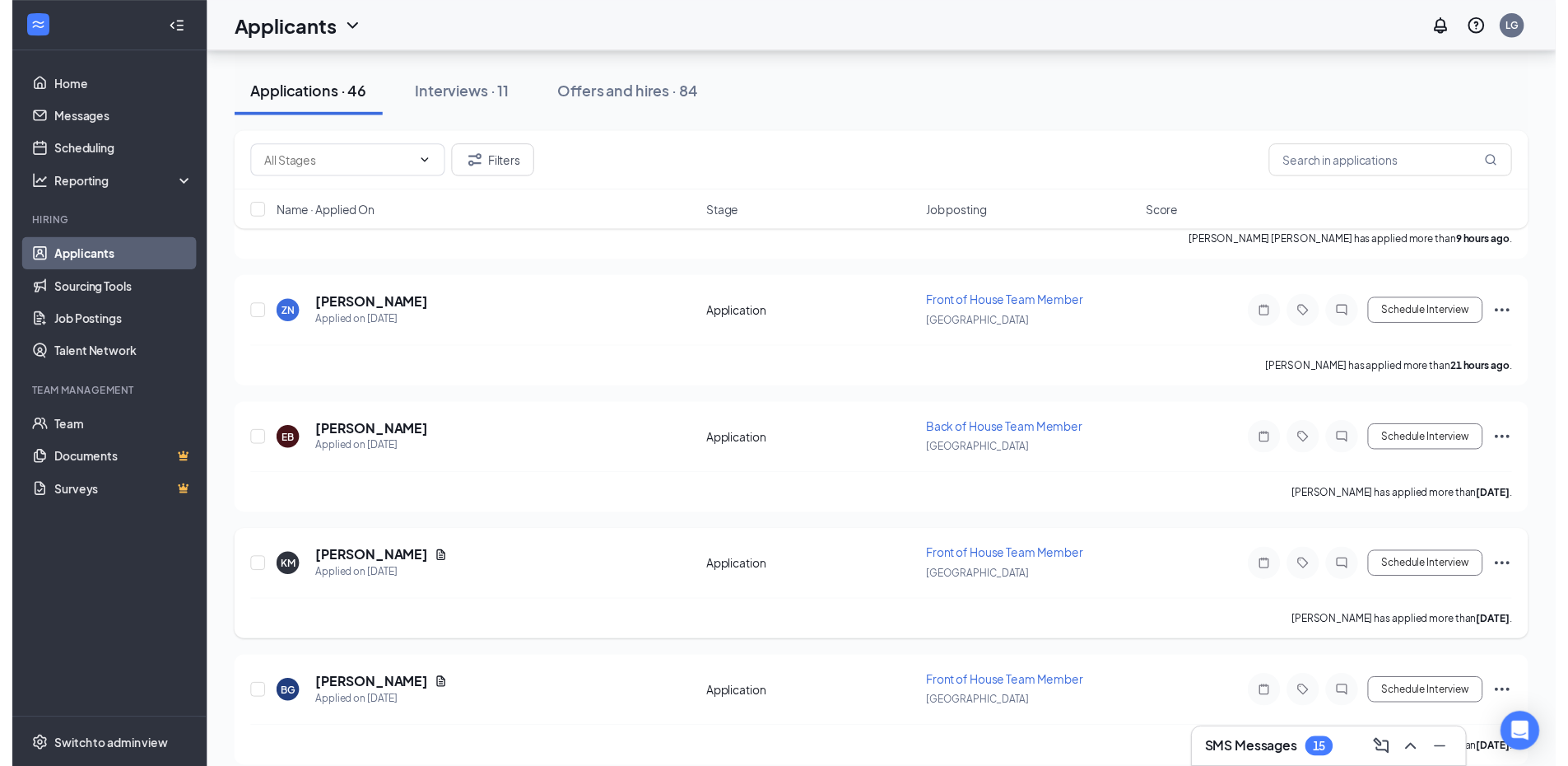
scroll to position [329, 0]
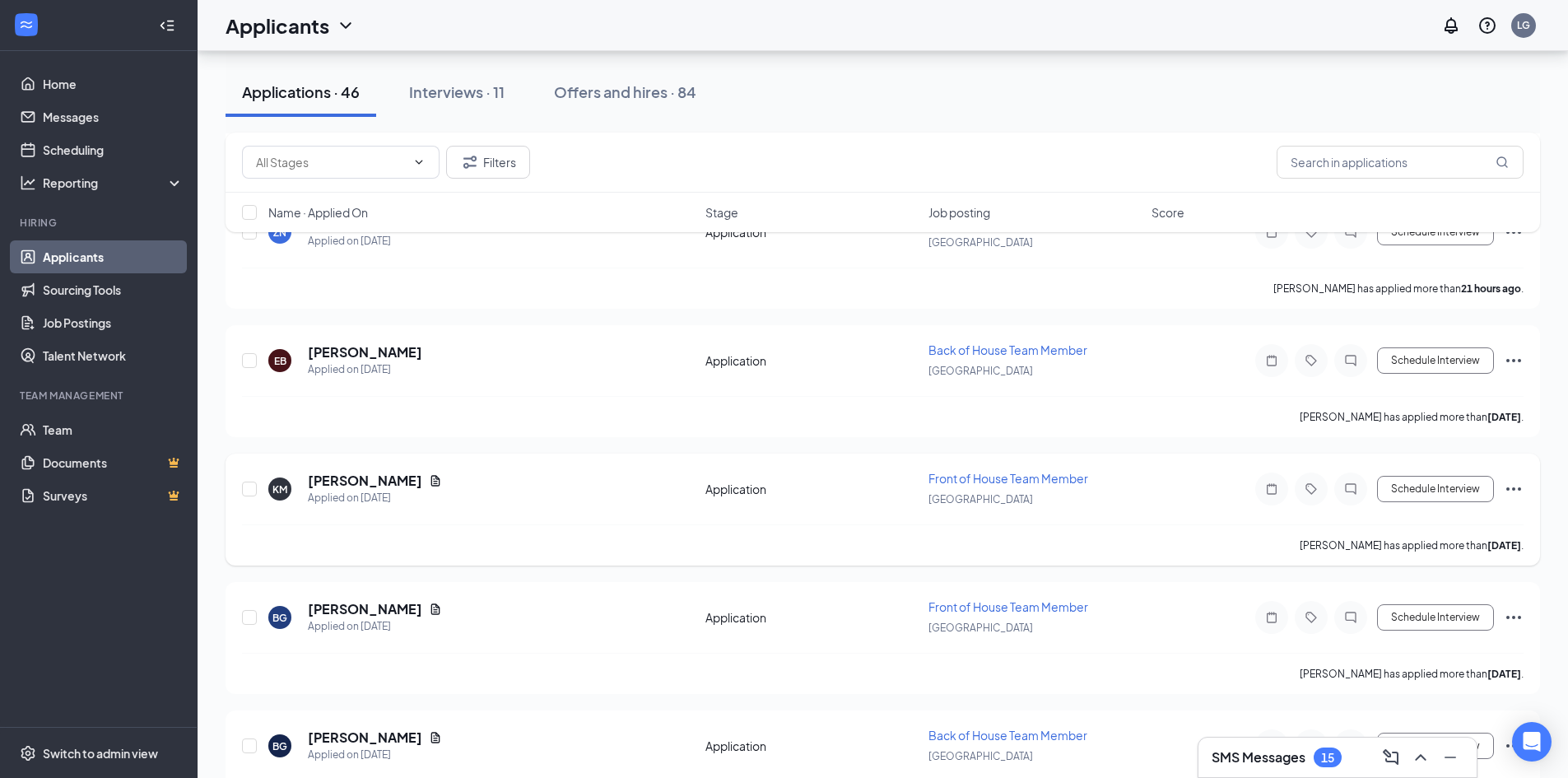
click at [434, 477] on icon "Document" at bounding box center [436, 481] width 13 height 13
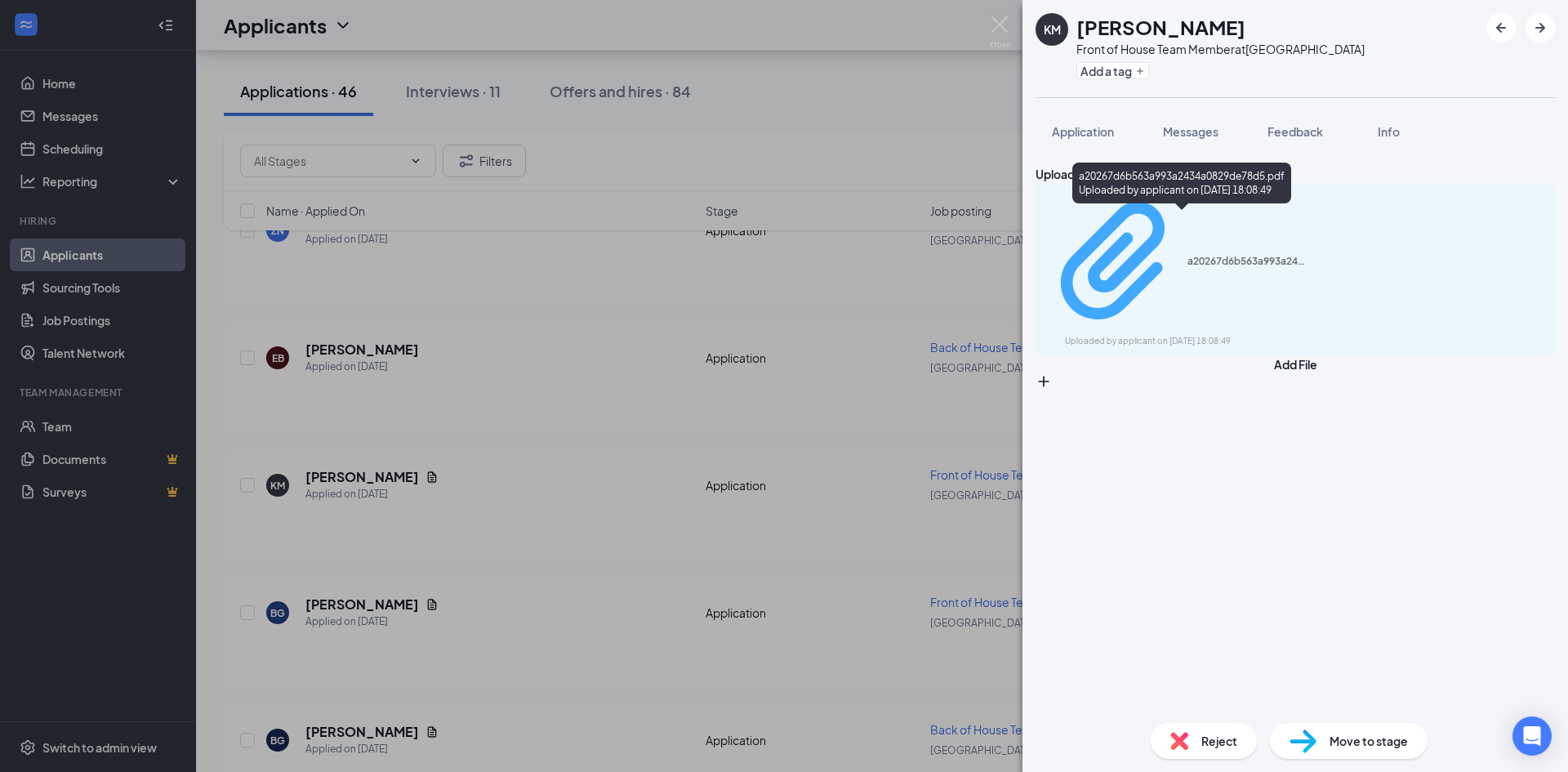
click at [1272, 255] on div "a20267d6b563a993a2434a0829de78d5.pdf" at bounding box center [1248, 261] width 122 height 13
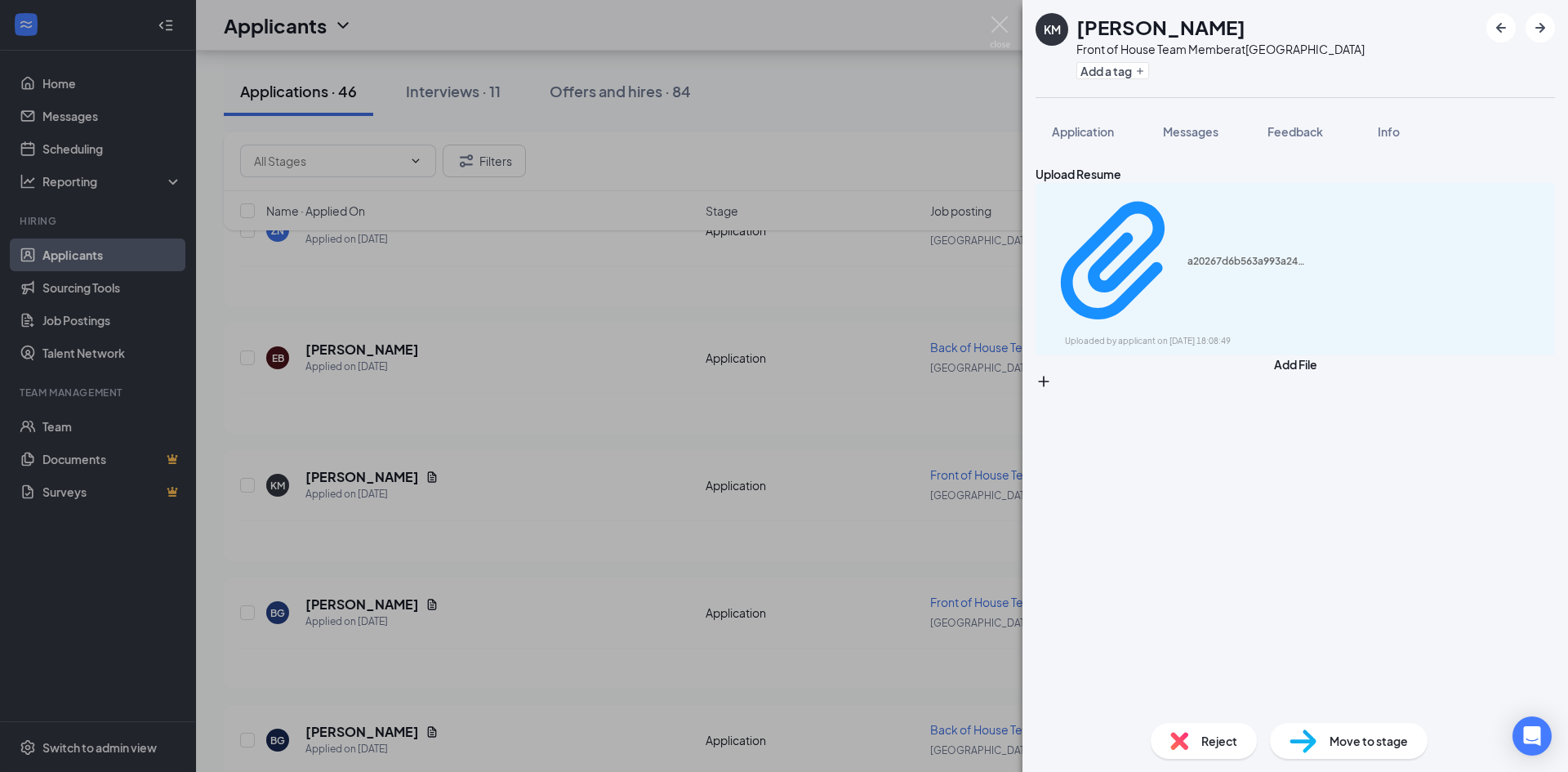
click at [756, 275] on div "KM Keshawna Moore Front of House Team Member at South Square Add a tag Applicat…" at bounding box center [784, 386] width 1568 height 772
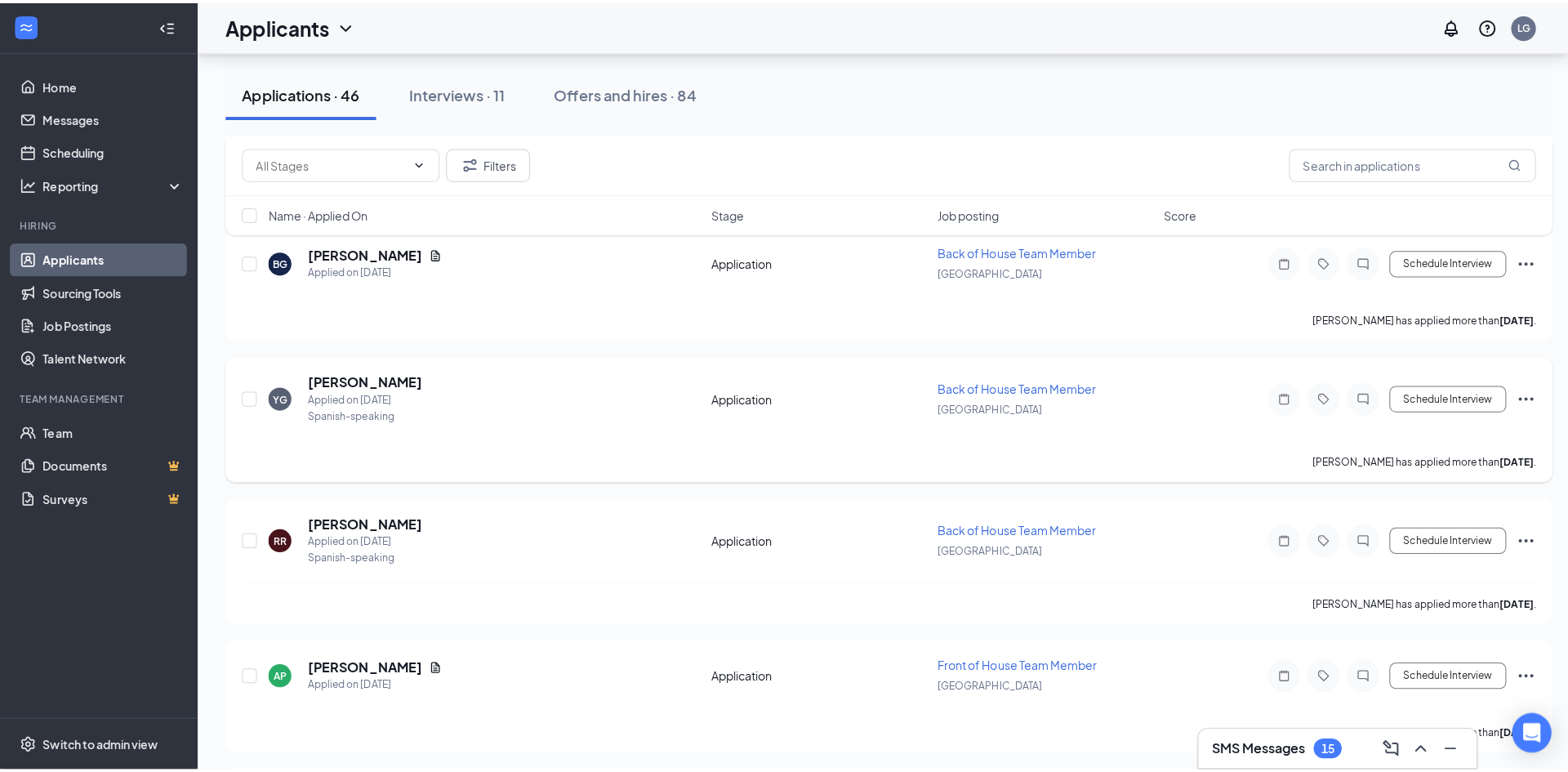
scroll to position [817, 0]
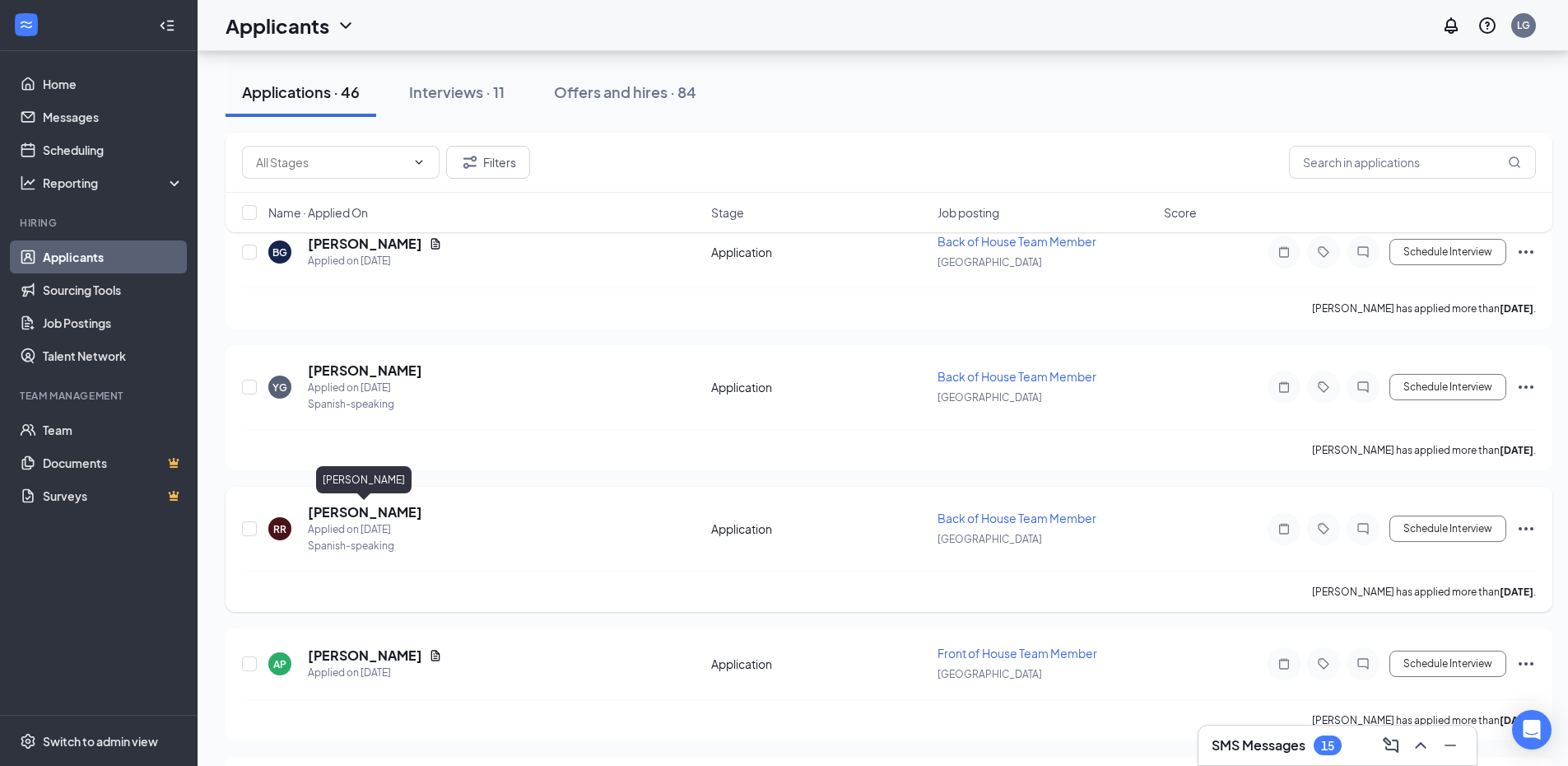
click at [357, 511] on h5 "Reynaldo Ramos" at bounding box center [365, 512] width 114 height 18
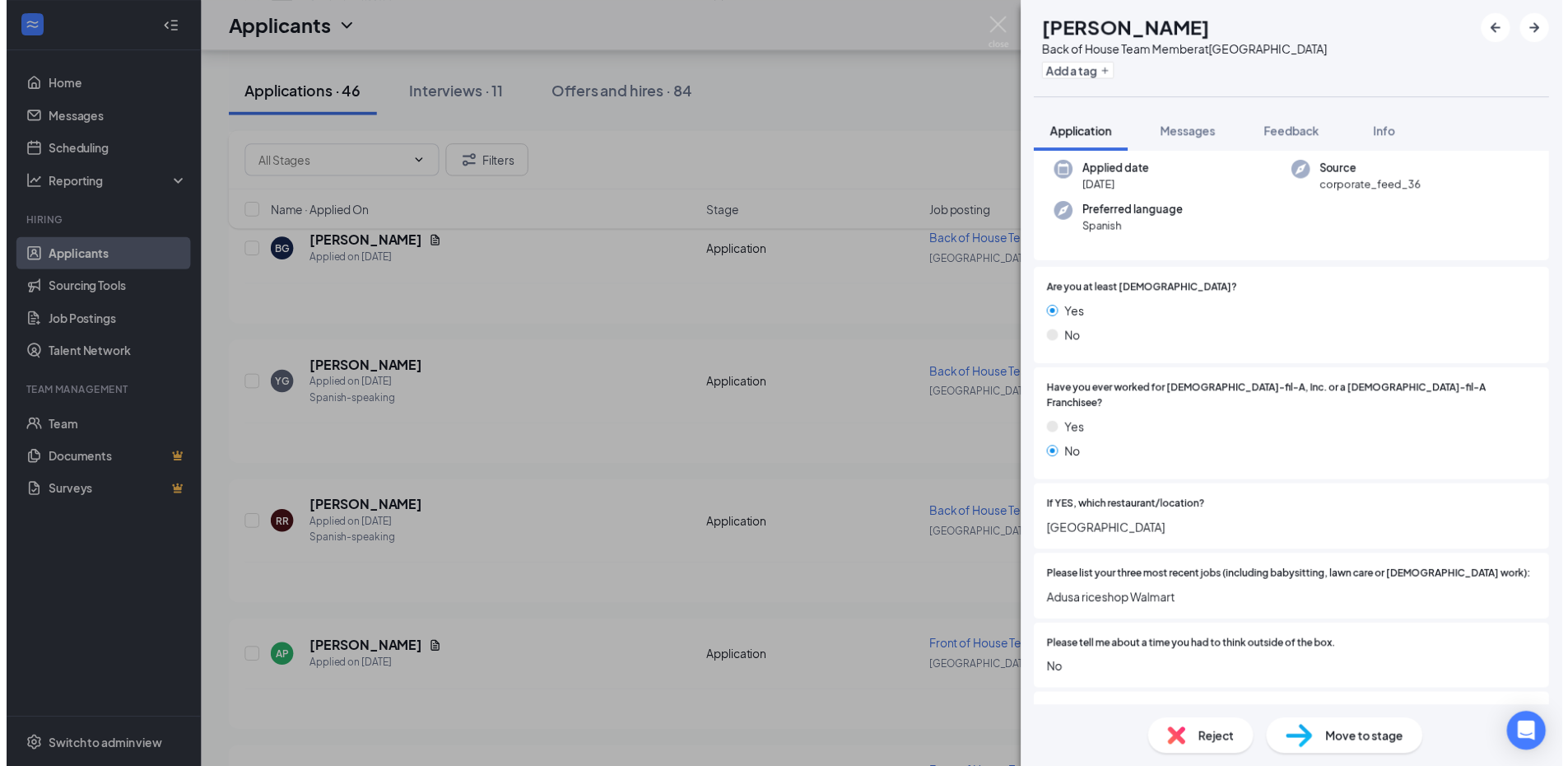
scroll to position [165, 0]
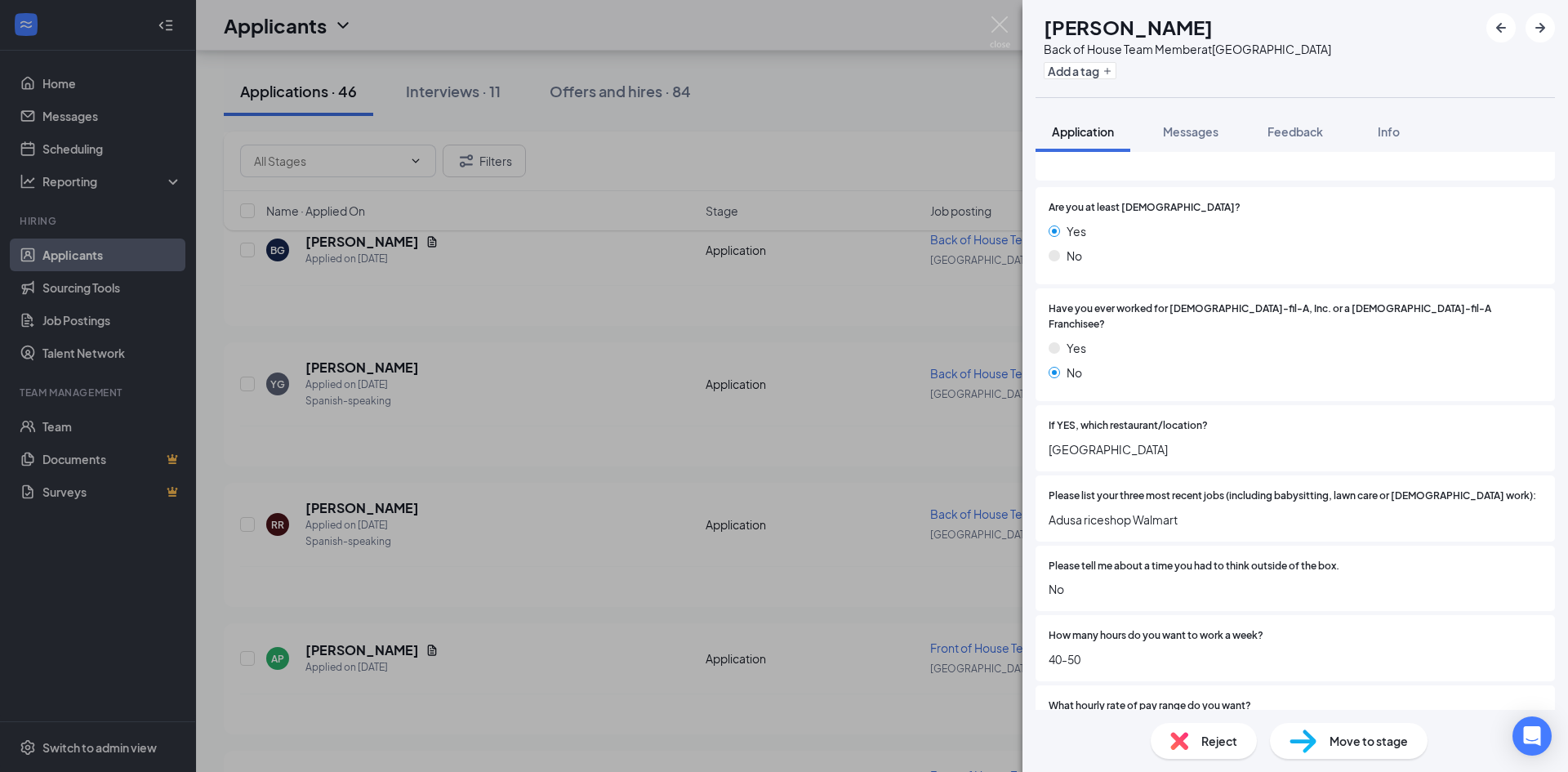
click at [702, 415] on div "RR Reynaldo Ramos Back of House Team Member at South Square Add a tag Applicati…" at bounding box center [784, 386] width 1568 height 772
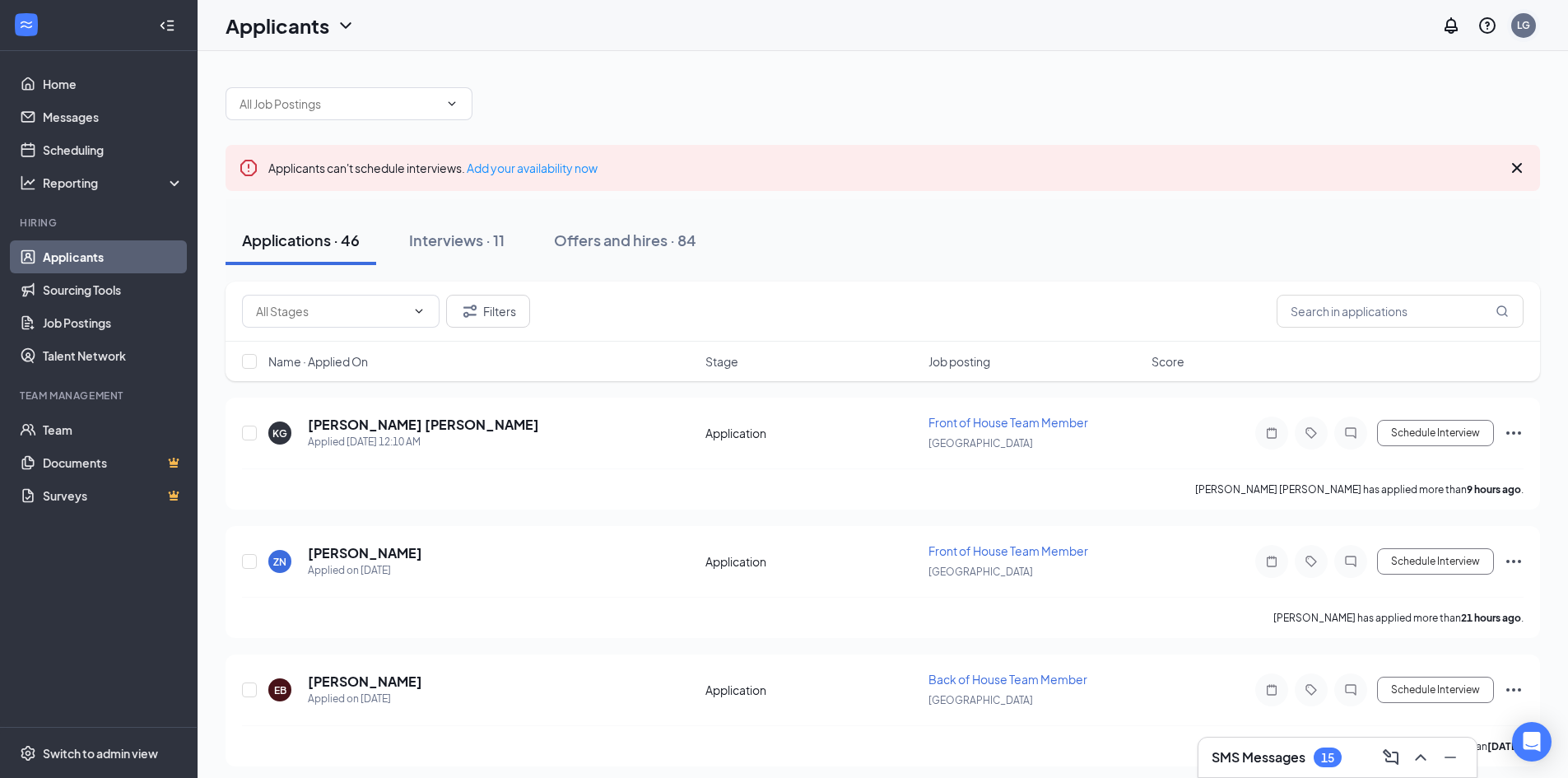
click at [1520, 28] on div "LG" at bounding box center [1524, 25] width 13 height 14
click at [1524, 24] on div "LG" at bounding box center [1524, 25] width 13 height 14
click at [1406, 239] on div "Applications · 46 Interviews · 11 Offers and hires · 84" at bounding box center [882, 239] width 1315 height 49
click at [1514, 20] on div "LG" at bounding box center [1524, 26] width 25 height 25
click at [1391, 245] on div "Log out" at bounding box center [1441, 251] width 178 height 16
